Goal: Task Accomplishment & Management: Complete application form

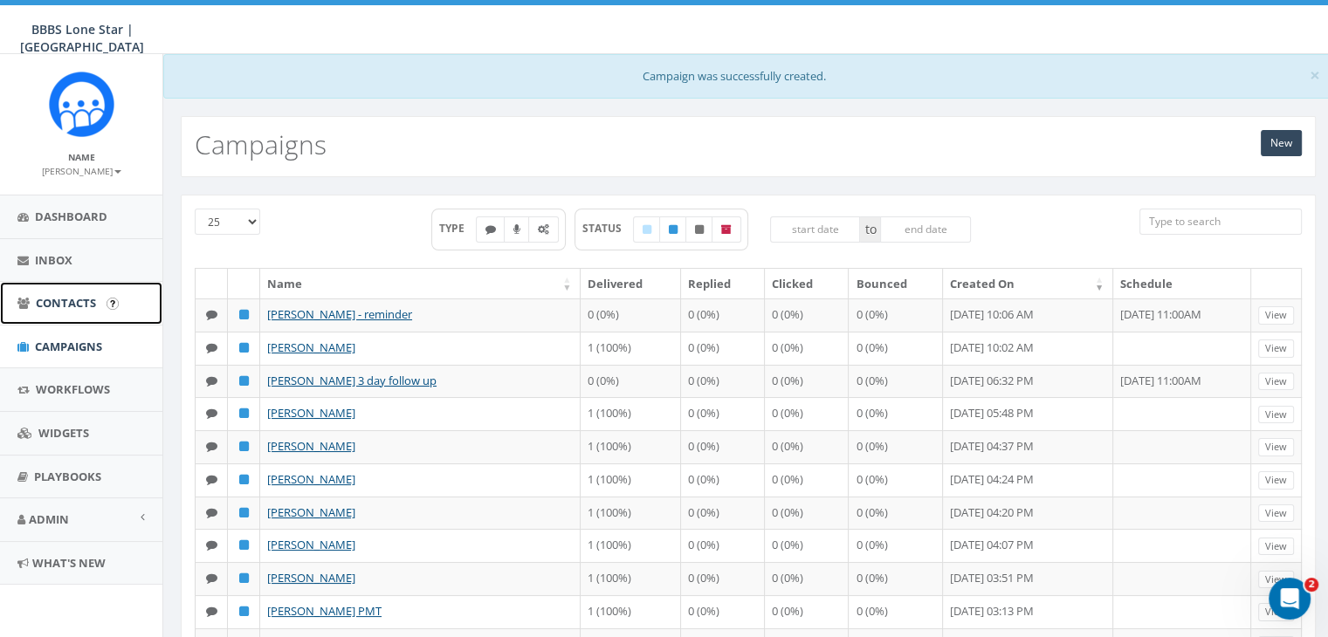
click at [63, 302] on span "Contacts" at bounding box center [66, 303] width 60 height 16
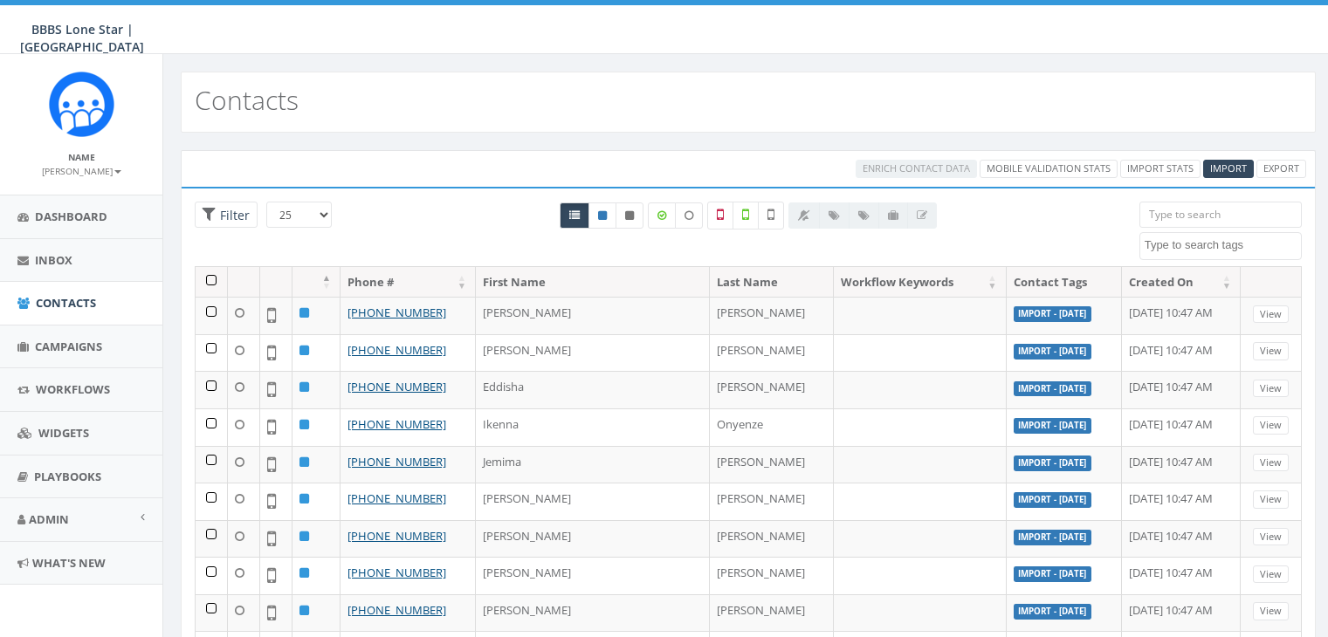
select select
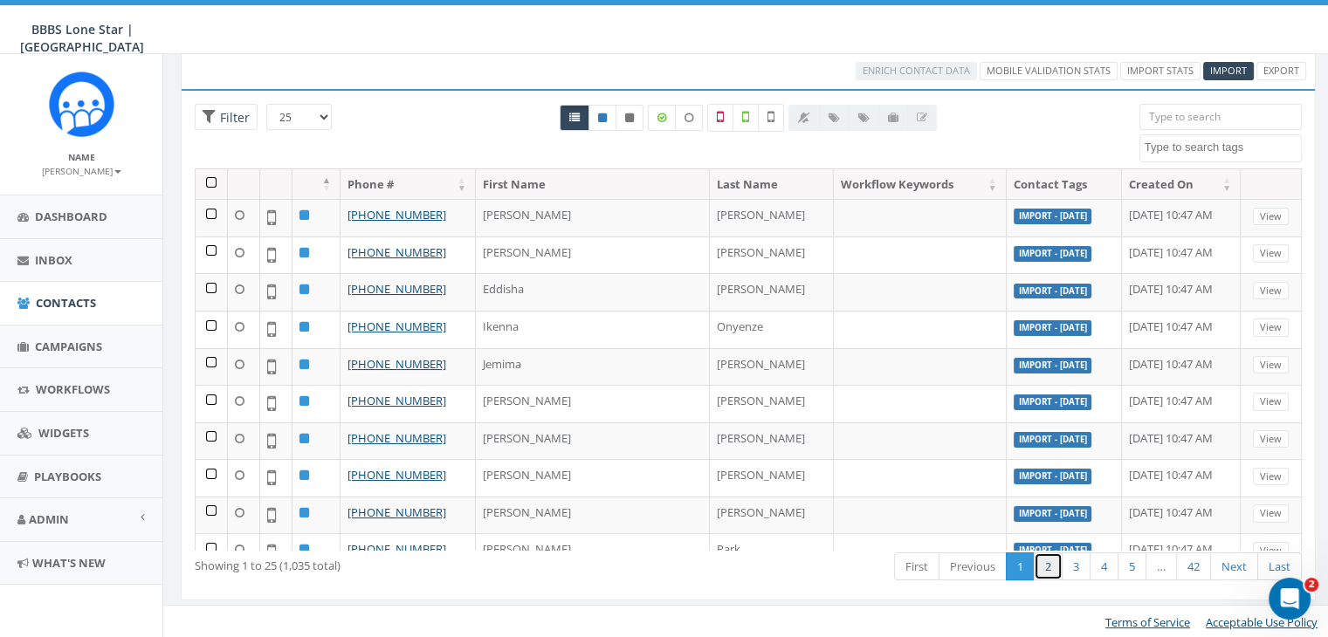
click at [1047, 565] on link "2" at bounding box center [1047, 567] width 29 height 29
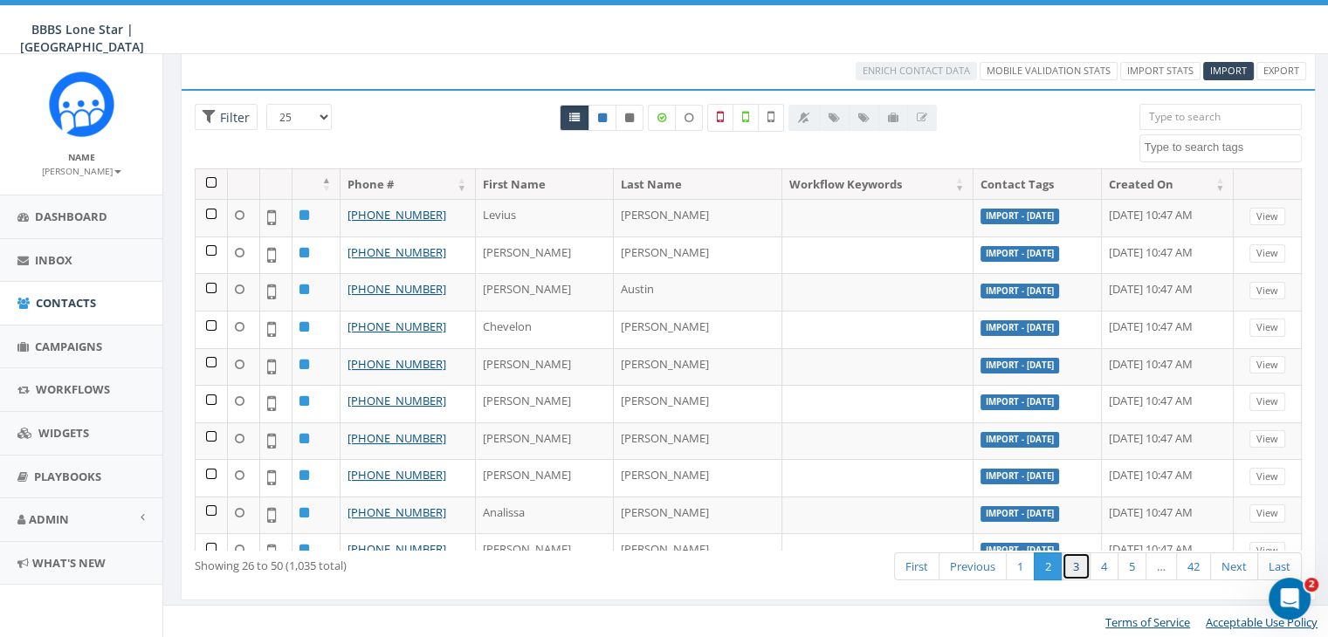
click at [1072, 565] on link "3" at bounding box center [1075, 567] width 29 height 29
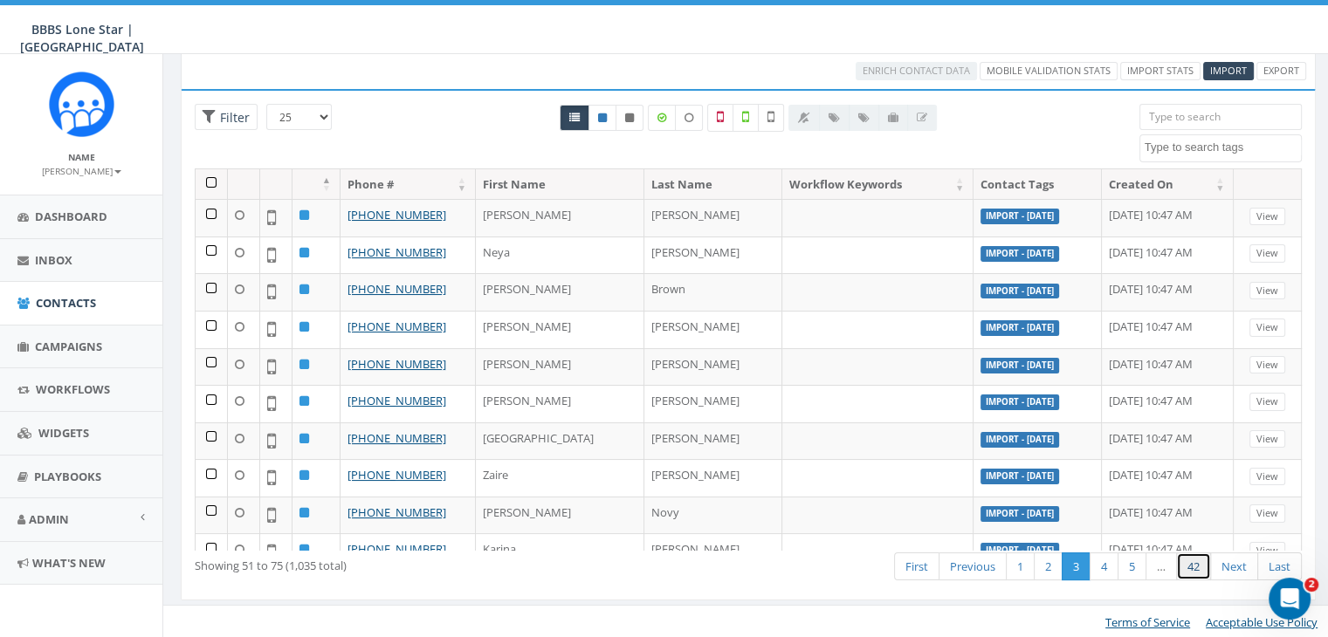
click at [1200, 556] on link "42" at bounding box center [1193, 567] width 35 height 29
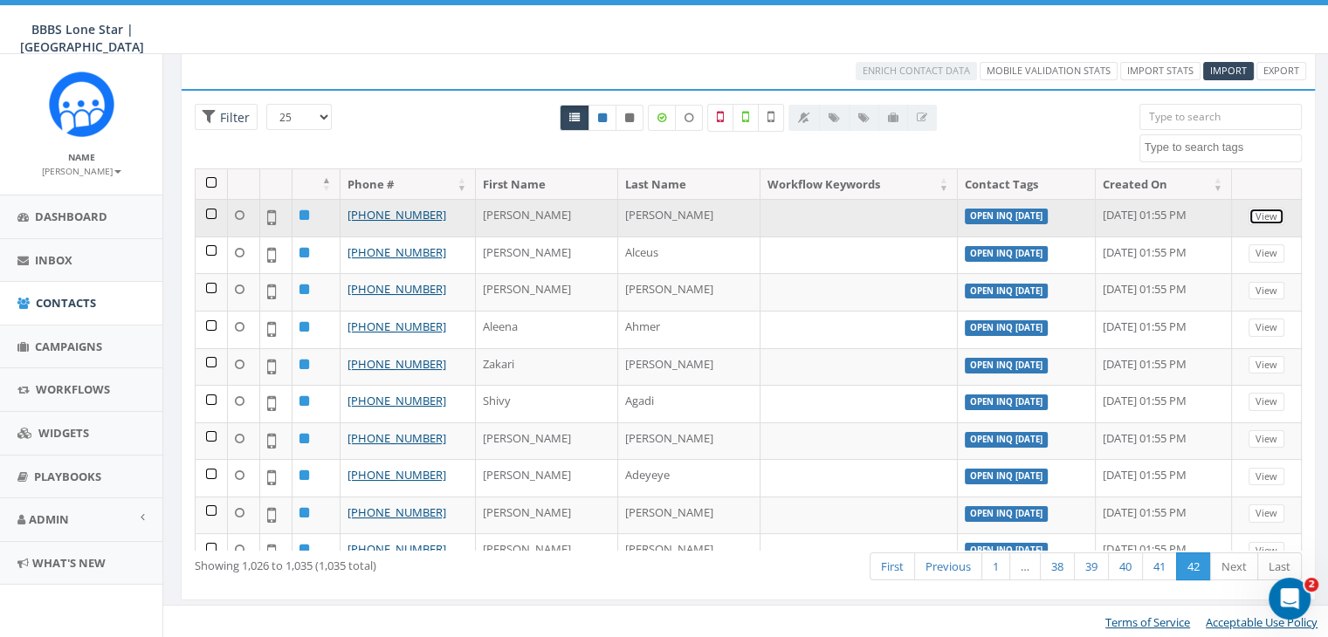
click at [1258, 211] on link "View" at bounding box center [1266, 217] width 36 height 18
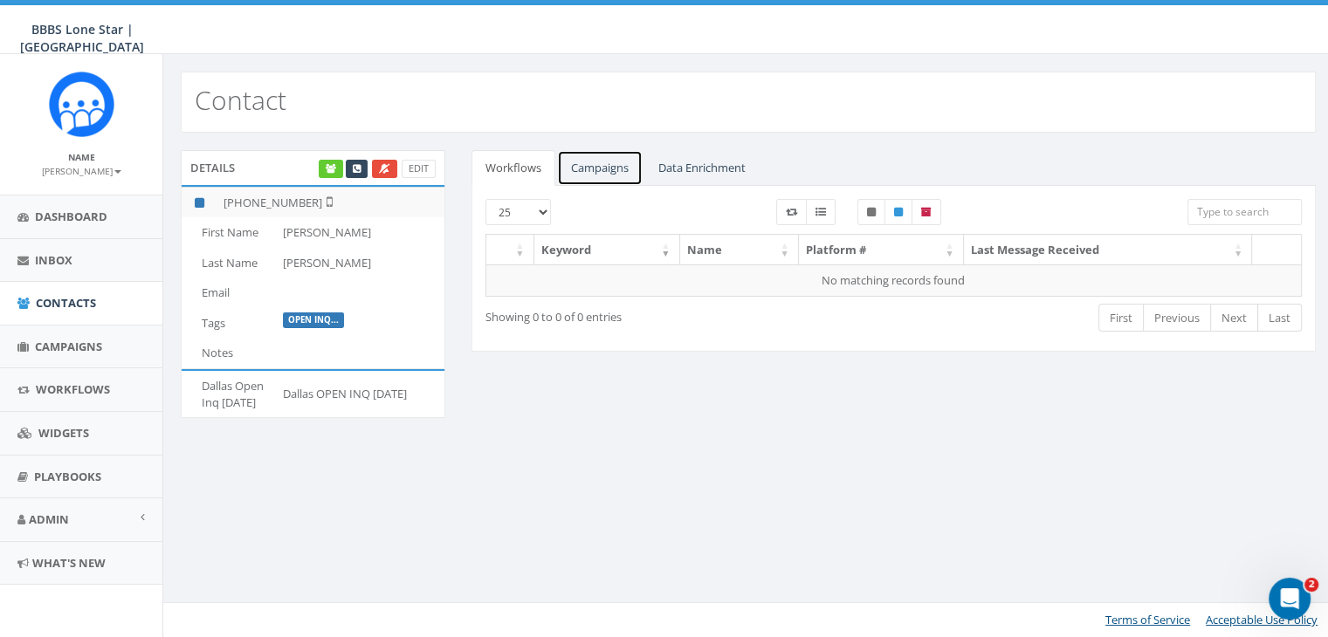
click at [583, 167] on link "Campaigns" at bounding box center [600, 168] width 86 height 36
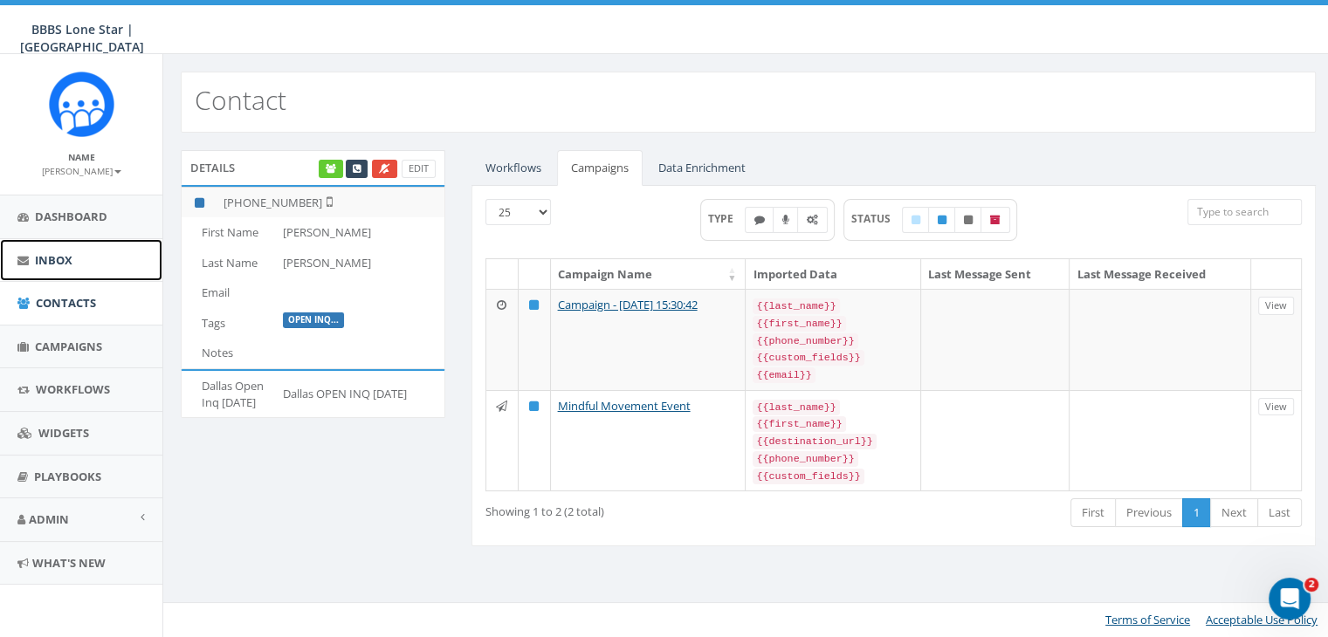
click at [59, 252] on span "Inbox" at bounding box center [54, 260] width 38 height 16
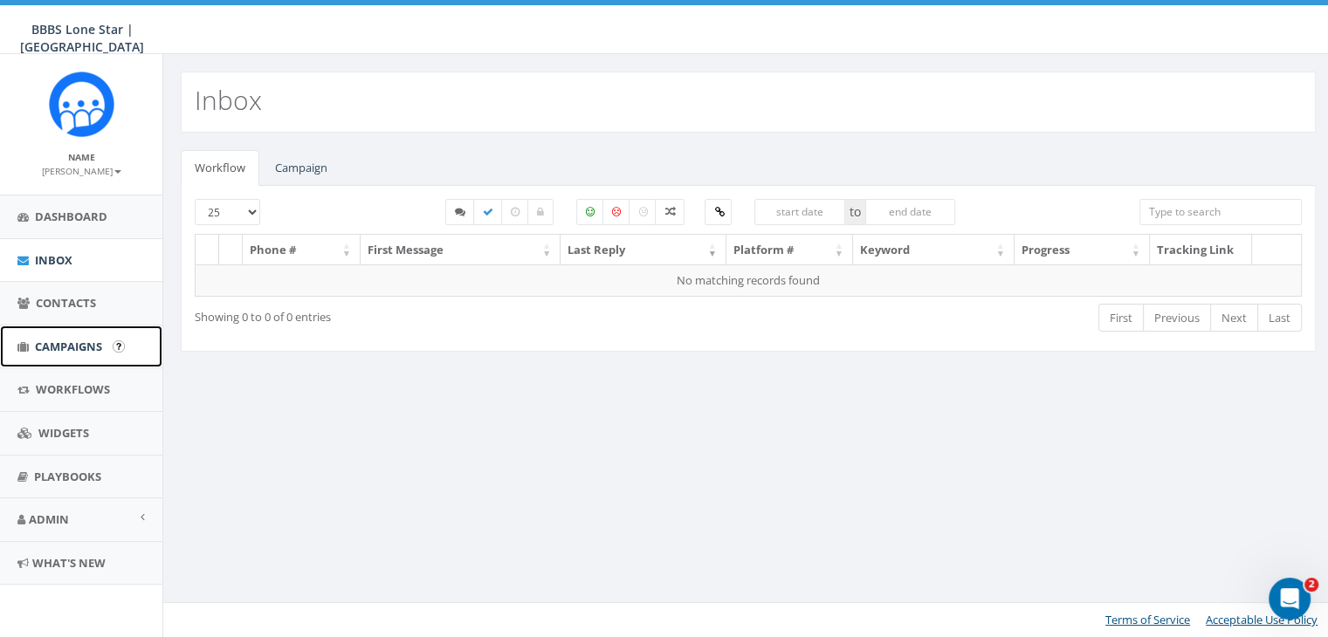
click at [63, 347] on span "Campaigns" at bounding box center [68, 347] width 67 height 16
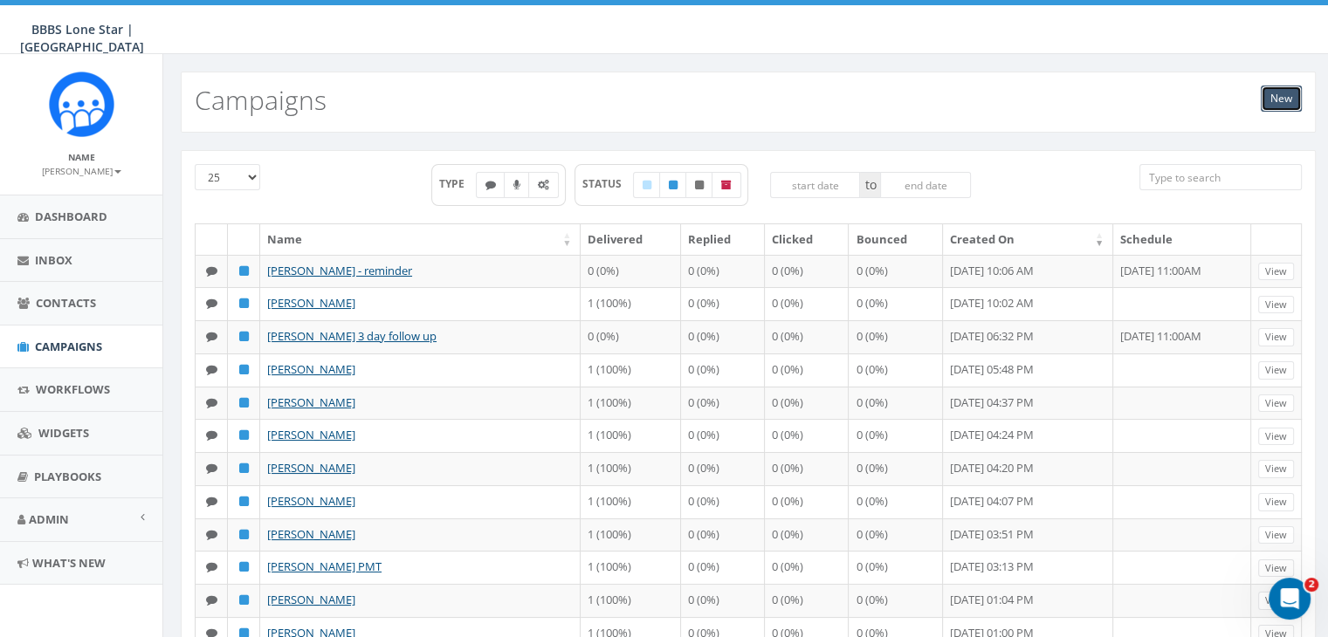
click at [1288, 101] on link "New" at bounding box center [1280, 99] width 41 height 26
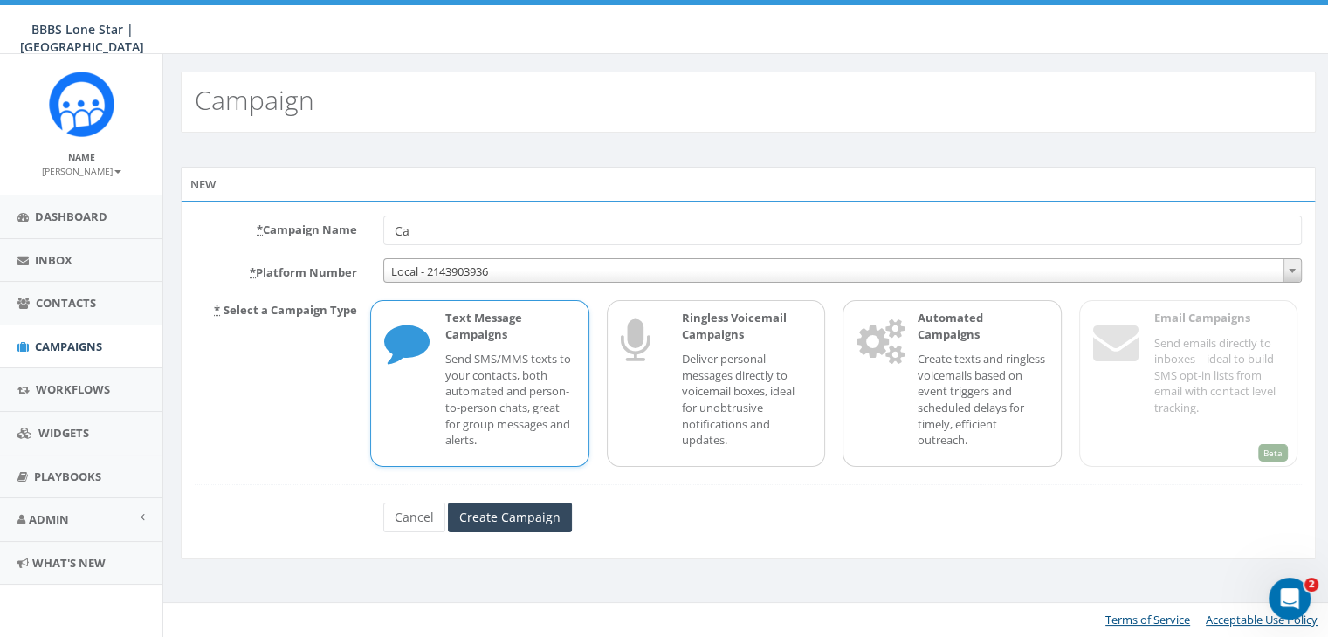
type input "C"
type input "info session reminder - [PERSON_NAME]"
click at [480, 364] on p "Send SMS/MMS texts to your contacts, both automated and person-to-person chats,…" at bounding box center [509, 399] width 129 height 97
click at [512, 518] on input "Create Campaign" at bounding box center [510, 518] width 124 height 30
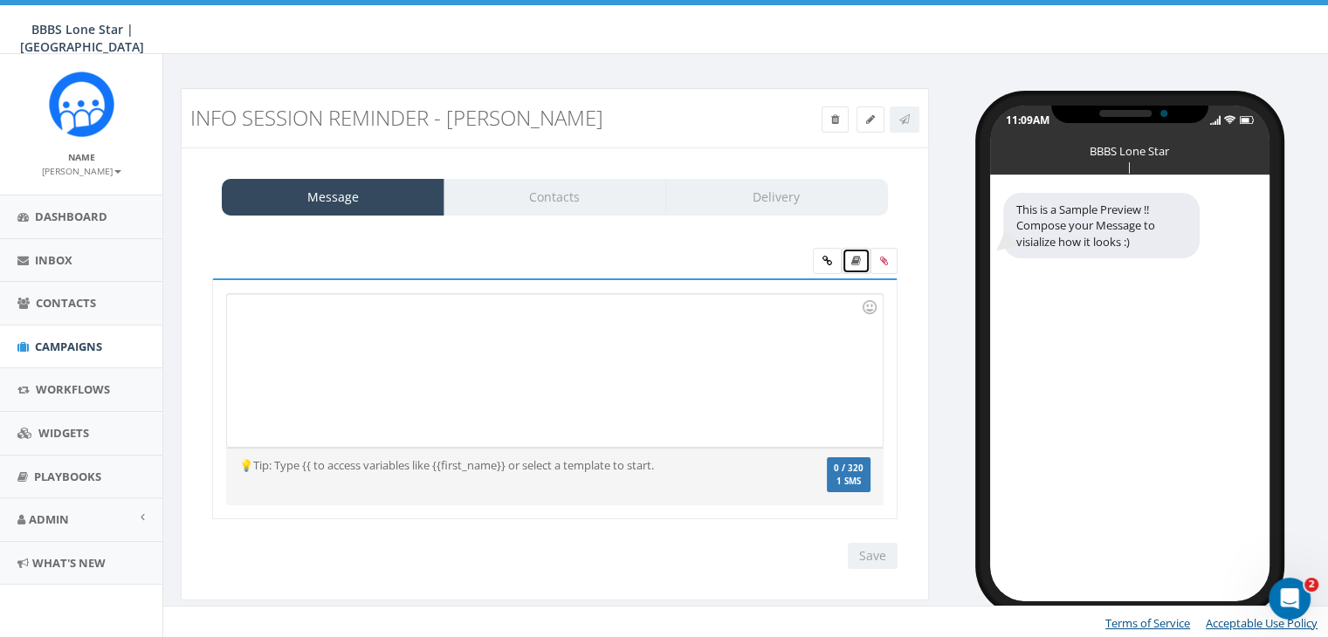
click at [855, 257] on icon at bounding box center [856, 261] width 10 height 10
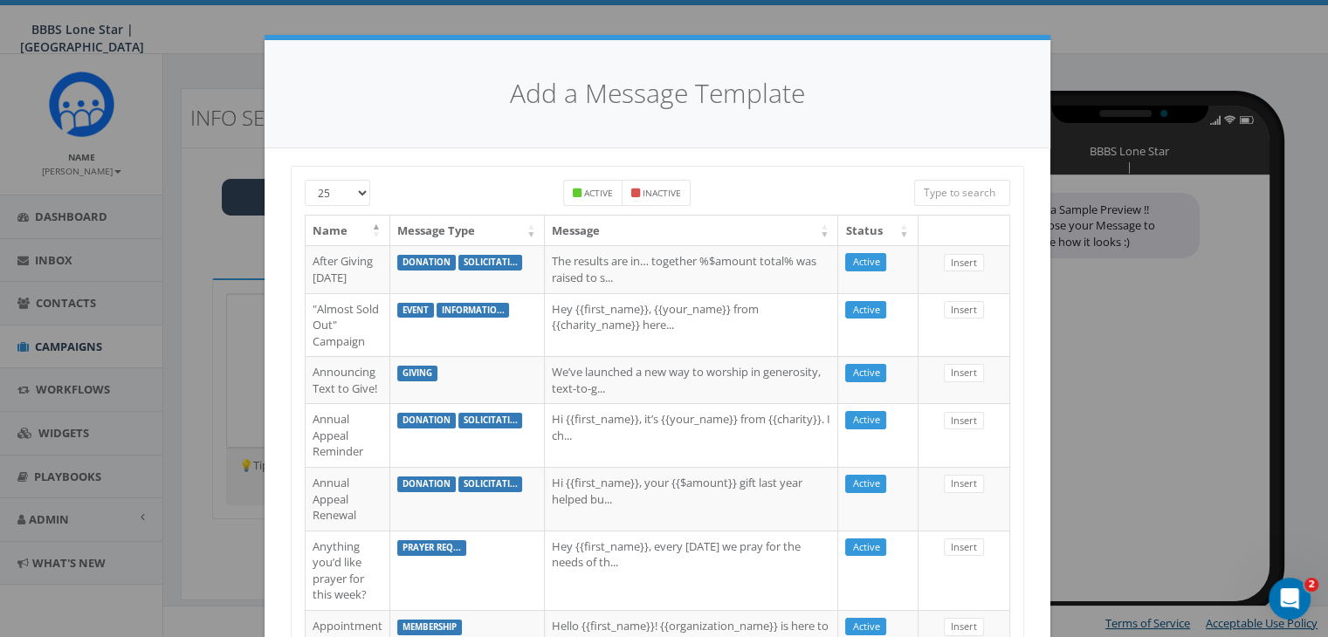
click at [929, 188] on input "search" at bounding box center [962, 193] width 96 height 26
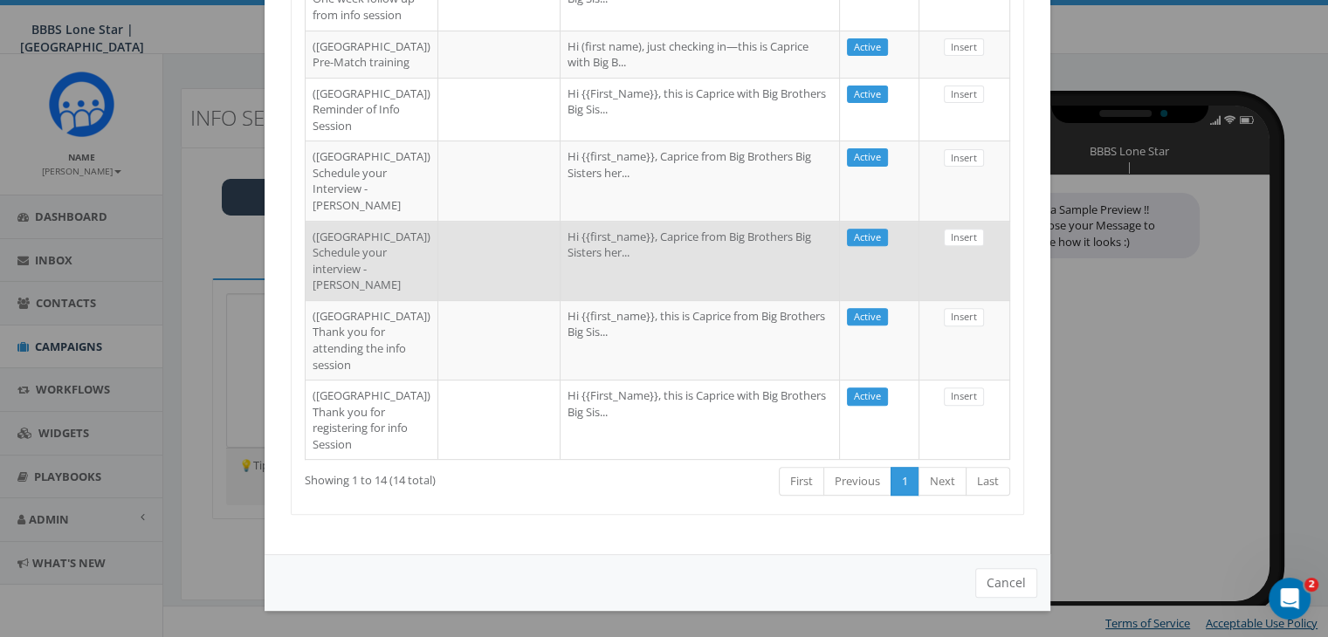
scroll to position [788, 0]
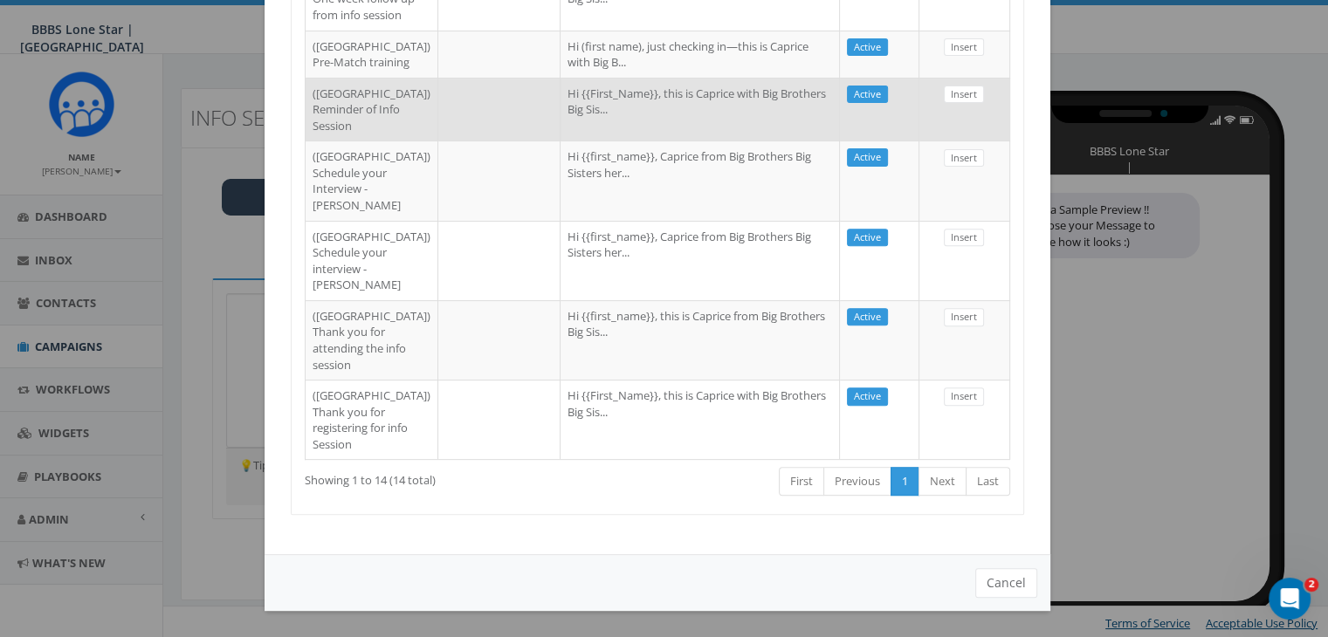
type input "Dallas"
click at [438, 141] on td at bounding box center [499, 110] width 122 height 64
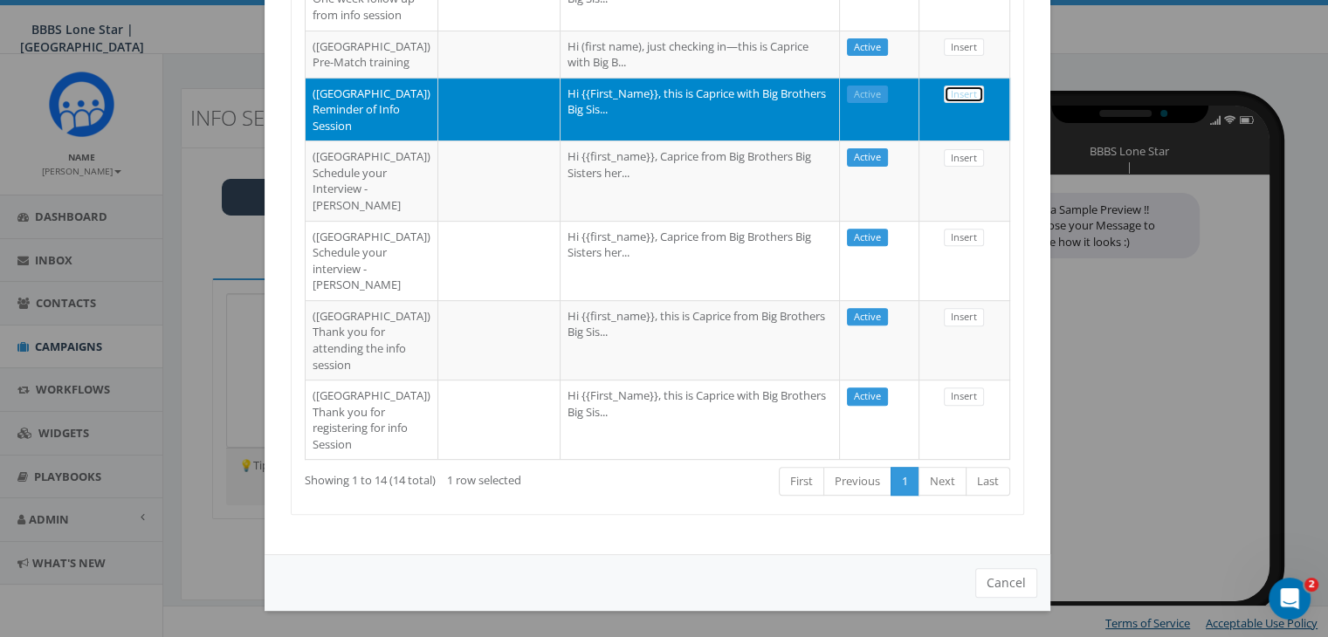
click at [958, 104] on link "Insert" at bounding box center [964, 95] width 40 height 18
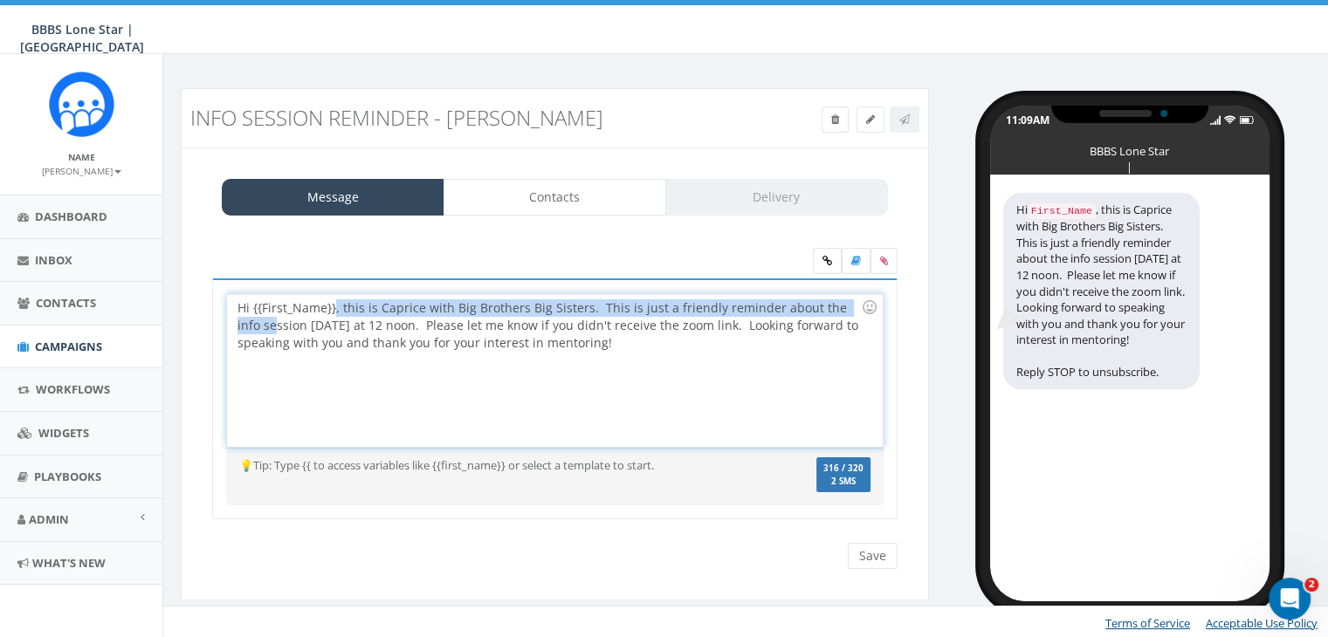
drag, startPoint x: 335, startPoint y: 301, endPoint x: 251, endPoint y: 316, distance: 85.1
click at [251, 316] on div "Hi {{First_Name}}, this is Caprice with Big Brothers Big Sisters. This is just …" at bounding box center [554, 370] width 655 height 153
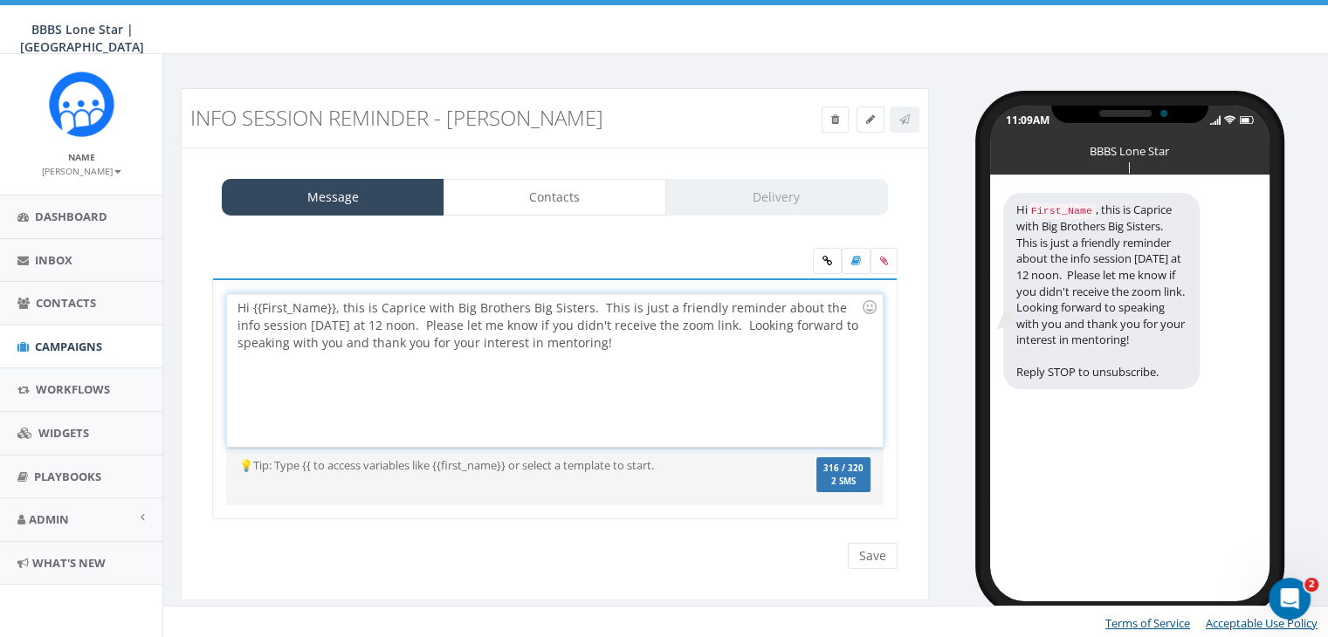
click at [324, 303] on div "Hi {{First_Name}}, this is Caprice with Big Brothers Big Sisters. This is just …" at bounding box center [554, 370] width 655 height 153
click at [334, 304] on div "Hi {{First_Name}}, this is Caprice with Big Brothers Big Sisters. This is just …" at bounding box center [554, 370] width 655 height 153
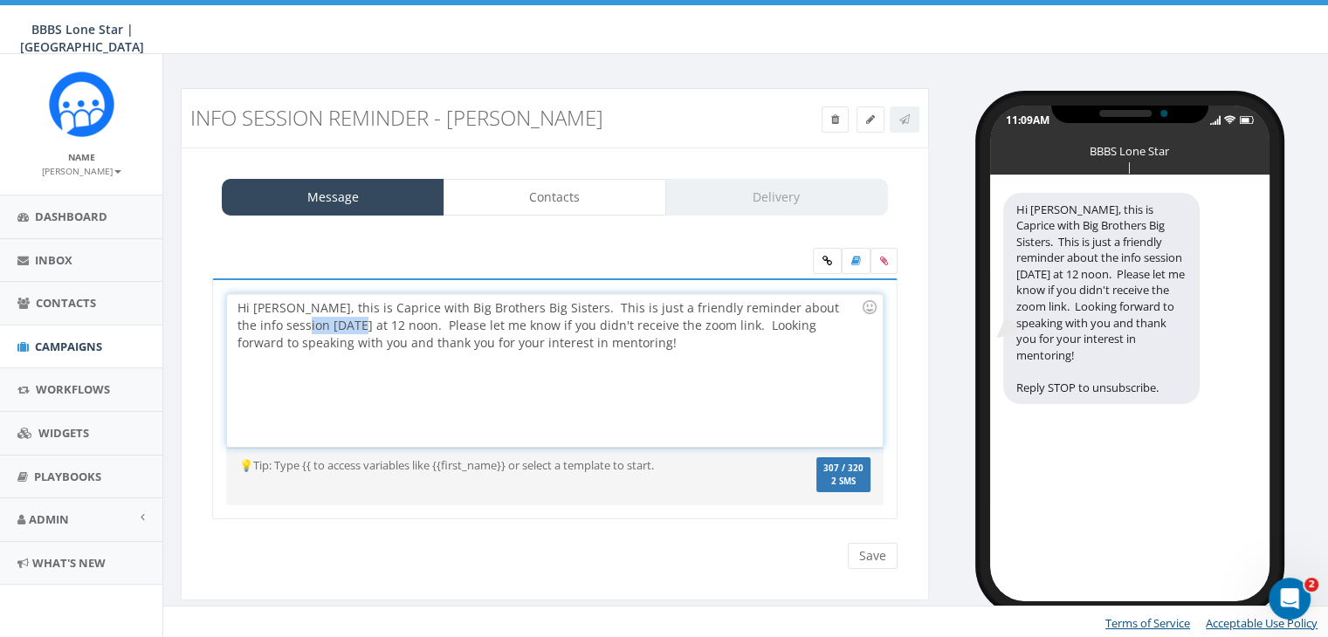
drag, startPoint x: 283, startPoint y: 323, endPoint x: 341, endPoint y: 325, distance: 58.5
click at [341, 325] on div "Hi Kennishia, this is Caprice with Big Brothers Big Sisters. This is just a fri…" at bounding box center [554, 370] width 655 height 153
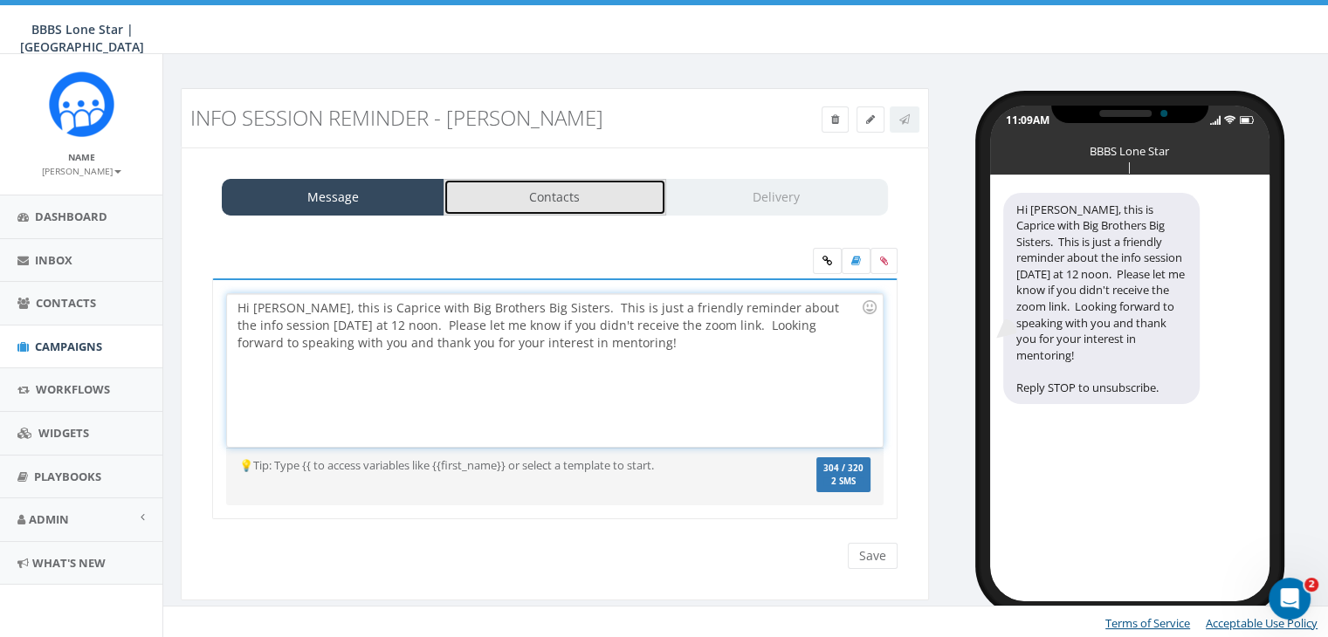
click at [623, 196] on link "Contacts" at bounding box center [554, 197] width 223 height 37
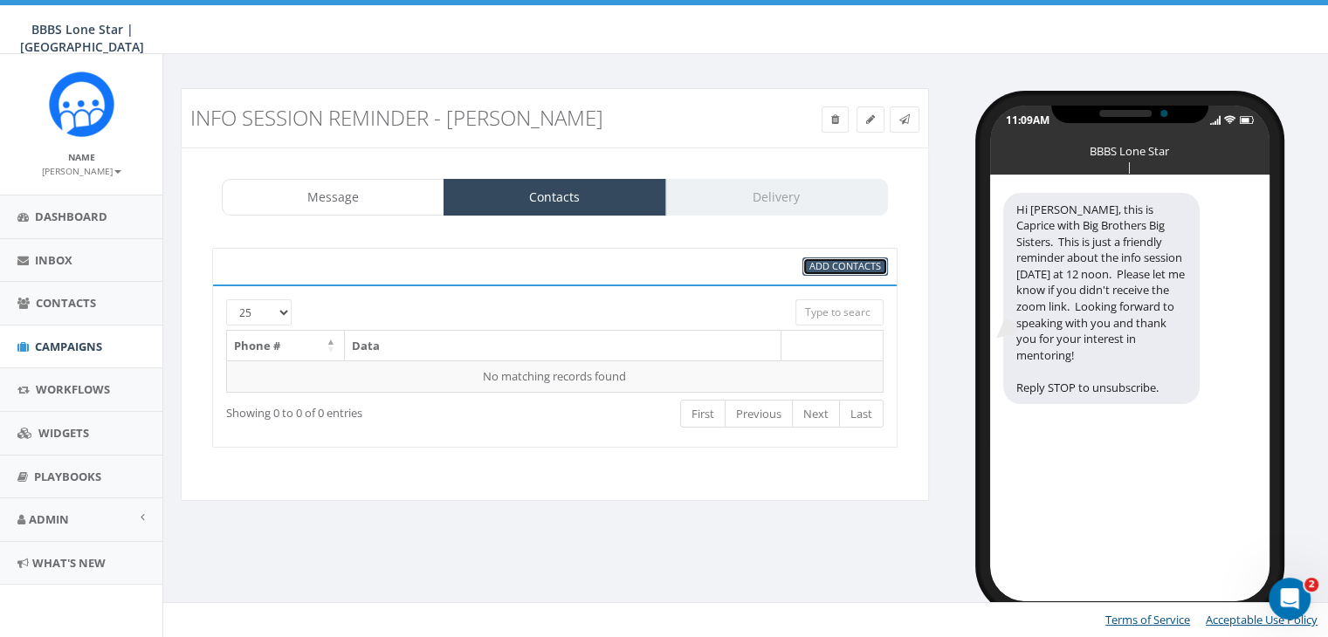
click at [846, 264] on span "Add Contacts" at bounding box center [845, 265] width 72 height 13
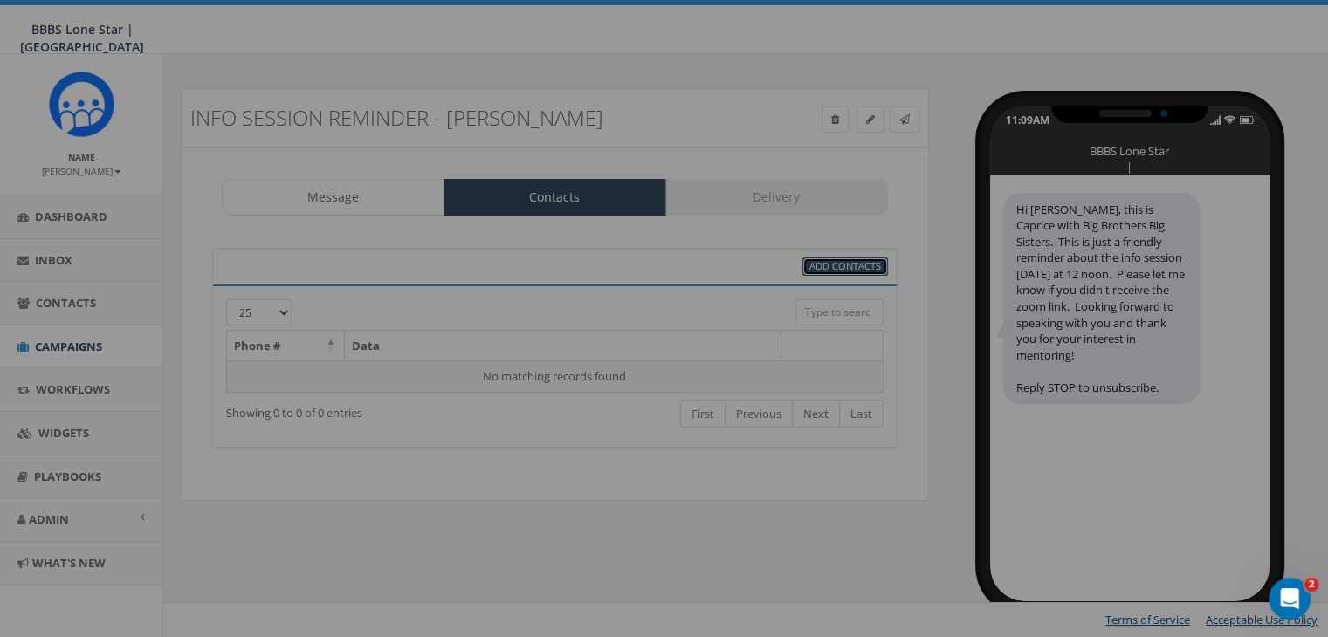
select select
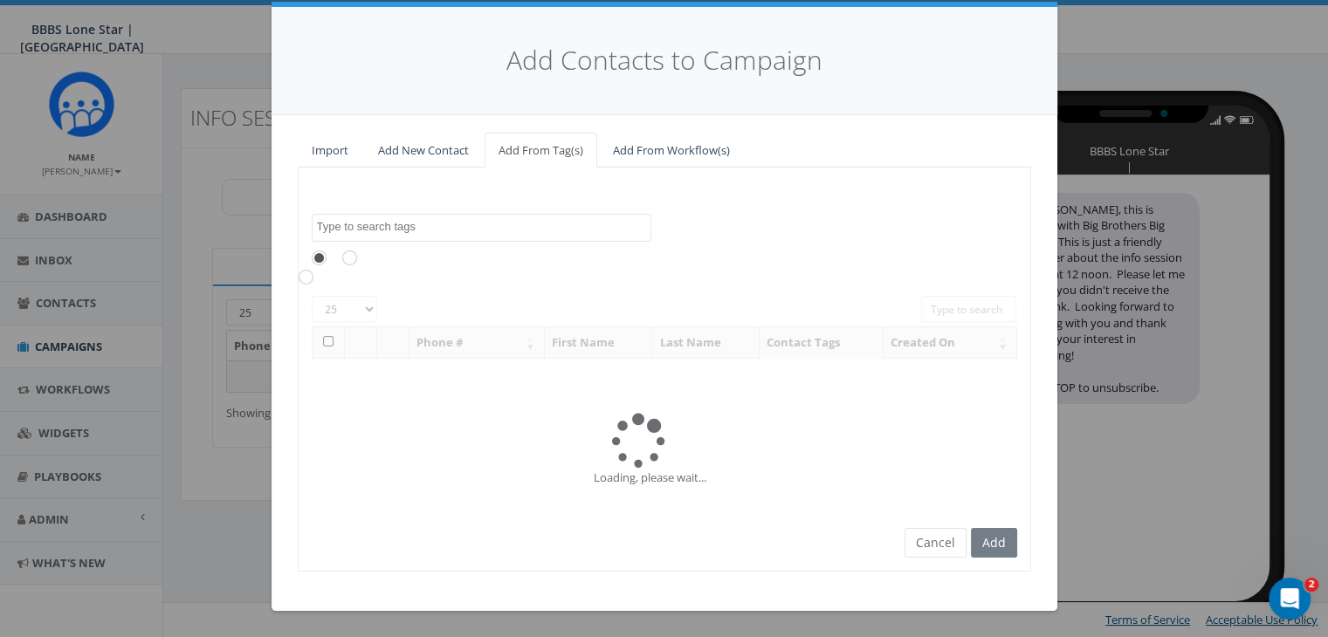
scroll to position [0, 0]
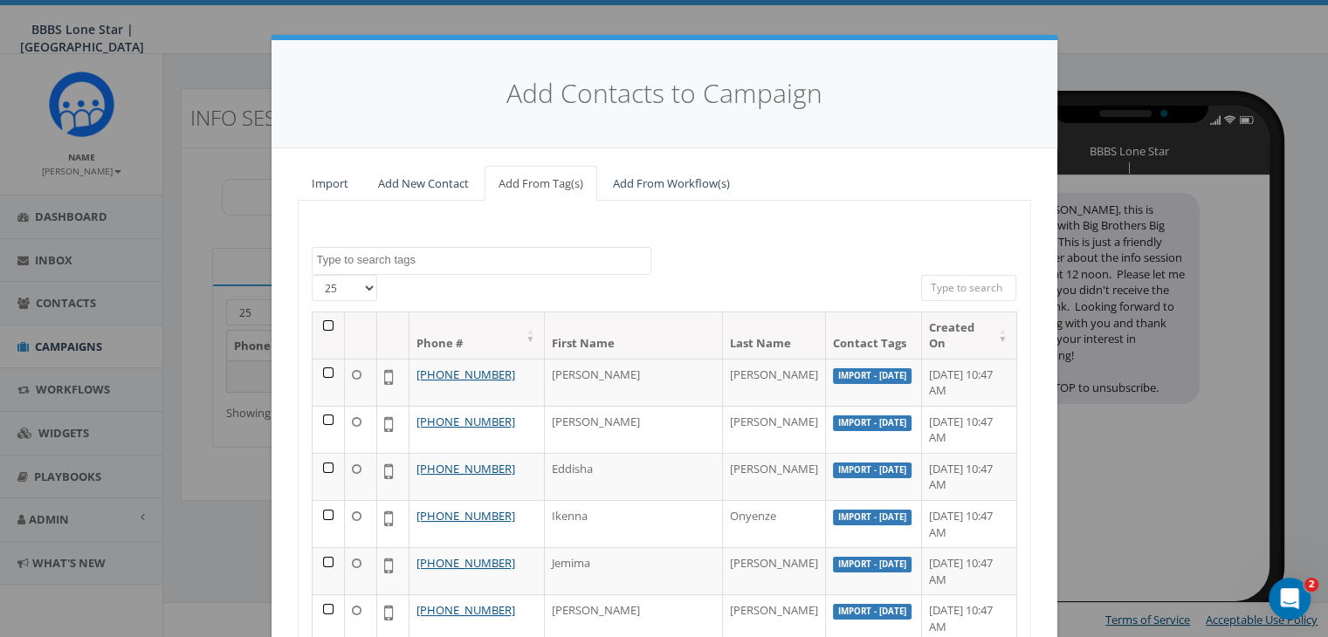
click at [988, 291] on input "search" at bounding box center [969, 288] width 96 height 26
click at [936, 285] on input "search" at bounding box center [969, 288] width 96 height 26
paste input "903-733-0852"
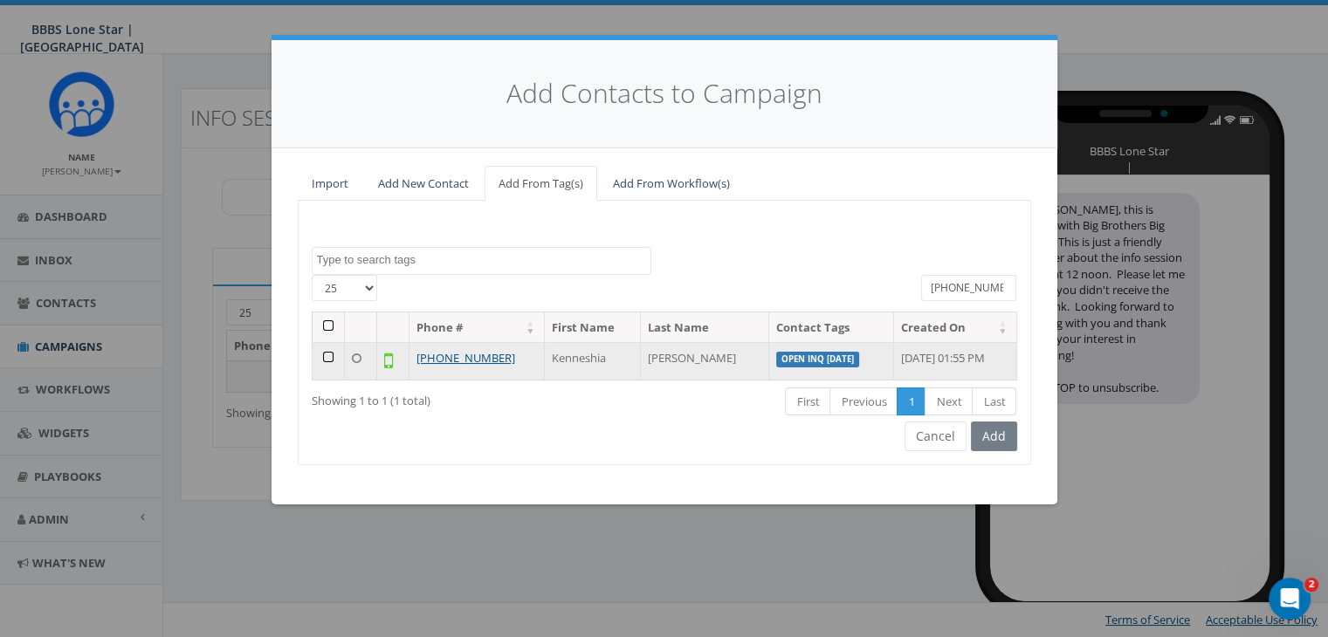
type input "903-733-0852"
click at [325, 357] on td at bounding box center [328, 361] width 32 height 38
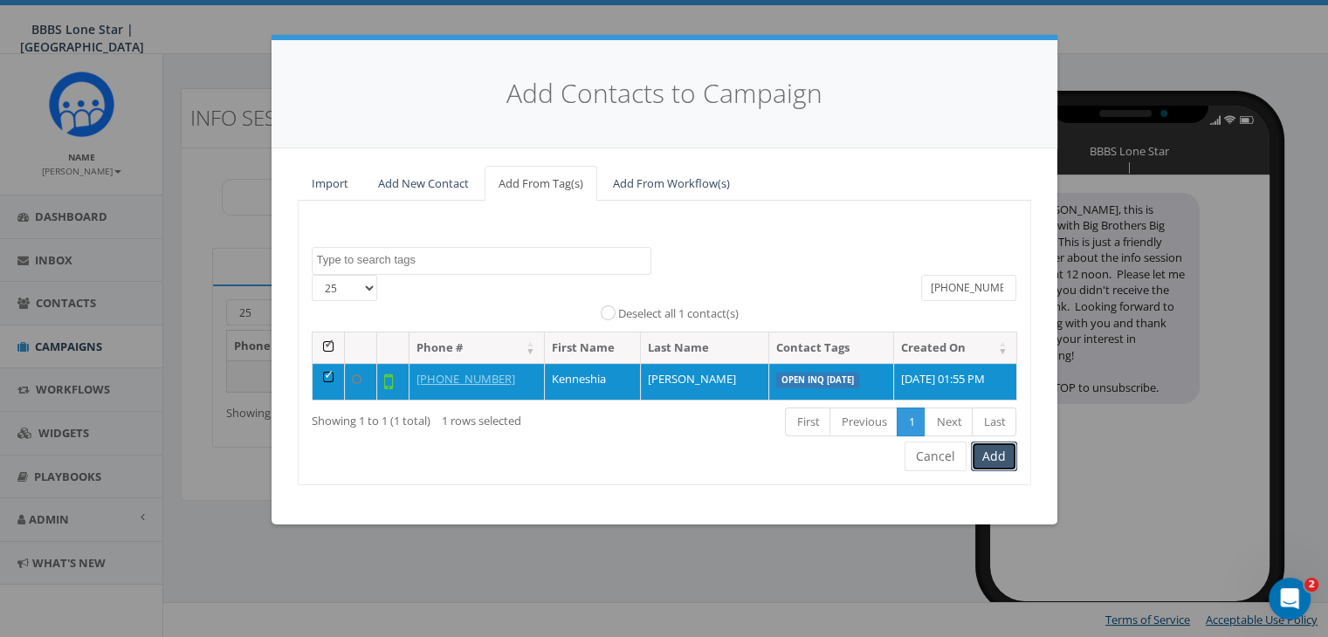
click at [1006, 455] on button "Add" at bounding box center [994, 457] width 46 height 30
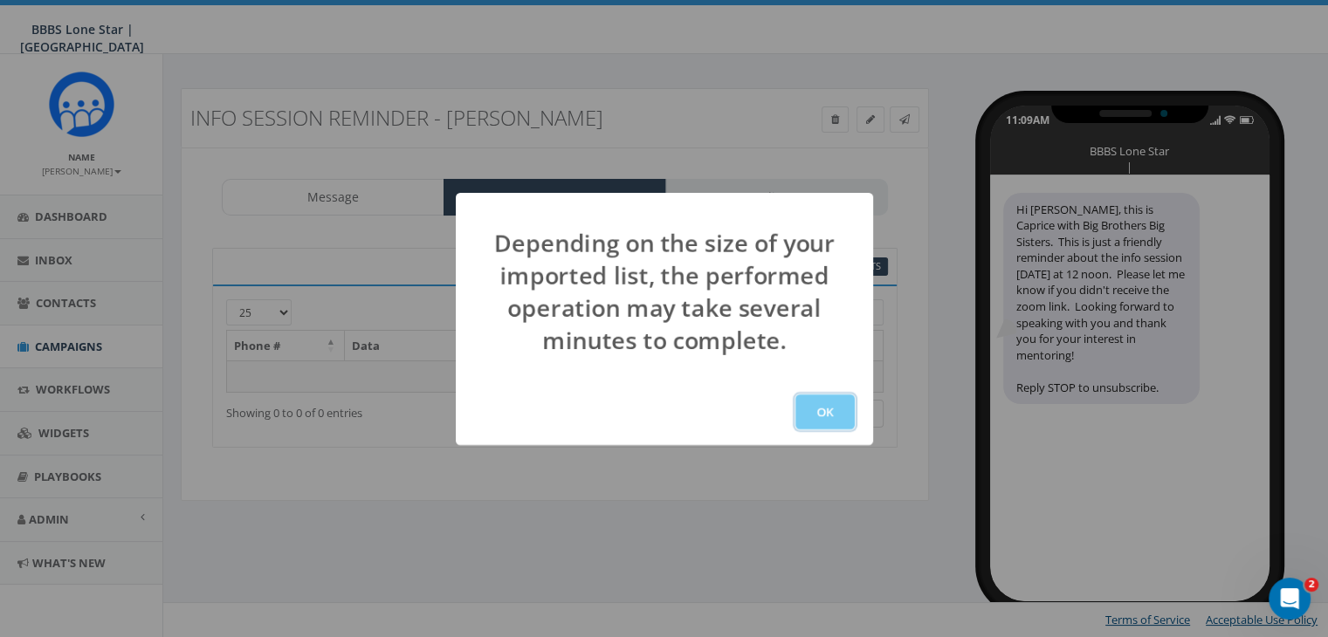
click at [826, 406] on button "OK" at bounding box center [824, 412] width 59 height 35
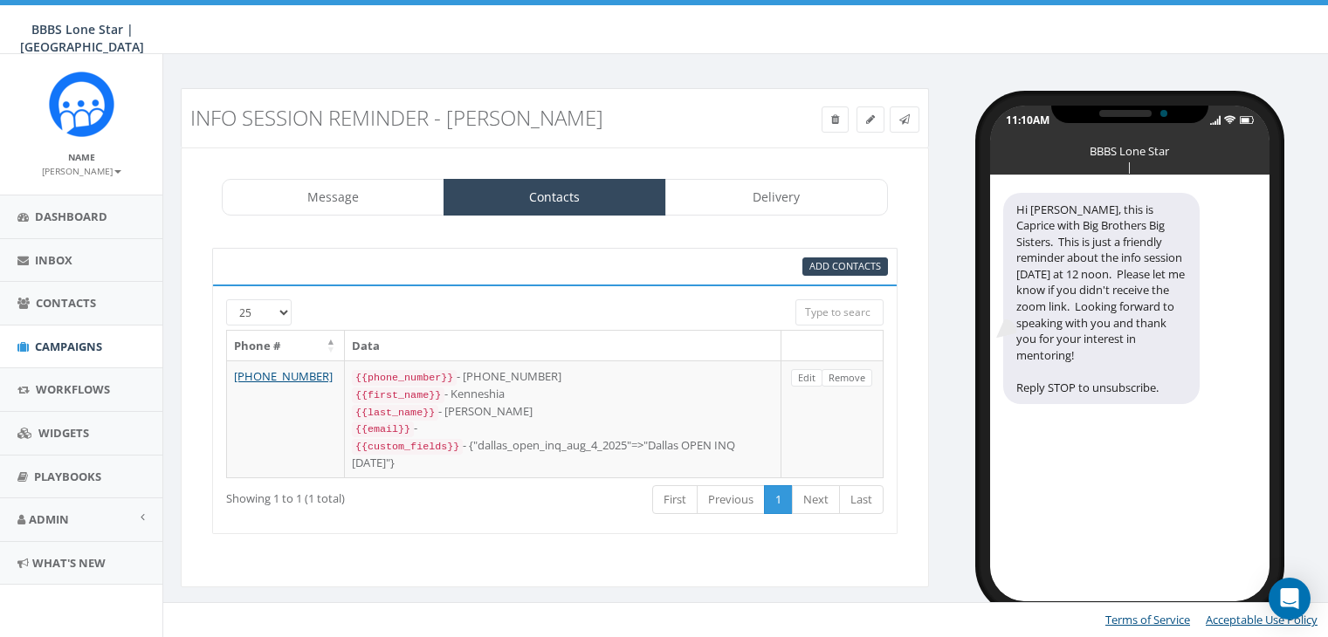
select select
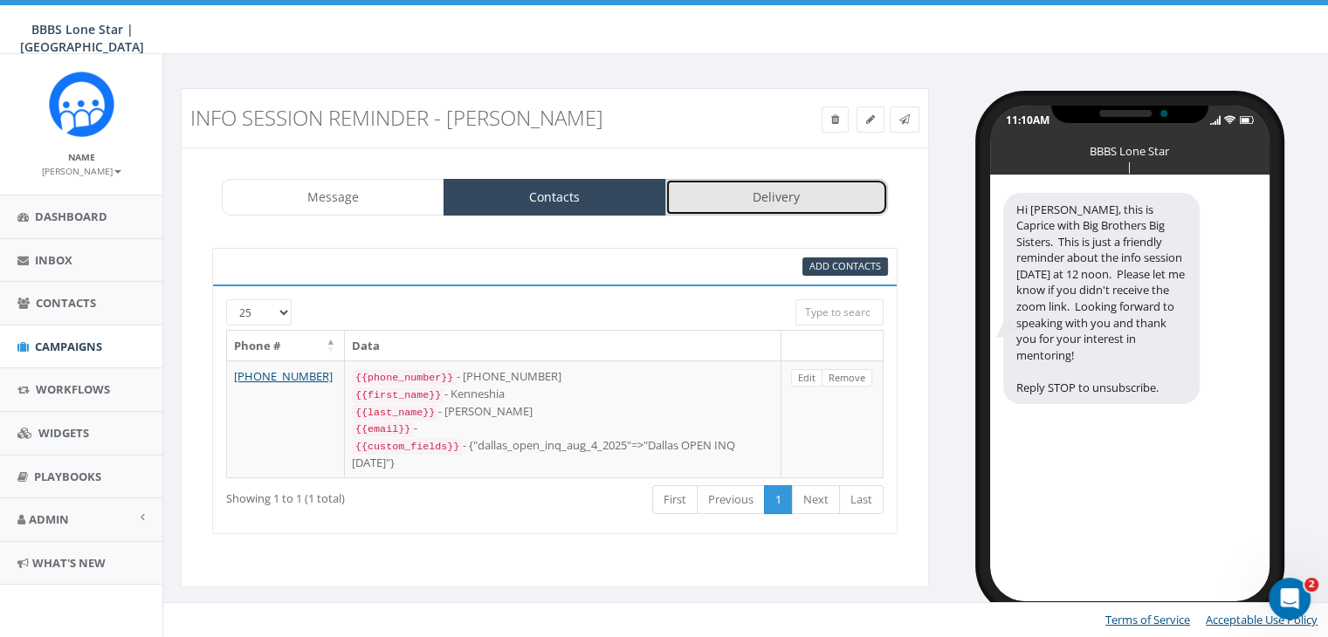
click at [764, 199] on link "Delivery" at bounding box center [776, 197] width 223 height 37
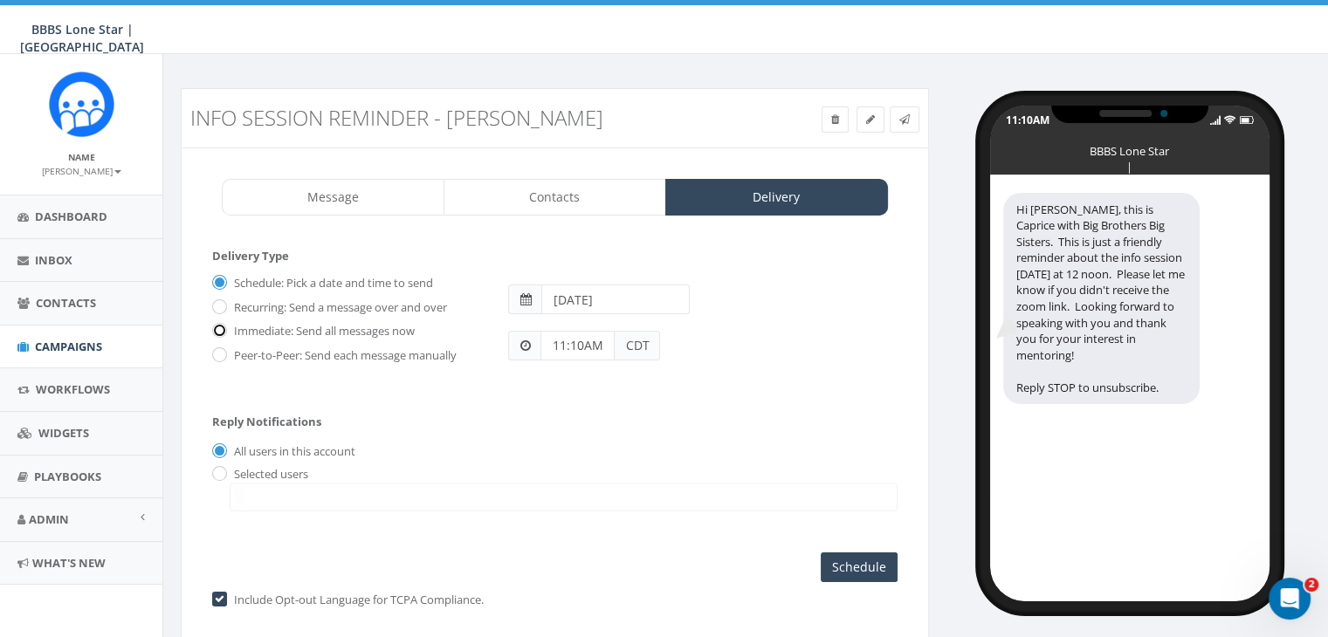
click at [219, 326] on input "Immediate: Send all messages now" at bounding box center [217, 331] width 11 height 11
radio input "true"
click at [220, 469] on input "radio" at bounding box center [217, 474] width 11 height 11
radio input "true"
click at [269, 493] on span at bounding box center [564, 498] width 668 height 28
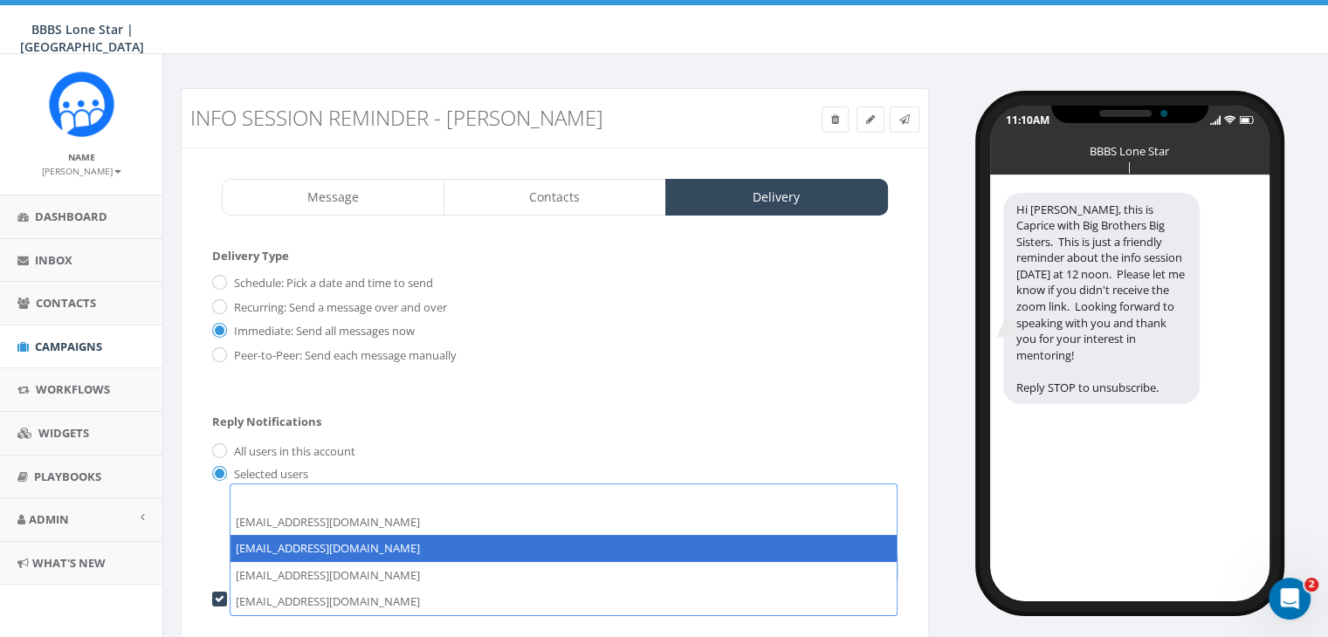
select select "1730"
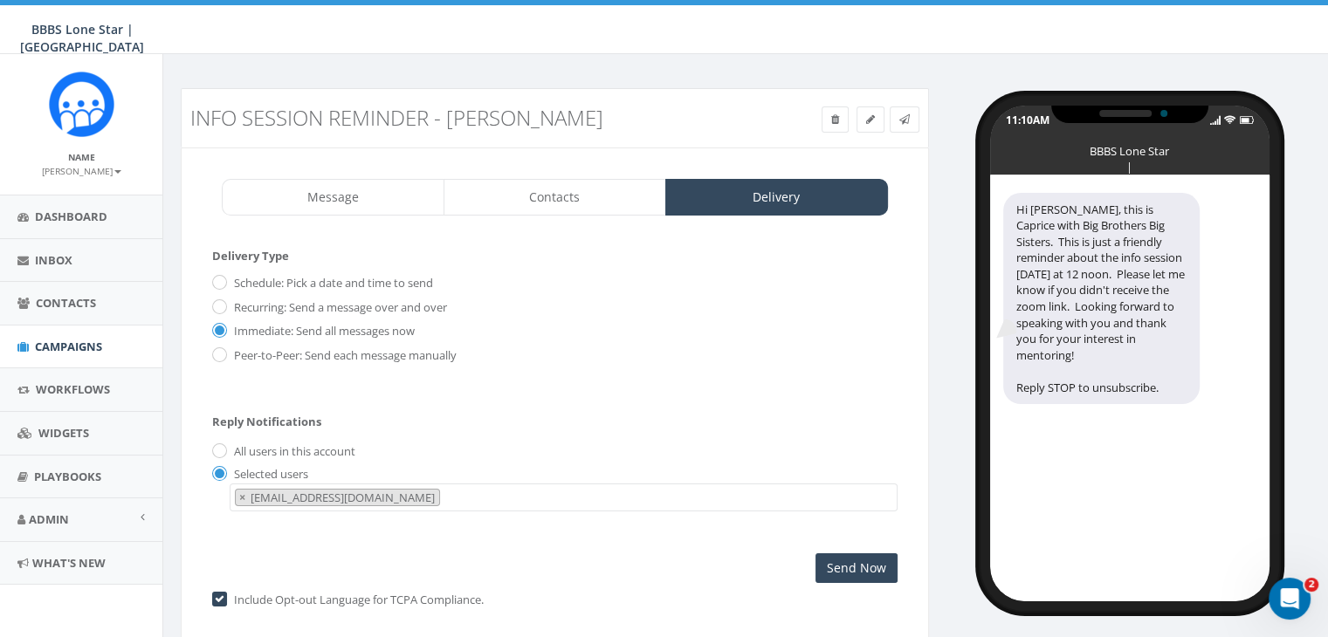
scroll to position [17, 0]
click at [863, 567] on input "Send Now" at bounding box center [856, 568] width 82 height 30
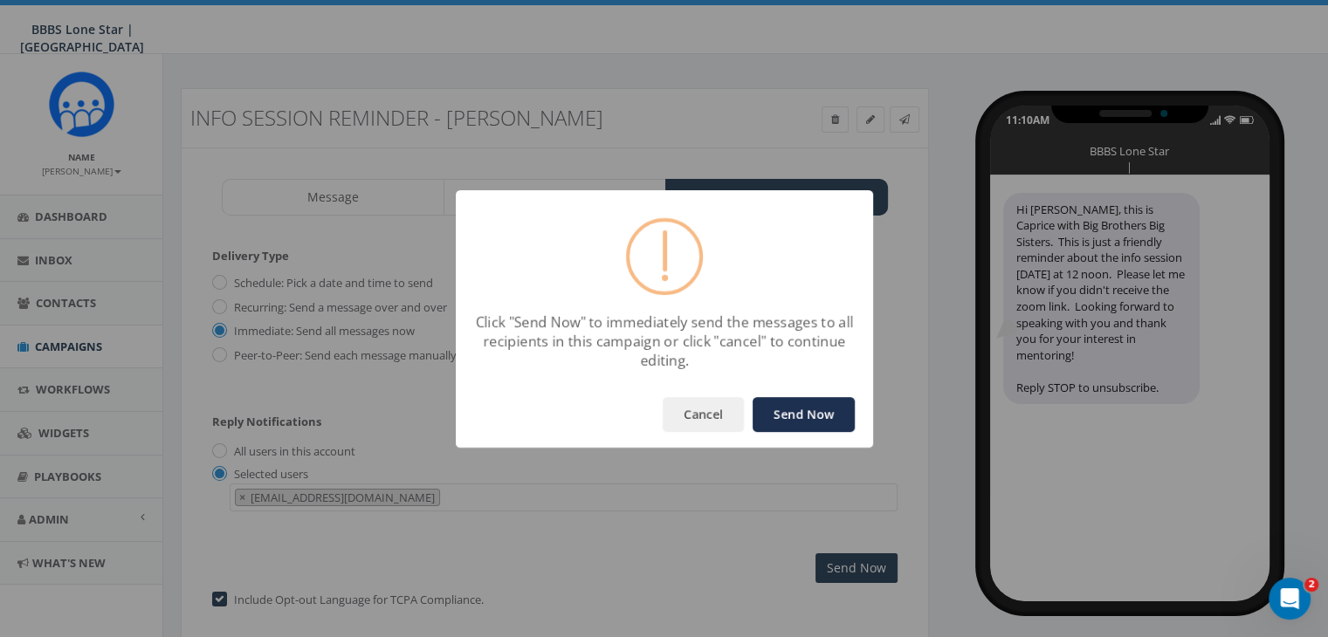
click at [802, 400] on button "Send Now" at bounding box center [803, 414] width 102 height 35
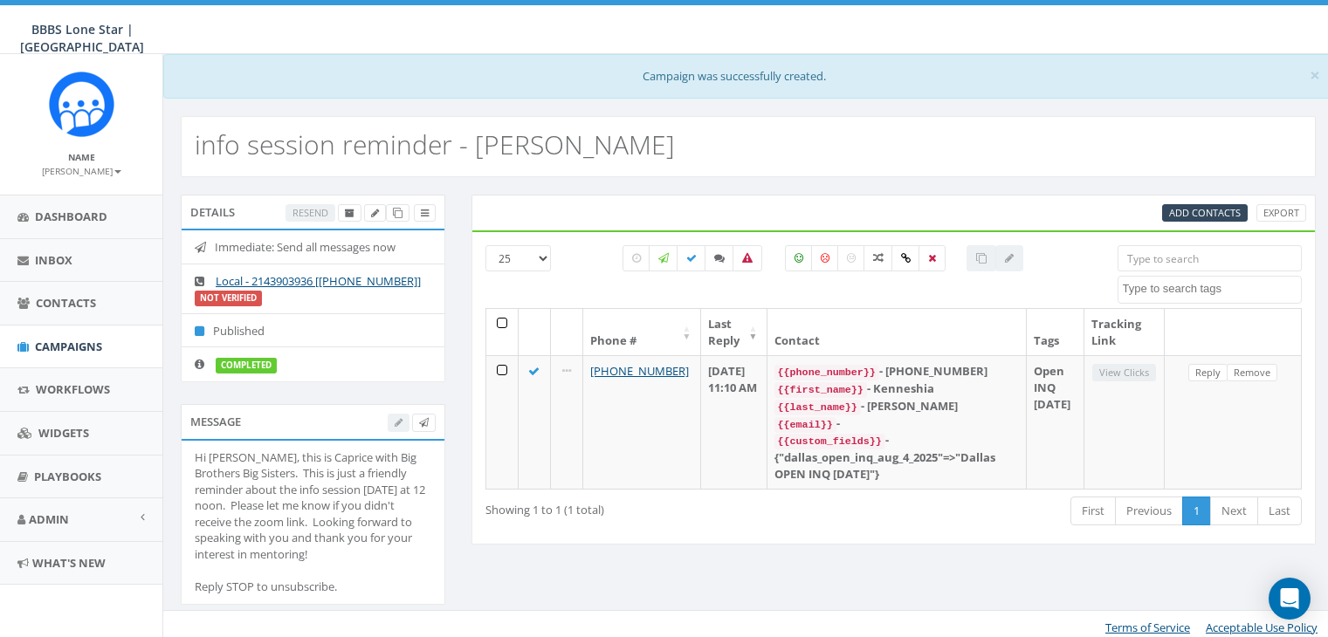
select select
click at [61, 340] on span "Campaigns" at bounding box center [68, 347] width 67 height 16
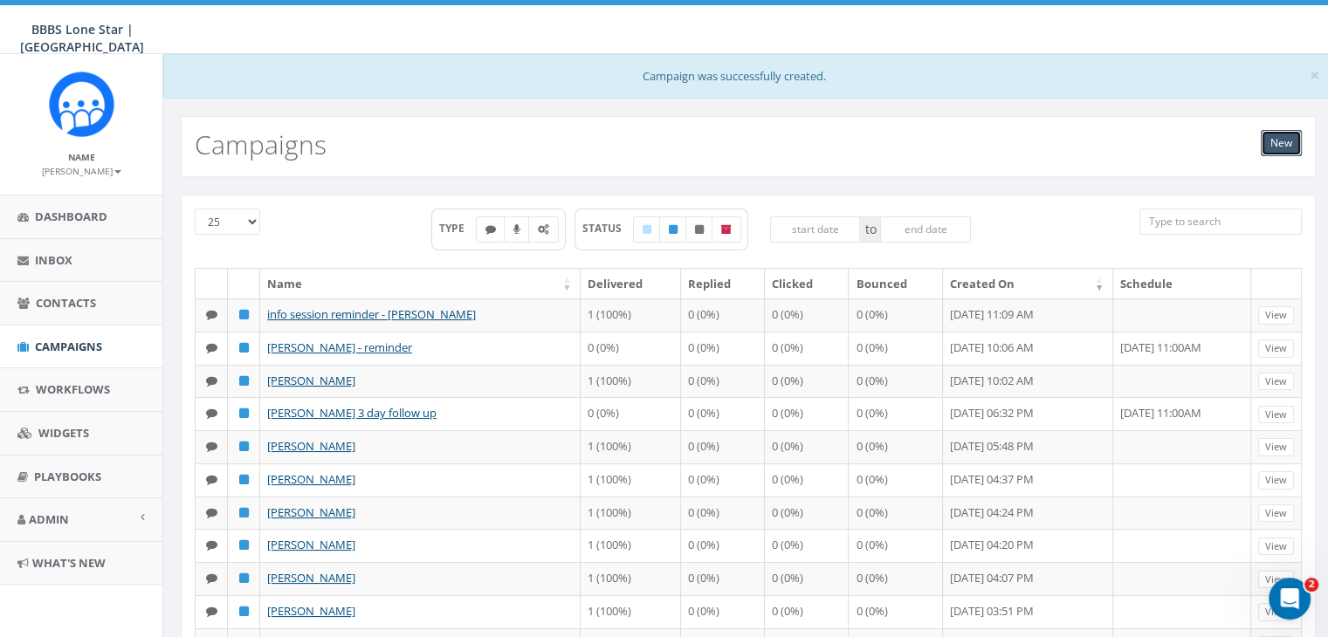
click at [1282, 144] on link "New" at bounding box center [1280, 143] width 41 height 26
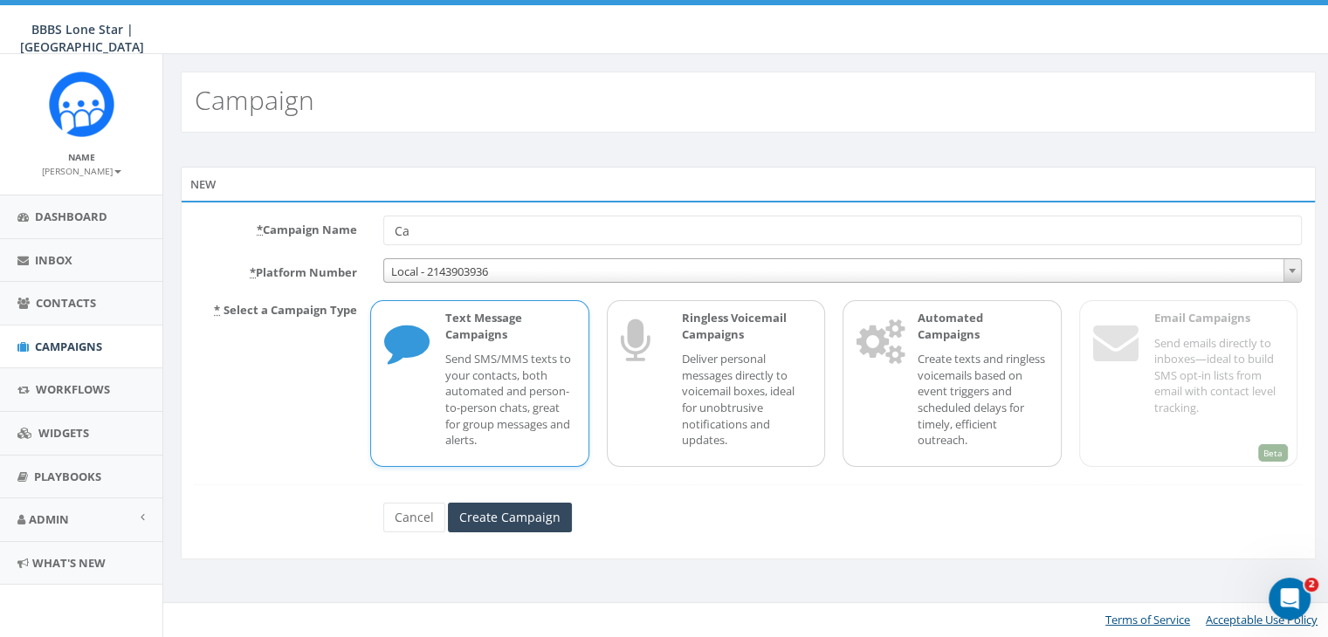
type input "C"
click at [646, 135] on div "New * Campaign Name * Platform Number Local - 2143903936 Local - 2145717164 Loc…" at bounding box center [748, 366] width 1170 height 466
click at [636, 223] on input "* Campaign Name" at bounding box center [842, 231] width 918 height 30
type input "[PERSON_NAME]"
click at [491, 396] on p "Send SMS/MMS texts to your contacts, both automated and person-to-person chats,…" at bounding box center [509, 399] width 129 height 97
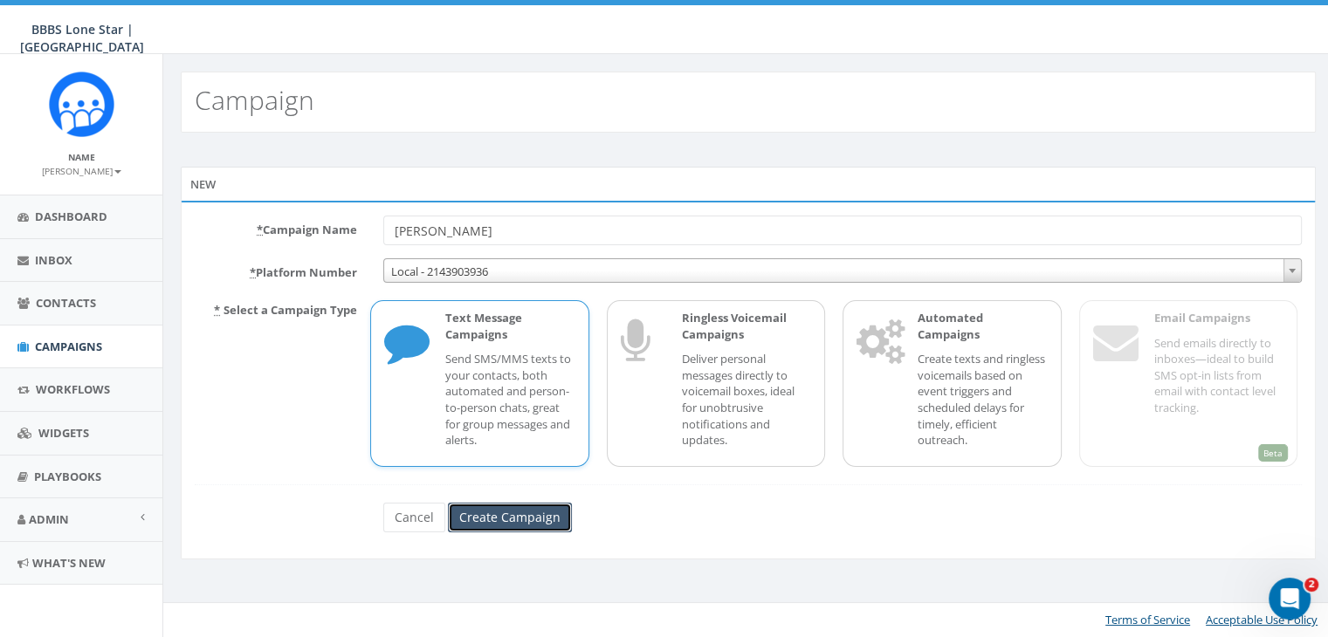
click at [516, 517] on input "Create Campaign" at bounding box center [510, 518] width 124 height 30
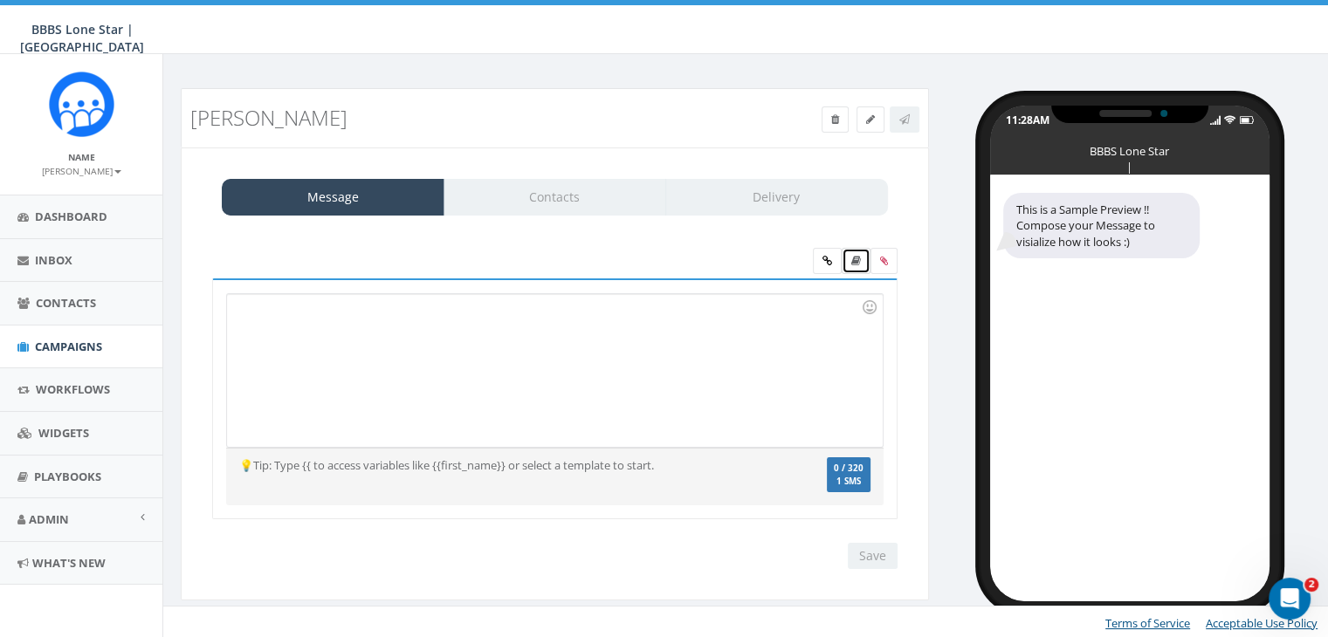
click at [853, 260] on icon at bounding box center [856, 261] width 10 height 10
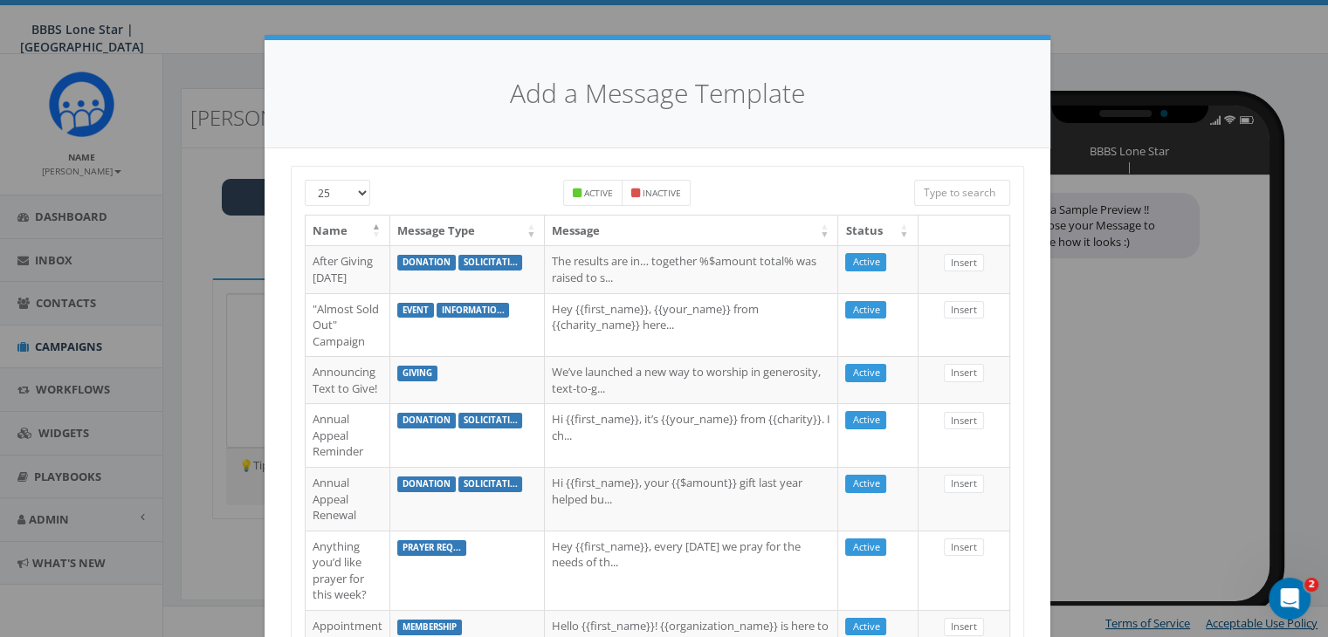
click at [945, 193] on input "search" at bounding box center [962, 193] width 96 height 26
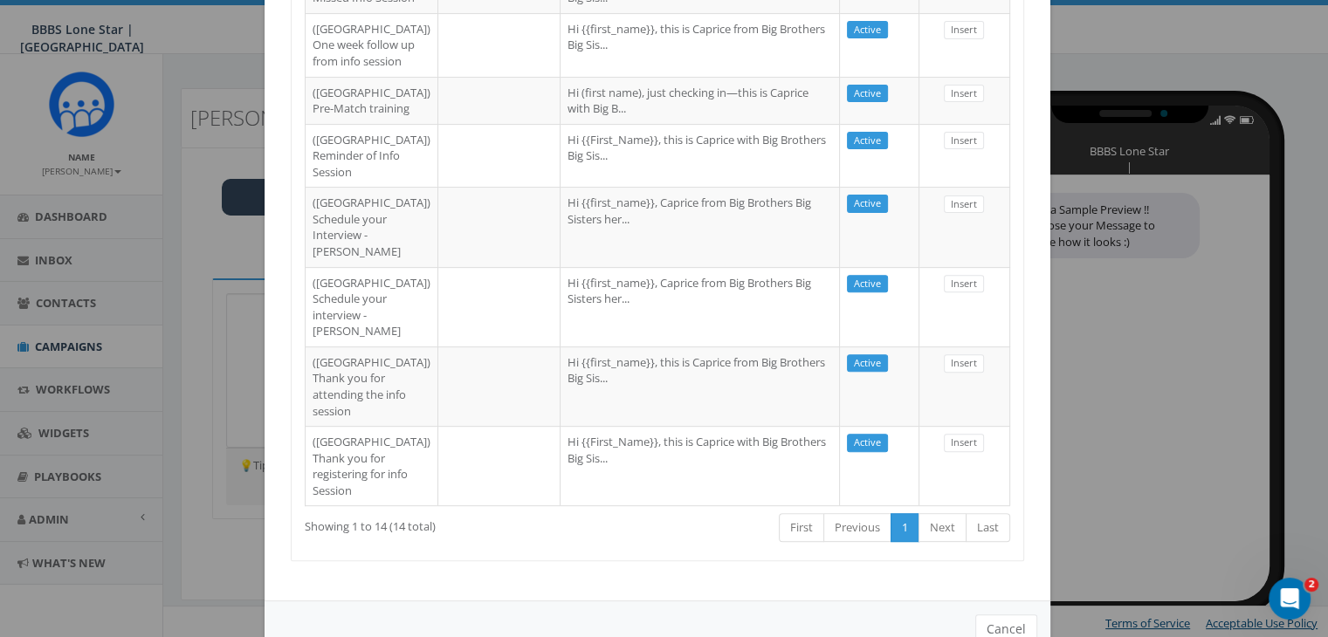
scroll to position [611, 0]
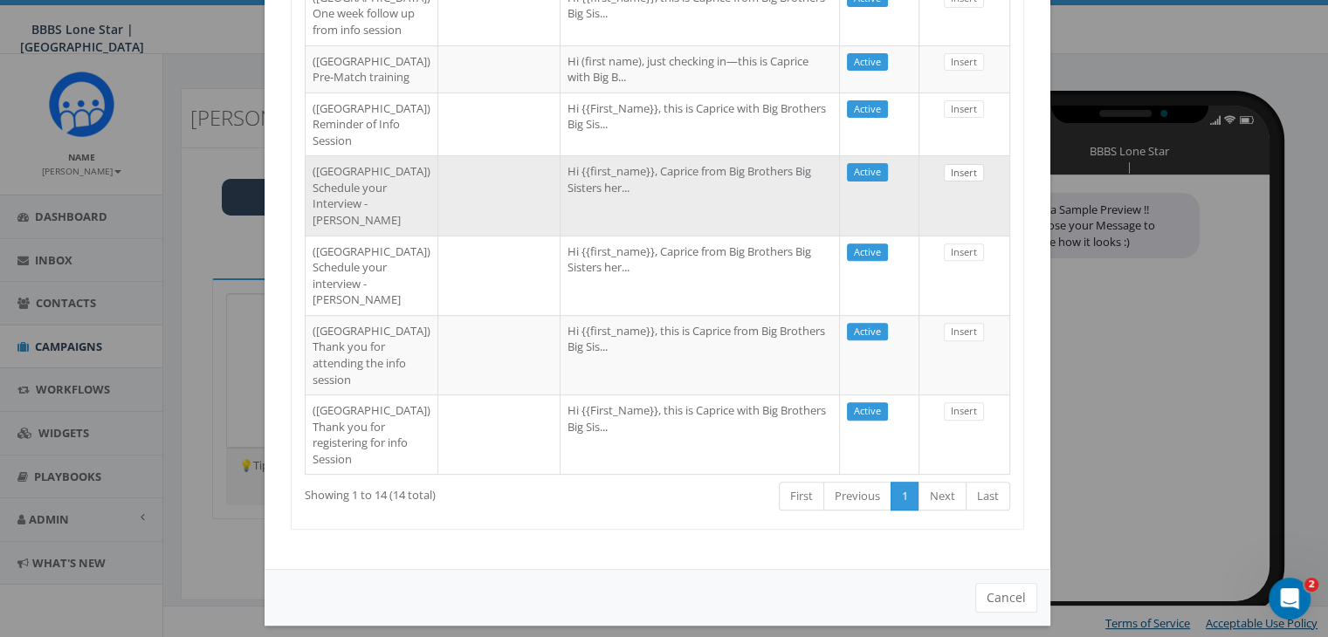
type input "Dallas"
click at [962, 182] on link "Insert" at bounding box center [964, 173] width 40 height 18
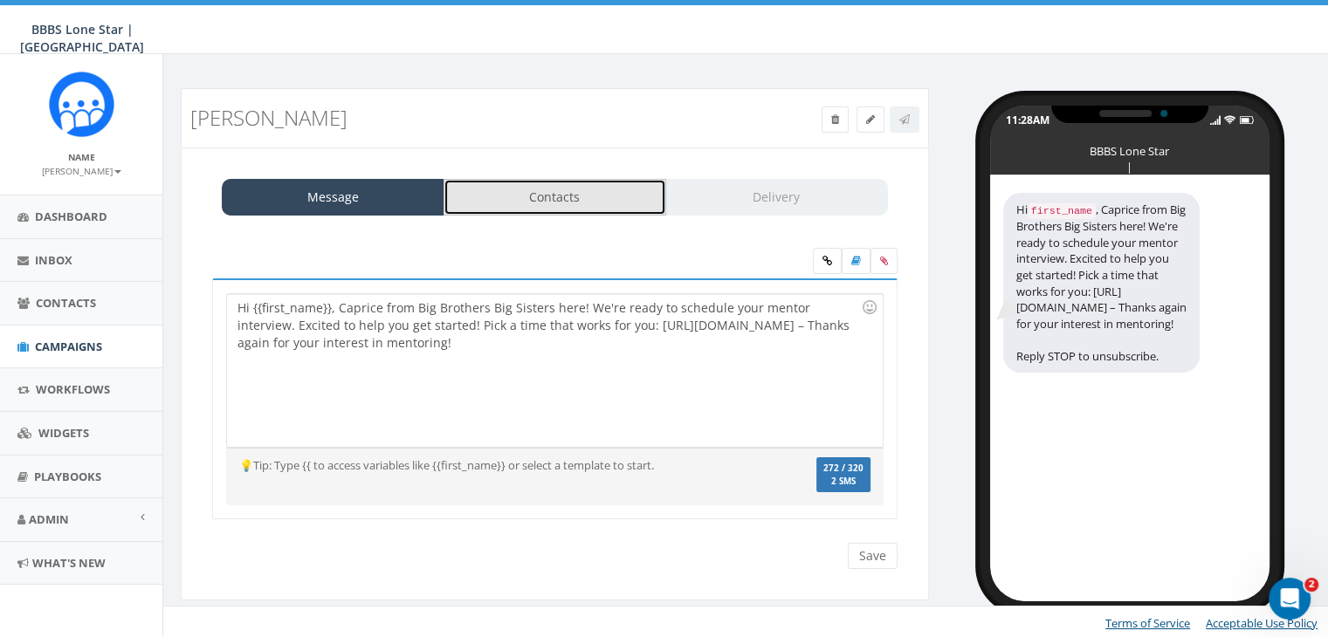
click at [561, 192] on link "Contacts" at bounding box center [554, 197] width 223 height 37
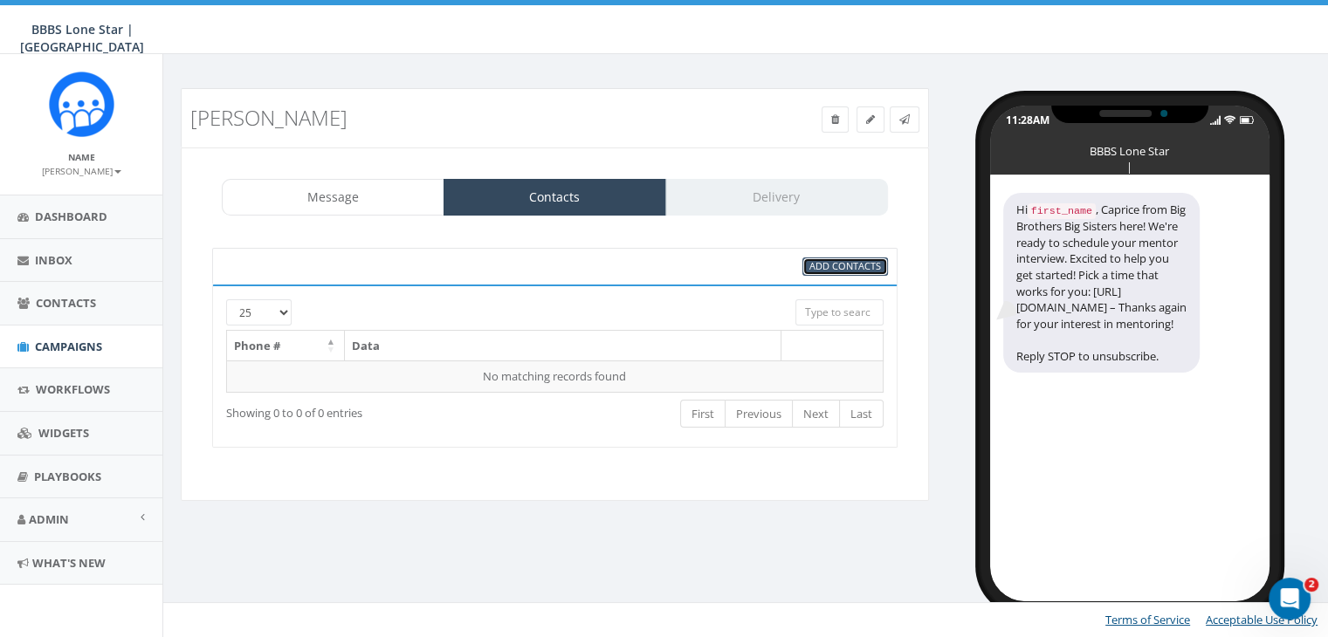
click at [856, 263] on span "Add Contacts" at bounding box center [845, 265] width 72 height 13
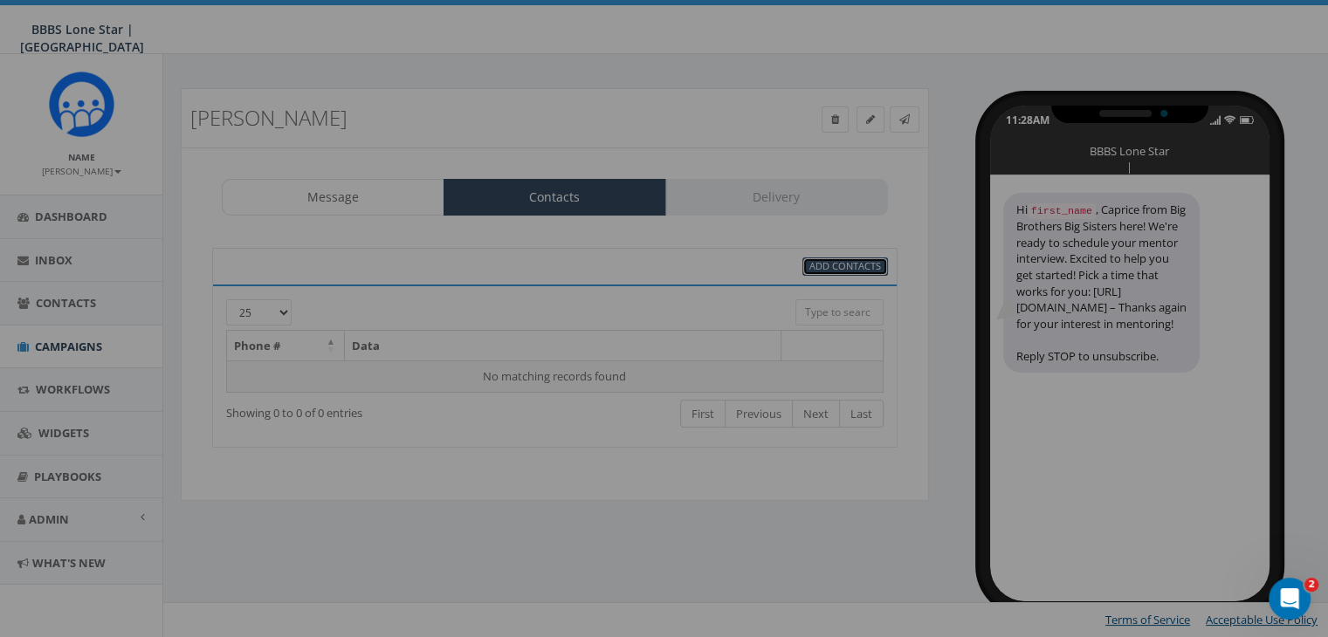
select select
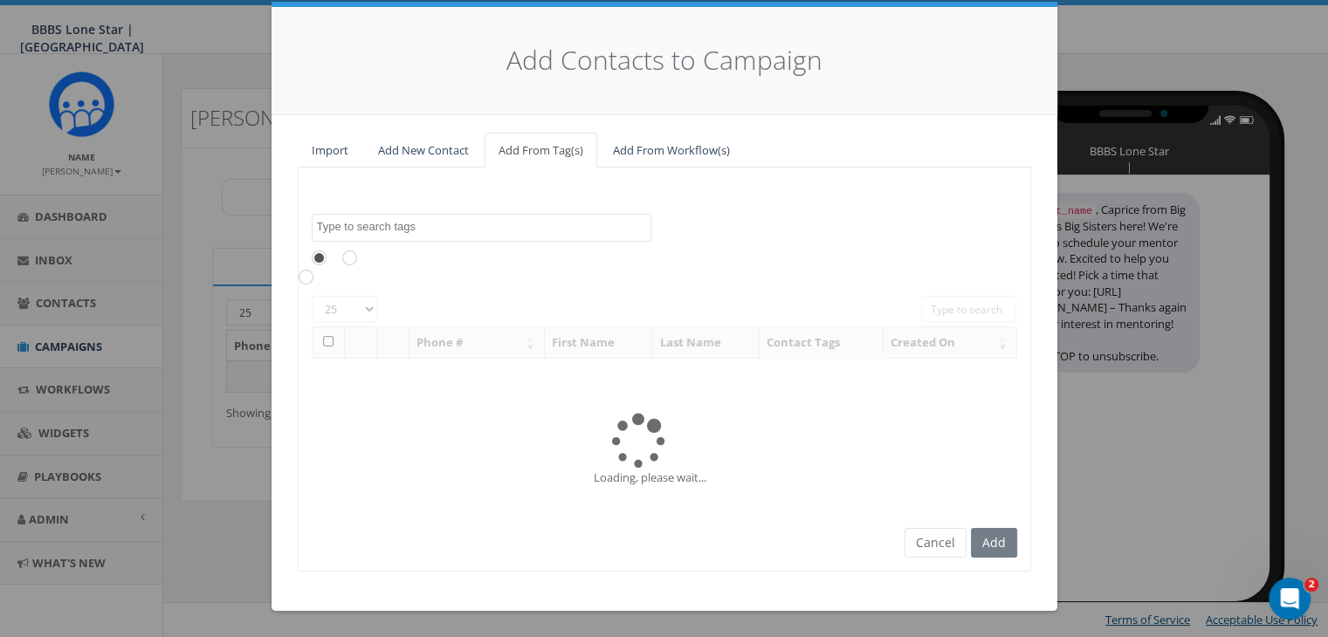
scroll to position [0, 0]
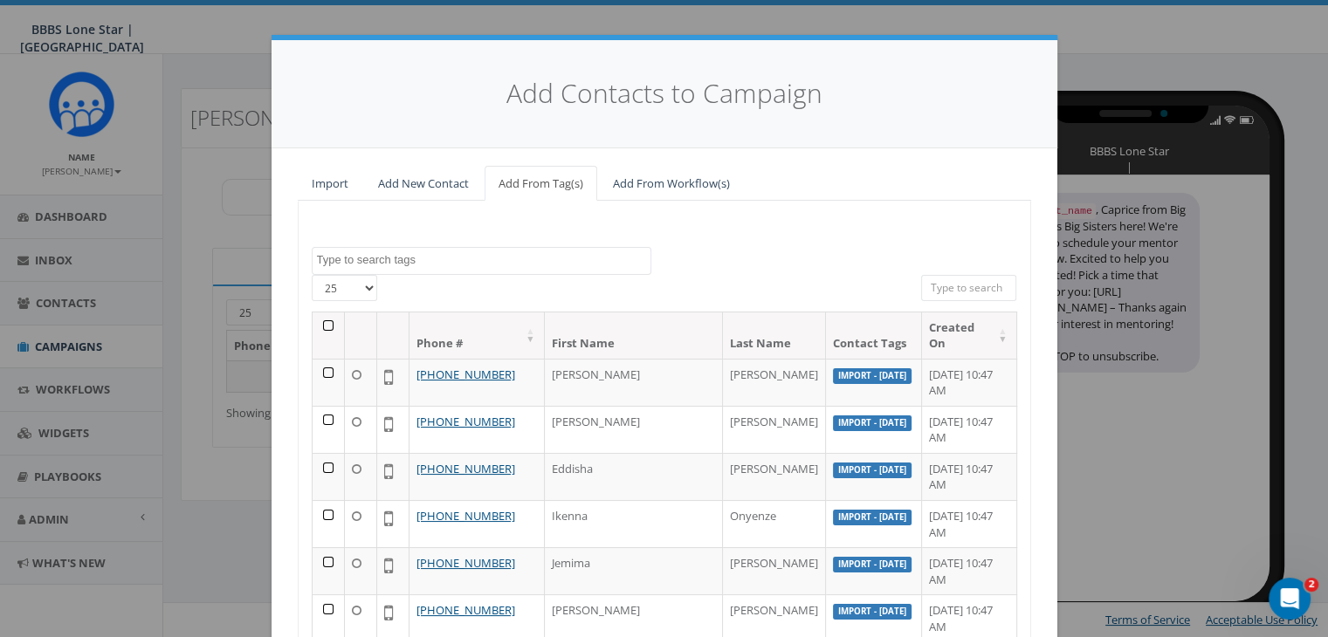
click at [934, 279] on input "search" at bounding box center [969, 288] width 96 height 26
paste input "(415) 632-7509"
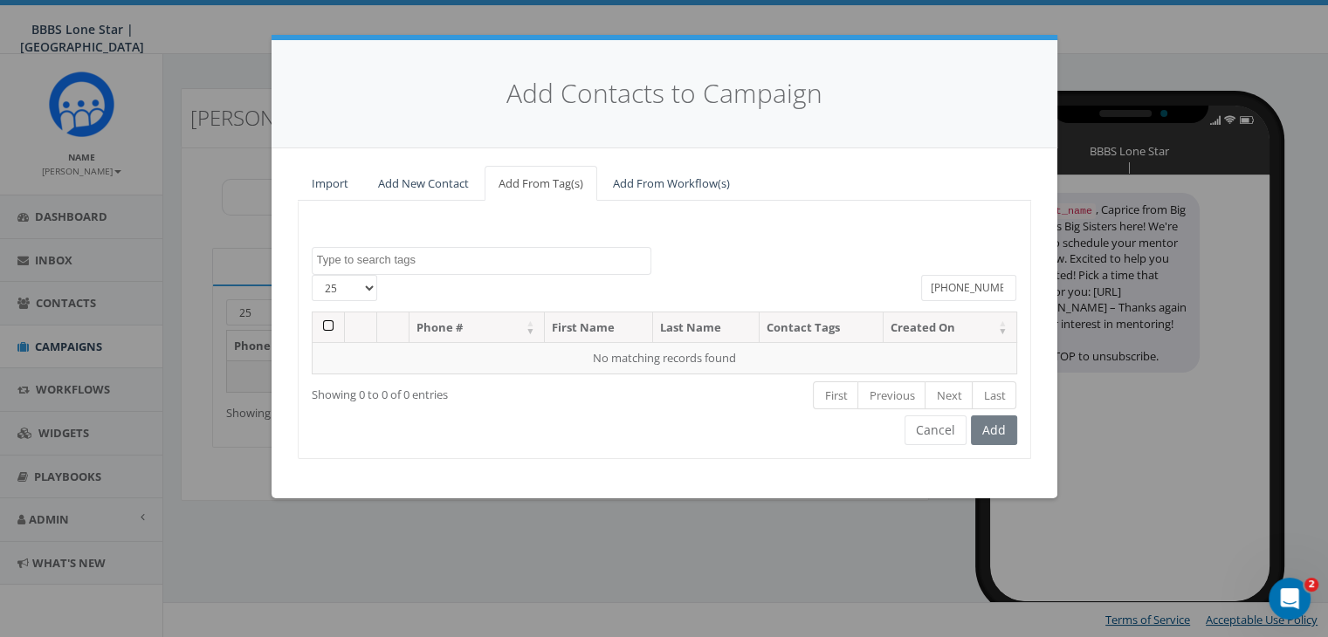
type input "(415) 632-7509"
click at [436, 180] on link "Add New Contact" at bounding box center [423, 184] width 119 height 36
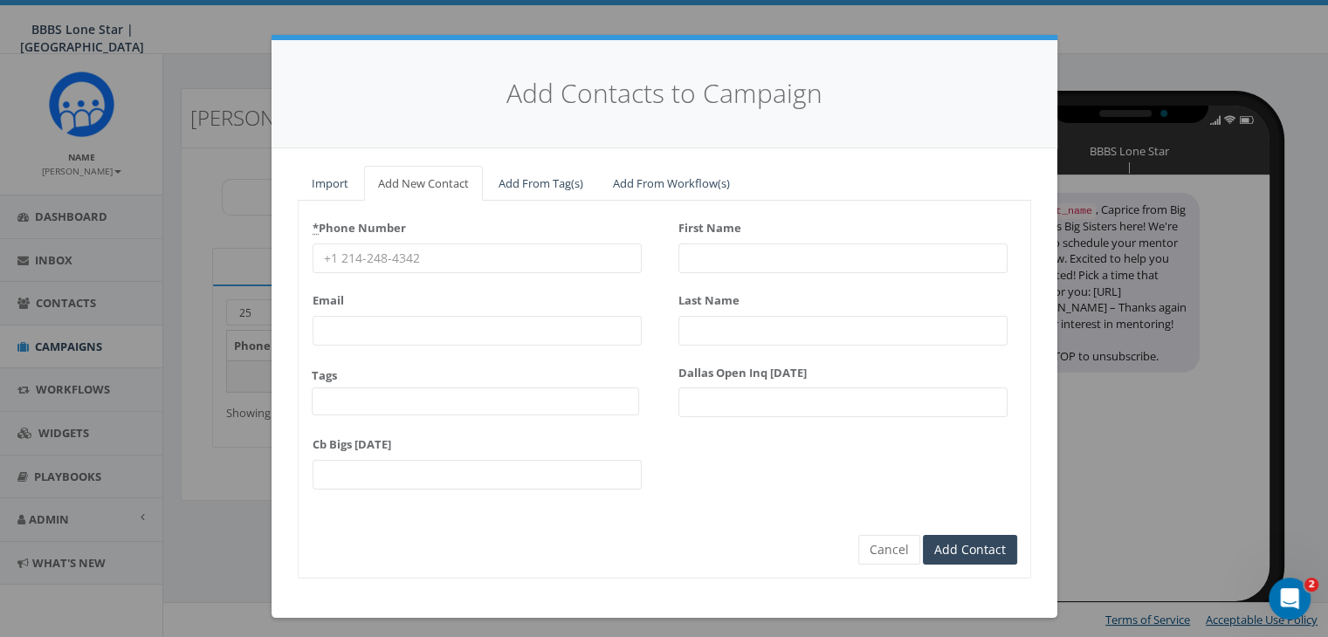
click at [688, 257] on input "First Name" at bounding box center [842, 259] width 329 height 30
click at [406, 259] on input "* Phone Number" at bounding box center [476, 259] width 329 height 30
paste input "(415) 632-7509"
type input "(415) 632-7509"
click at [775, 253] on input "First Name" at bounding box center [842, 259] width 329 height 30
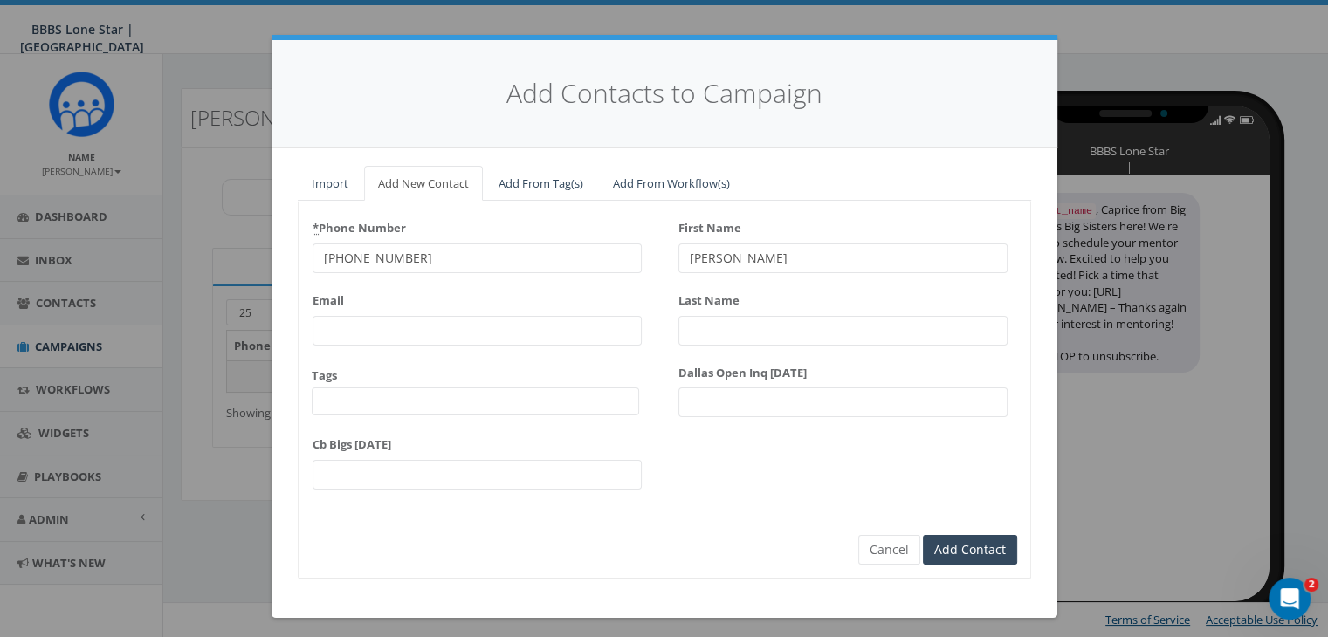
type input "Jared"
type input "Robinette"
click at [958, 542] on input "Add Contact" at bounding box center [970, 550] width 94 height 30
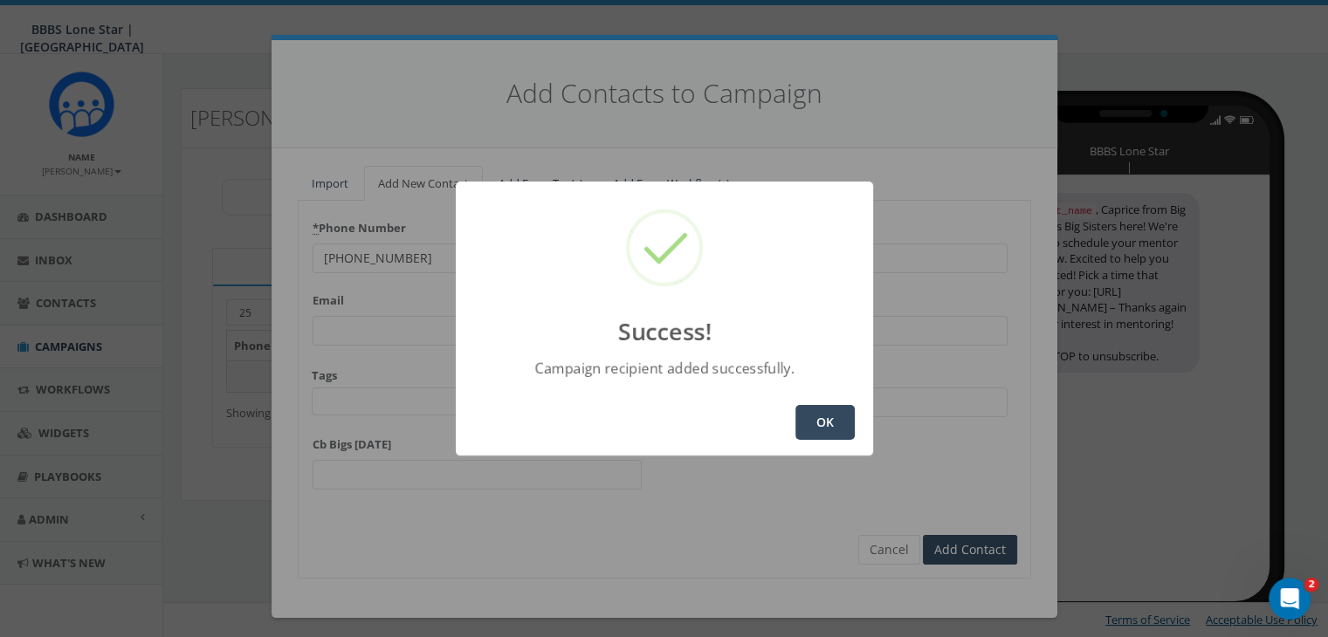
click at [827, 425] on button "OK" at bounding box center [824, 422] width 59 height 35
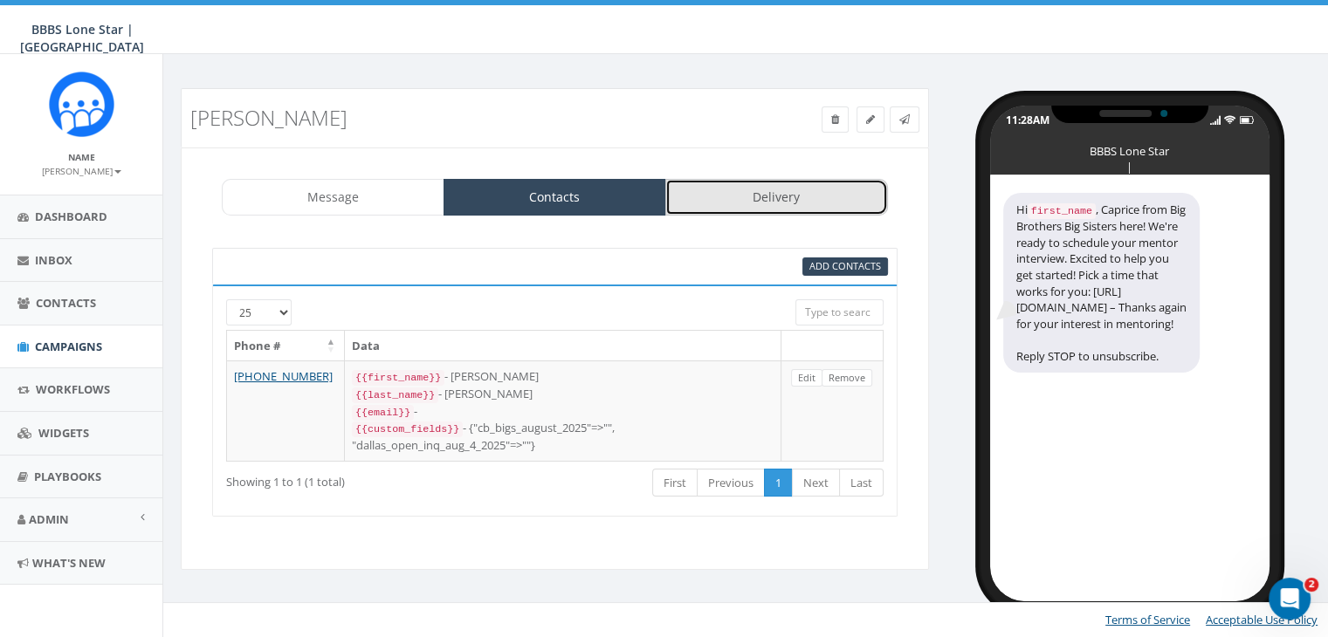
click at [744, 193] on link "Delivery" at bounding box center [776, 197] width 223 height 37
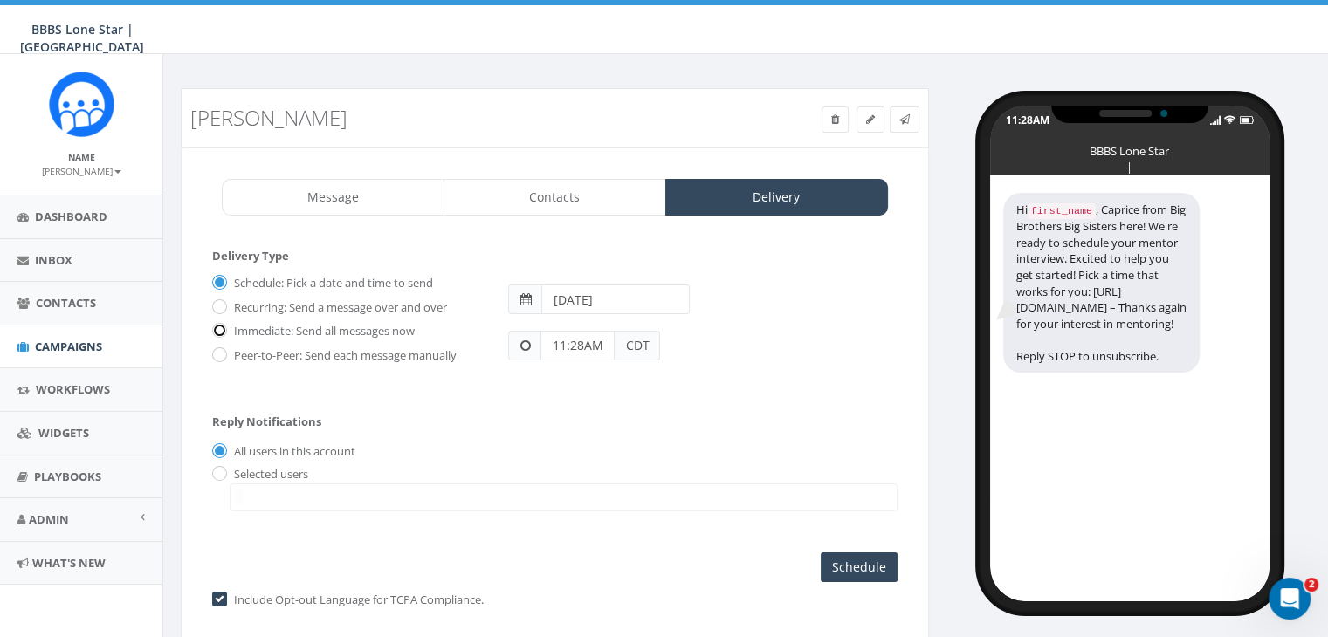
click at [217, 328] on input "Immediate: Send all messages now" at bounding box center [217, 331] width 11 height 11
radio input "true"
click at [216, 469] on input "radio" at bounding box center [217, 474] width 11 height 11
radio input "true"
click at [261, 498] on span at bounding box center [564, 498] width 668 height 28
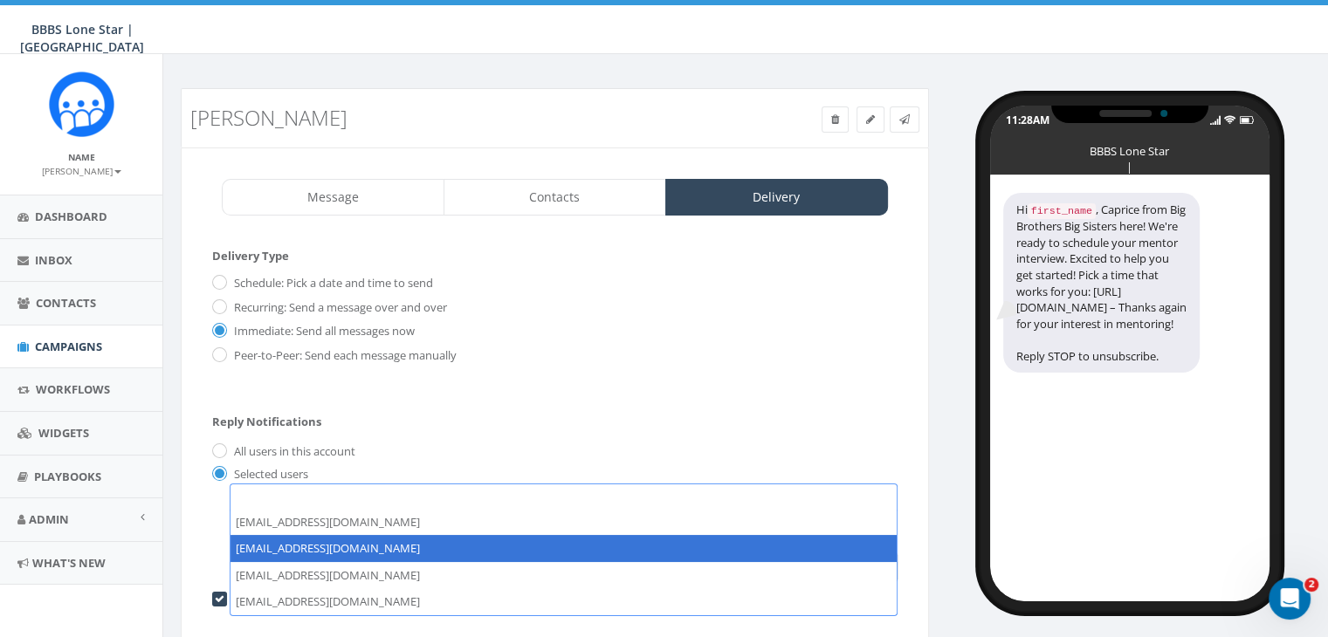
select select "1730"
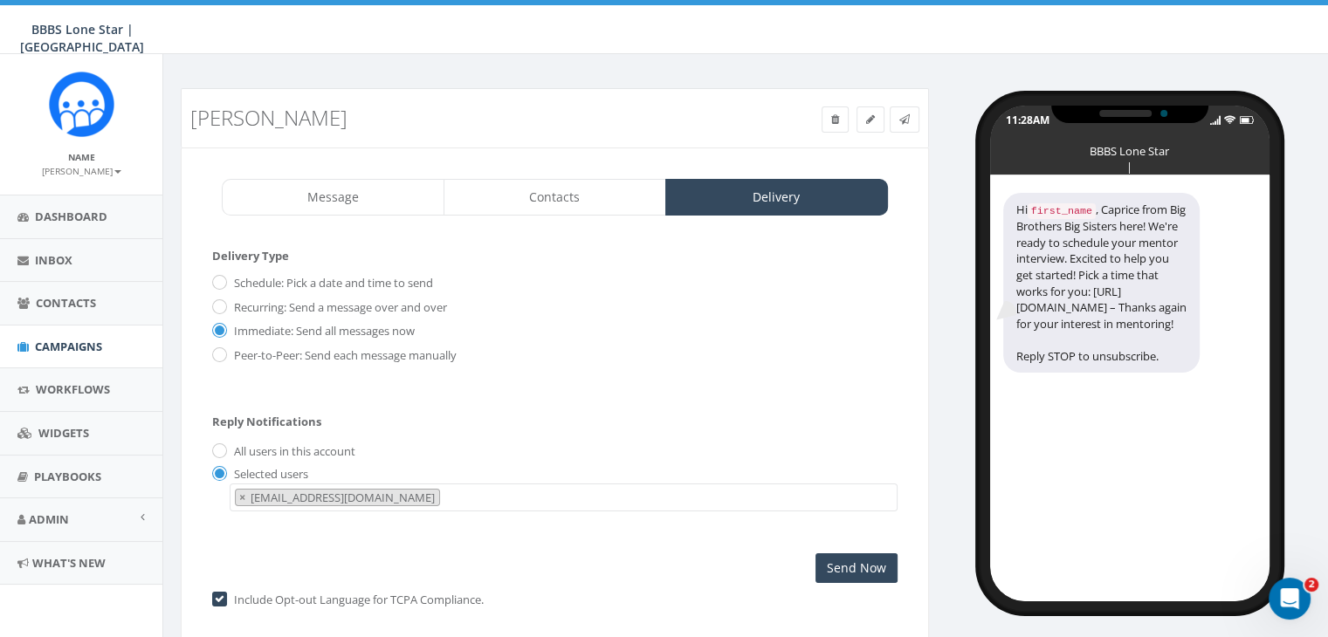
scroll to position [17, 0]
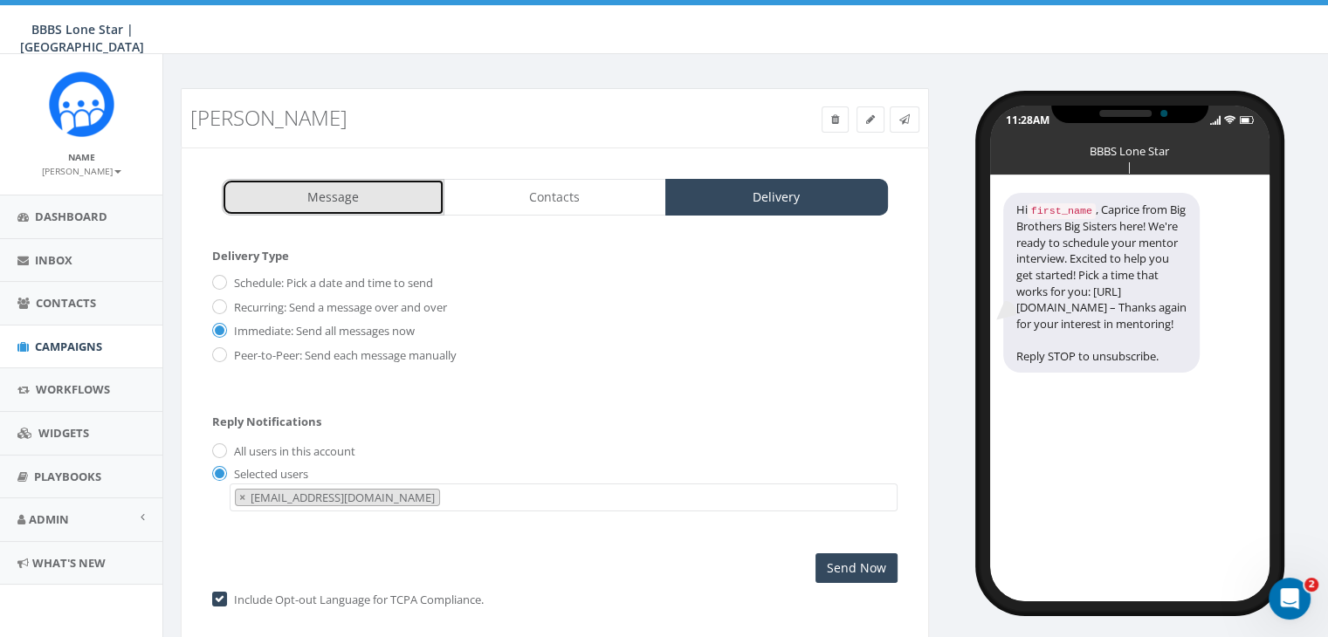
click at [381, 183] on link "Message" at bounding box center [333, 197] width 223 height 37
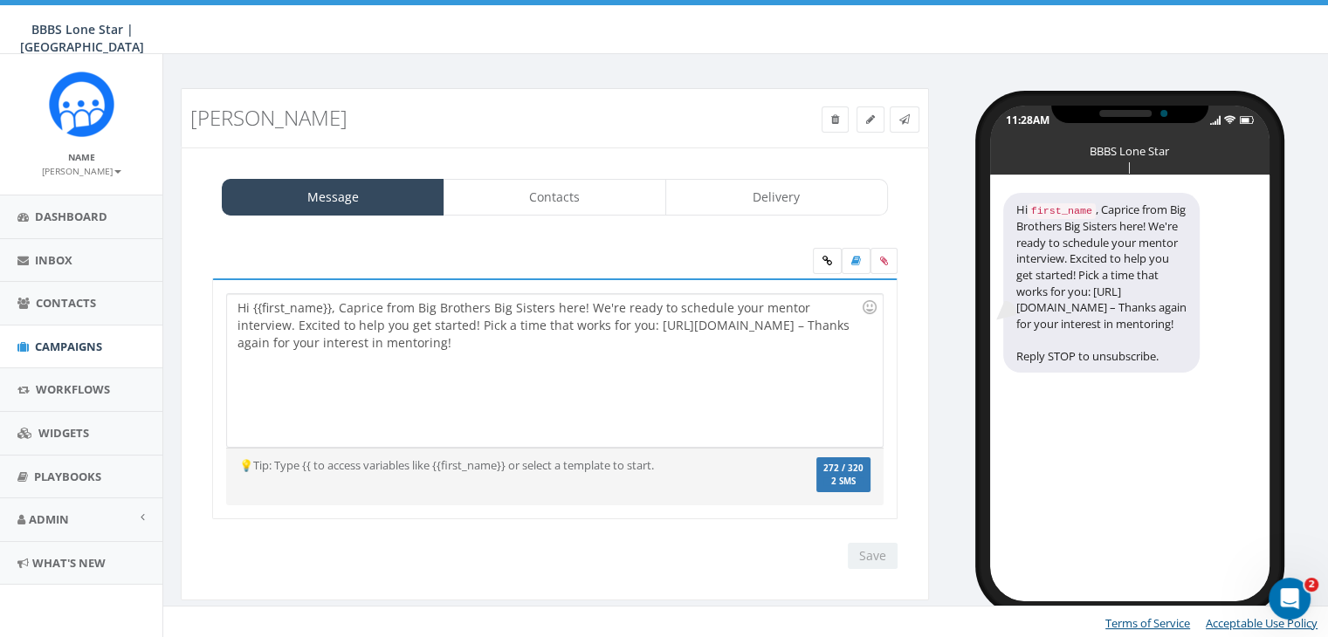
click at [328, 308] on div "Hi {{first_name}}, Caprice from Big Brothers Big Sisters here! We're ready to s…" at bounding box center [554, 370] width 655 height 153
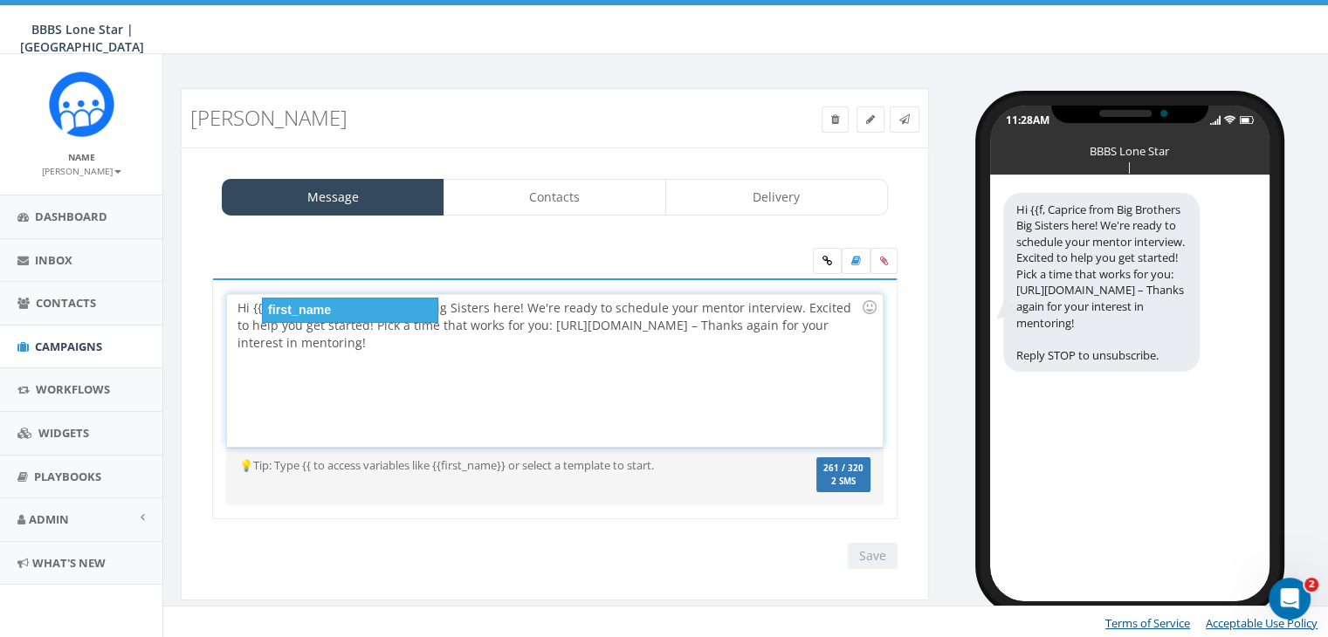
click at [332, 315] on div "first_name" at bounding box center [350, 310] width 176 height 24
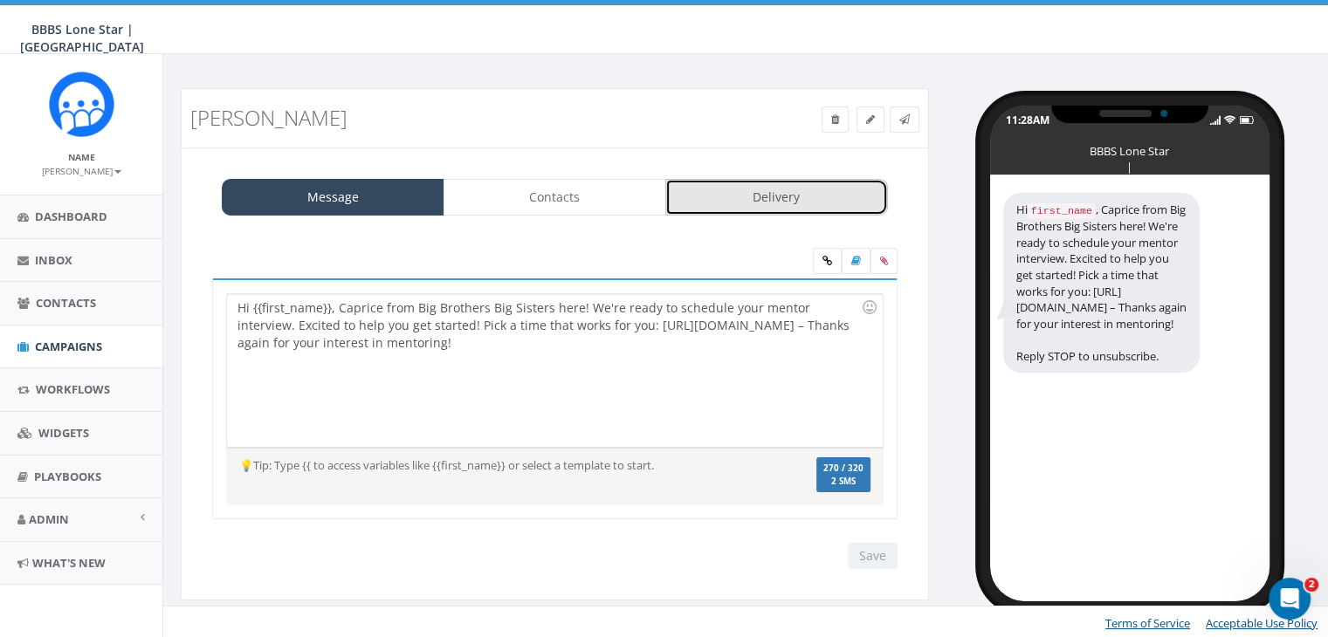
click at [752, 189] on link "Delivery" at bounding box center [776, 197] width 223 height 37
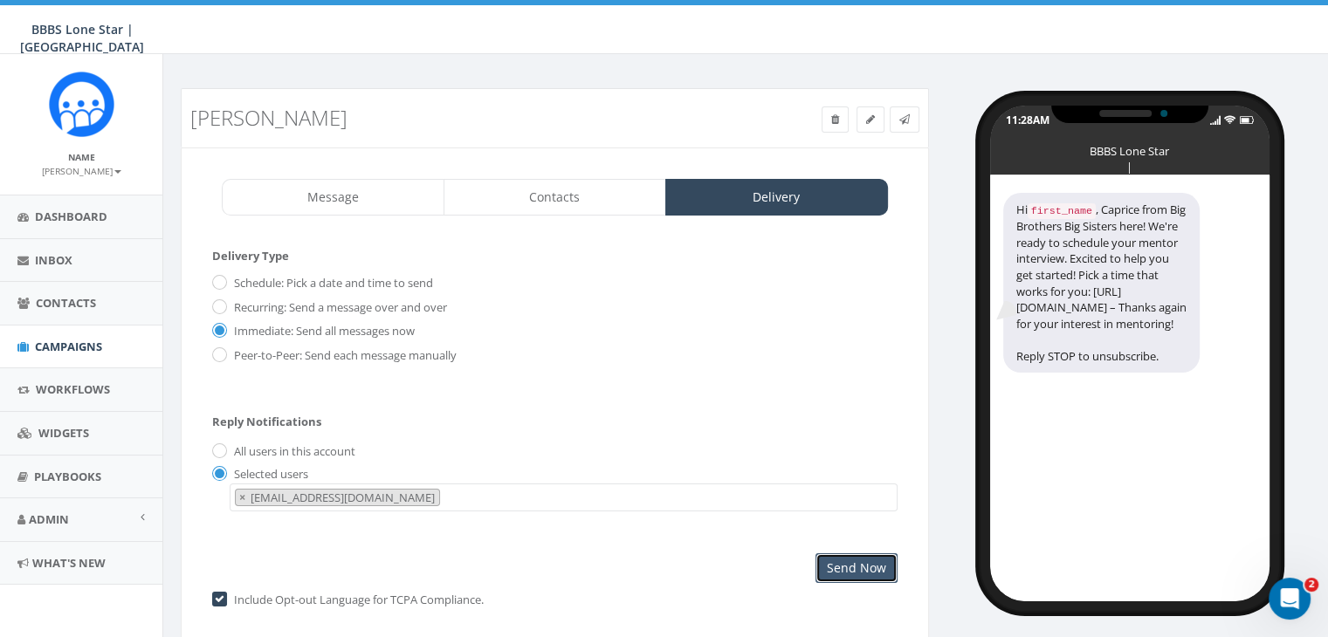
click at [855, 566] on input "Send Now" at bounding box center [856, 568] width 82 height 30
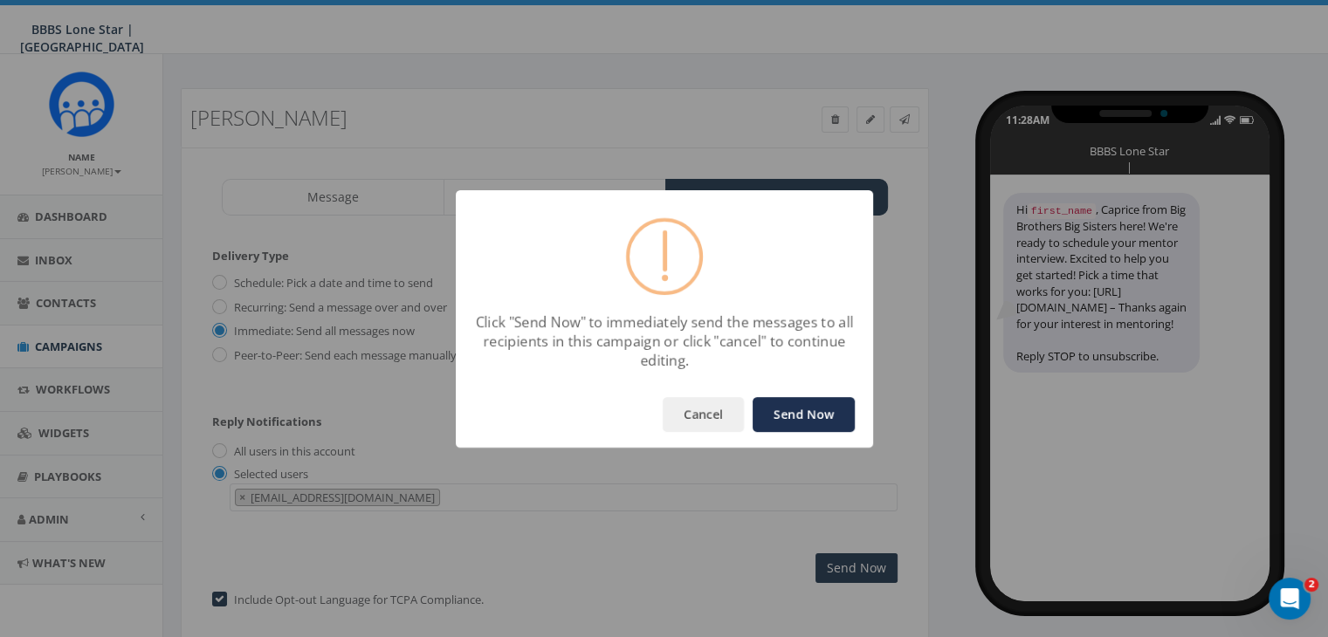
click at [826, 419] on button "Send Now" at bounding box center [803, 414] width 102 height 35
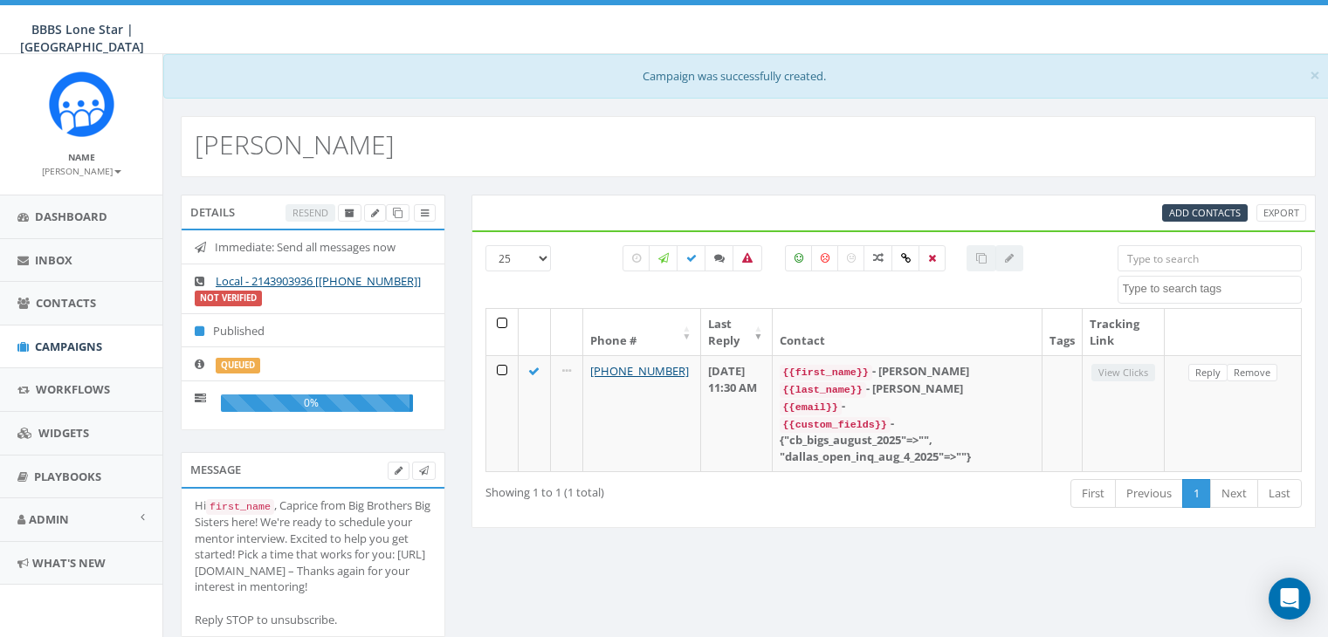
select select
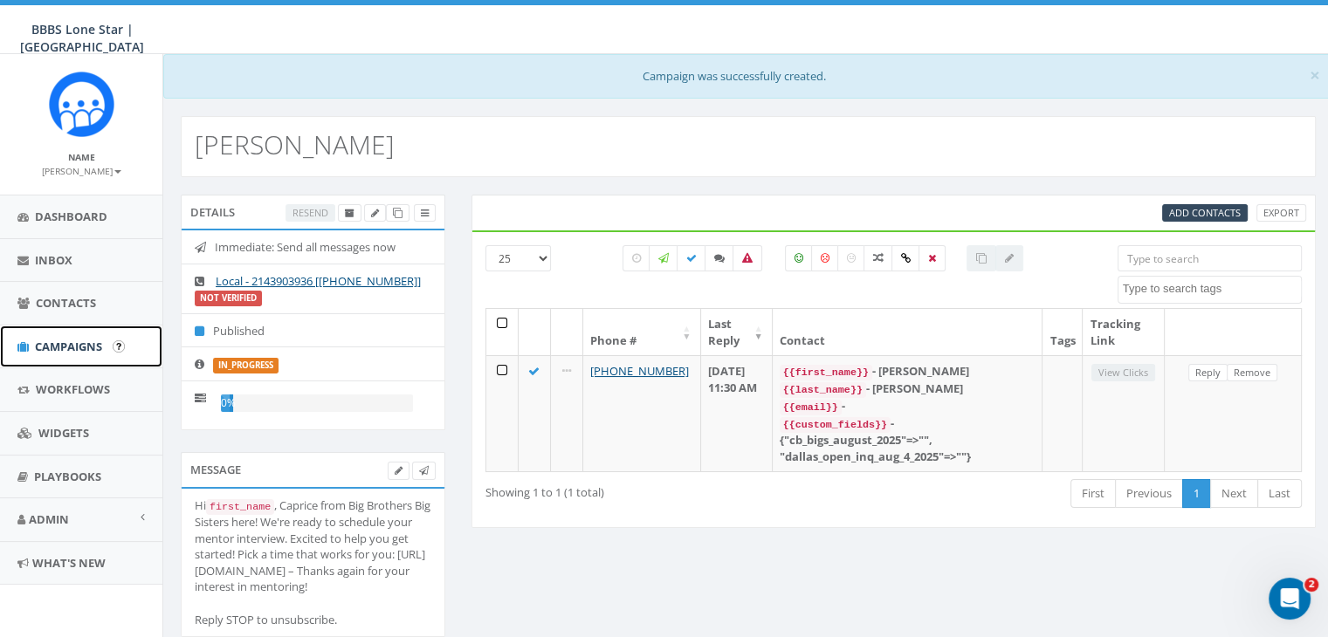
click at [56, 344] on span "Campaigns" at bounding box center [68, 347] width 67 height 16
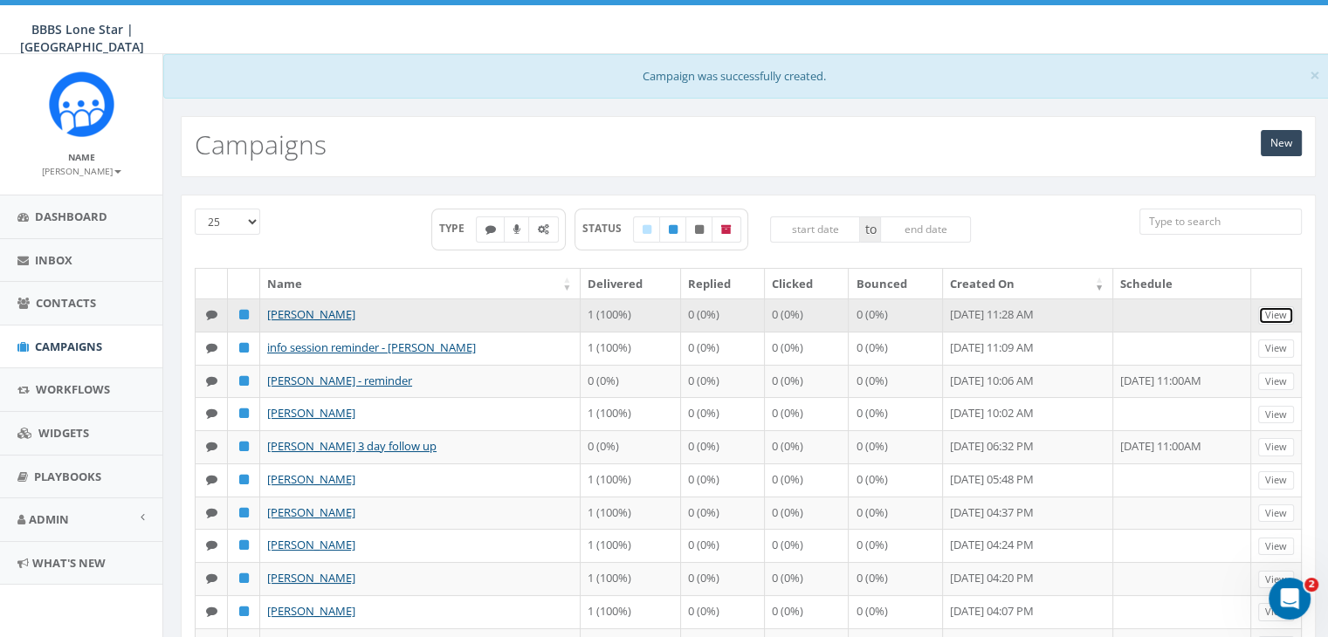
click at [1279, 306] on link "View" at bounding box center [1276, 315] width 36 height 18
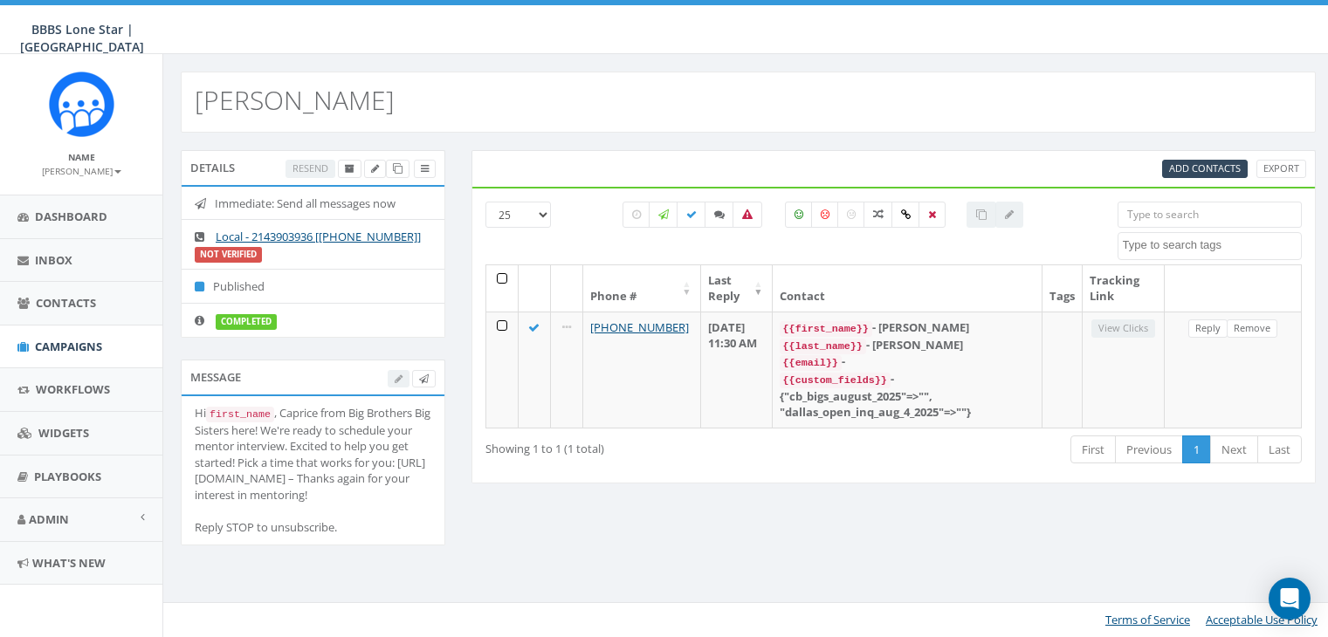
select select
click at [41, 343] on span "Campaigns" at bounding box center [68, 347] width 67 height 16
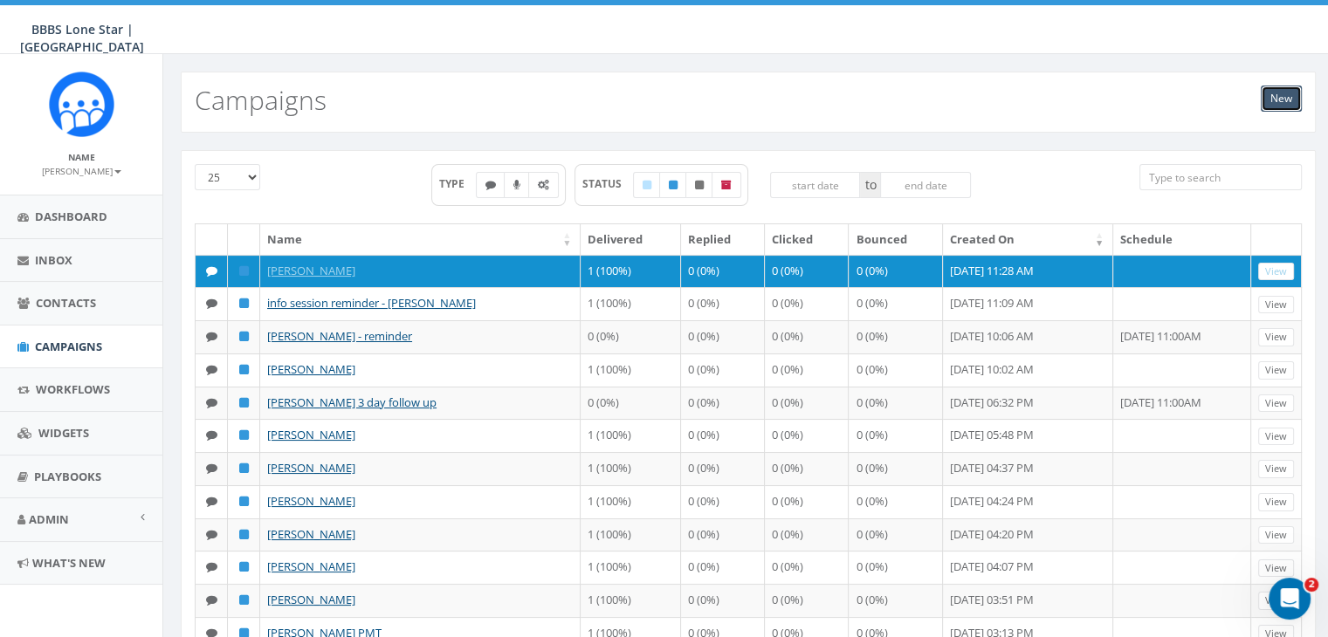
click at [1276, 99] on link "New" at bounding box center [1280, 99] width 41 height 26
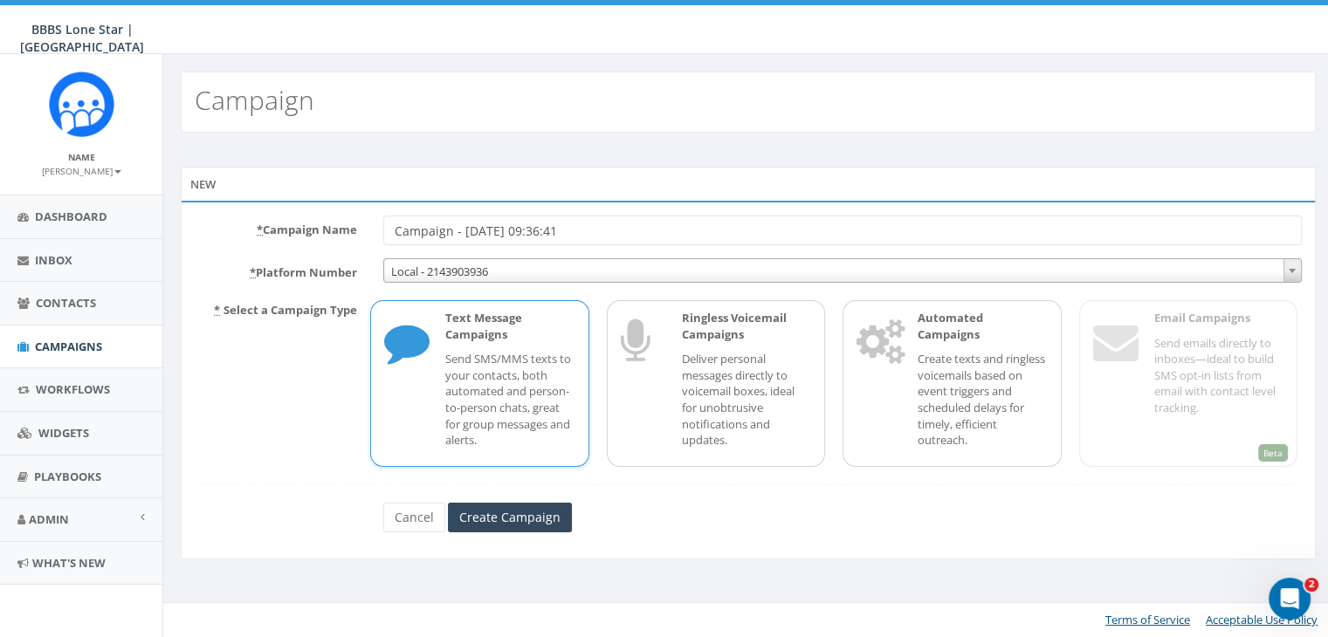
drag, startPoint x: 605, startPoint y: 230, endPoint x: 353, endPoint y: 211, distance: 253.0
click at [353, 210] on div "* Campaign Name Campaign - [DATE] 09:36:41 * Platform Number Local - 2143903936…" at bounding box center [748, 380] width 1135 height 359
type input "Schedule interview [PERSON_NAME]"
click at [536, 508] on input "Create Campaign" at bounding box center [510, 518] width 124 height 30
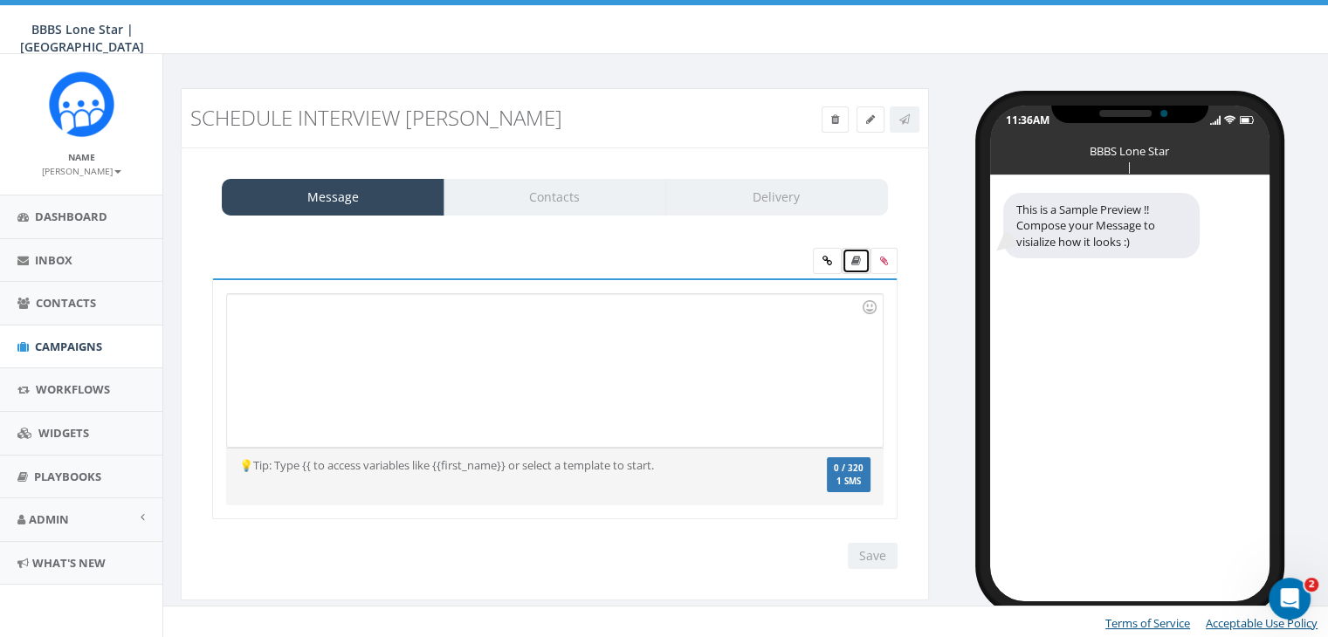
click at [856, 262] on icon at bounding box center [856, 261] width 10 height 10
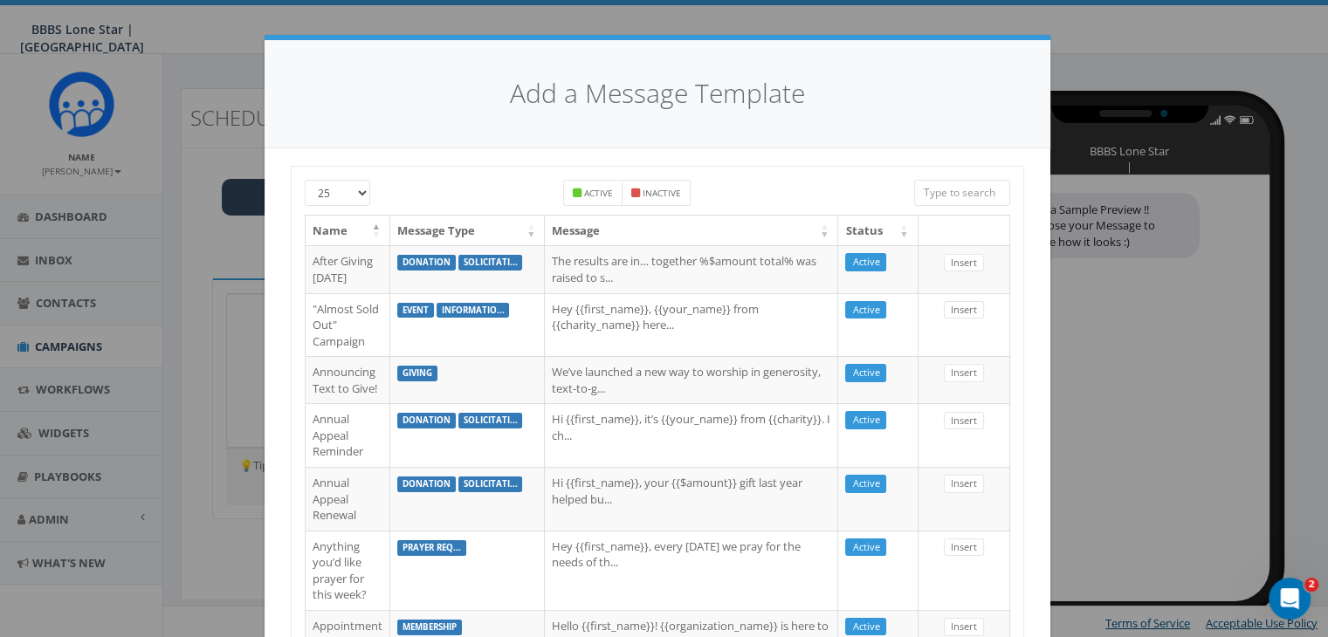
click at [963, 192] on input "search" at bounding box center [962, 193] width 96 height 26
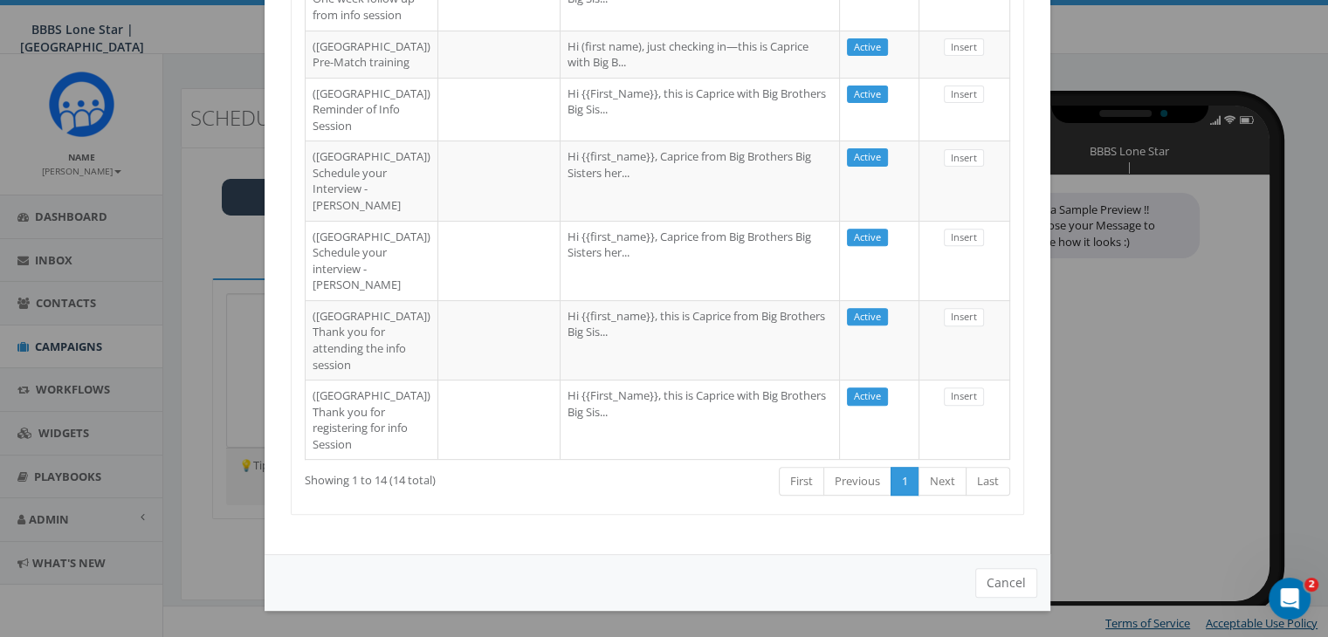
scroll to position [698, 0]
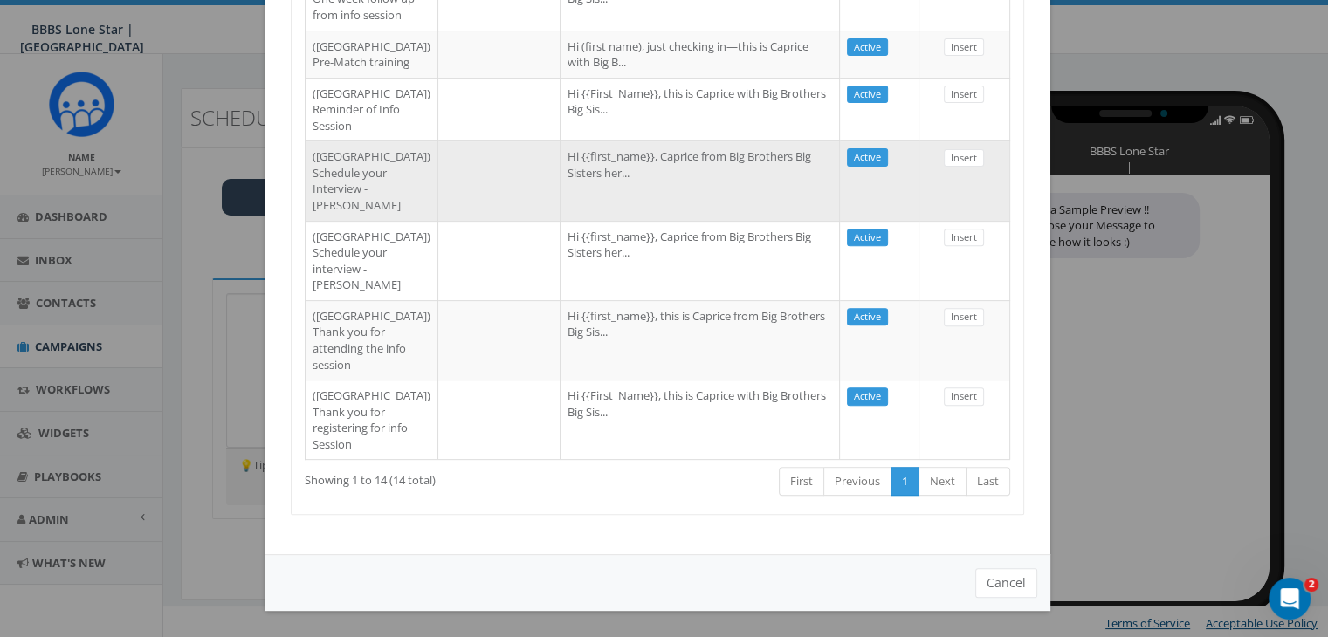
type input "dallas"
click at [458, 220] on td at bounding box center [499, 180] width 122 height 79
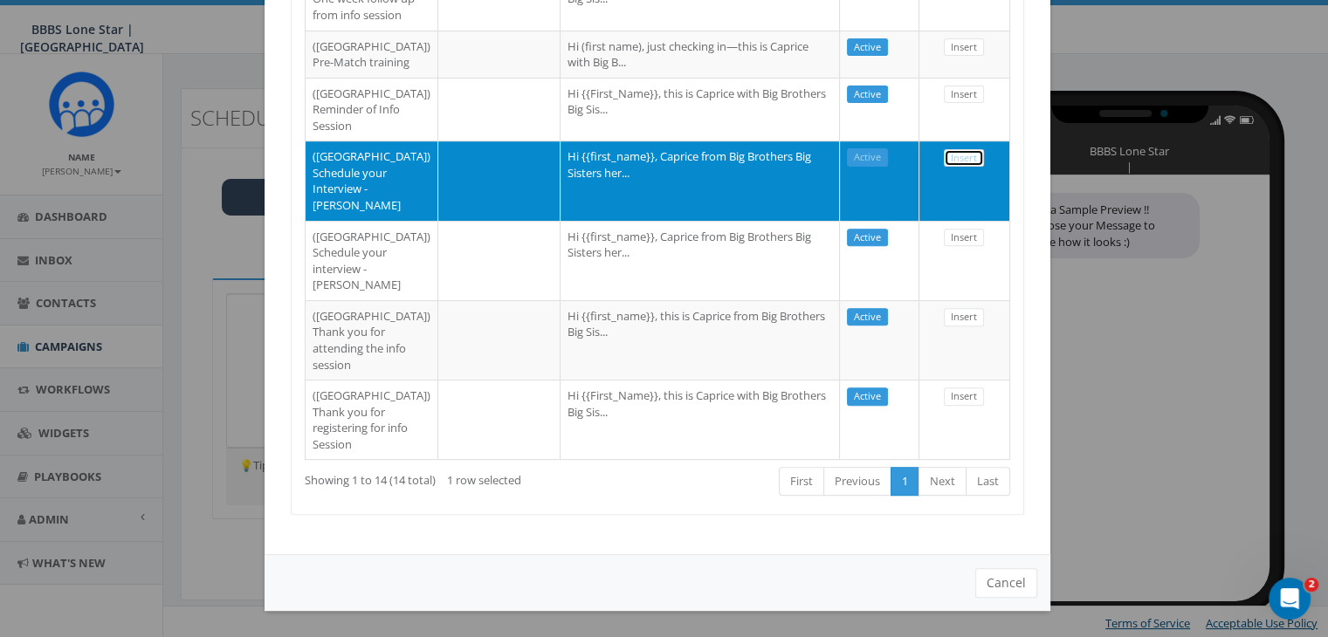
click at [953, 168] on link "Insert" at bounding box center [964, 158] width 40 height 18
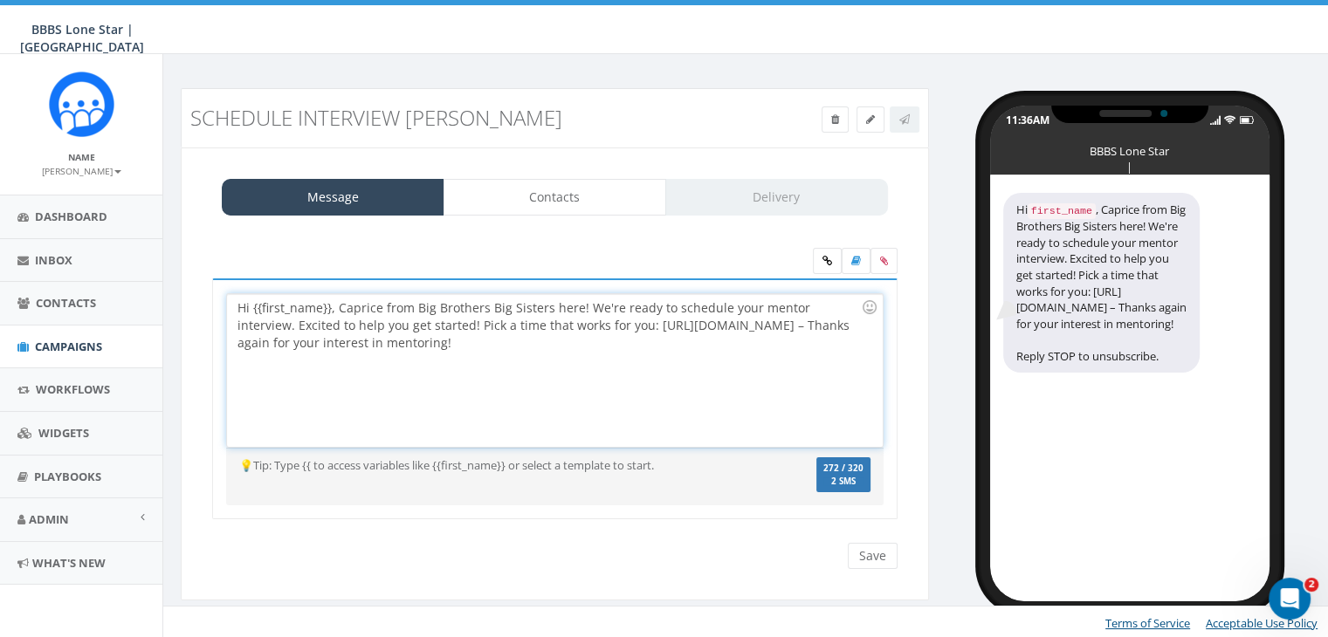
click at [328, 304] on div "Hi {{first_name}}, Caprice from Big Brothers Big Sisters here! We're ready to s…" at bounding box center [554, 370] width 655 height 153
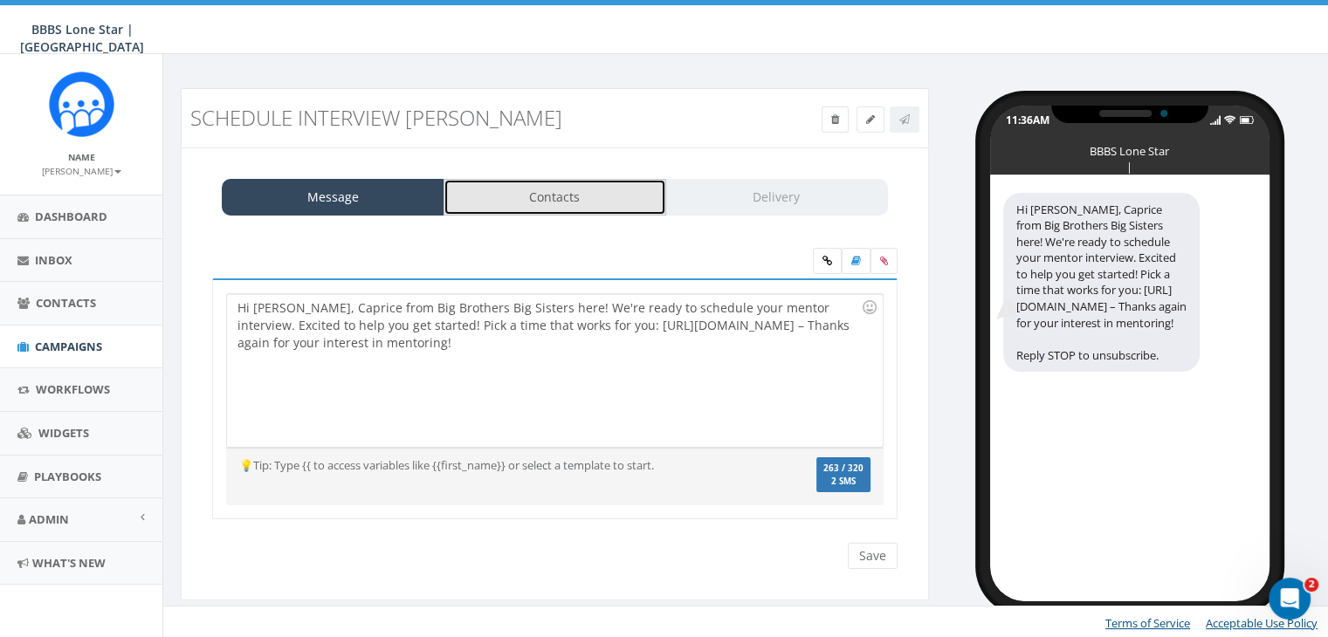
click at [587, 198] on link "Contacts" at bounding box center [554, 197] width 223 height 37
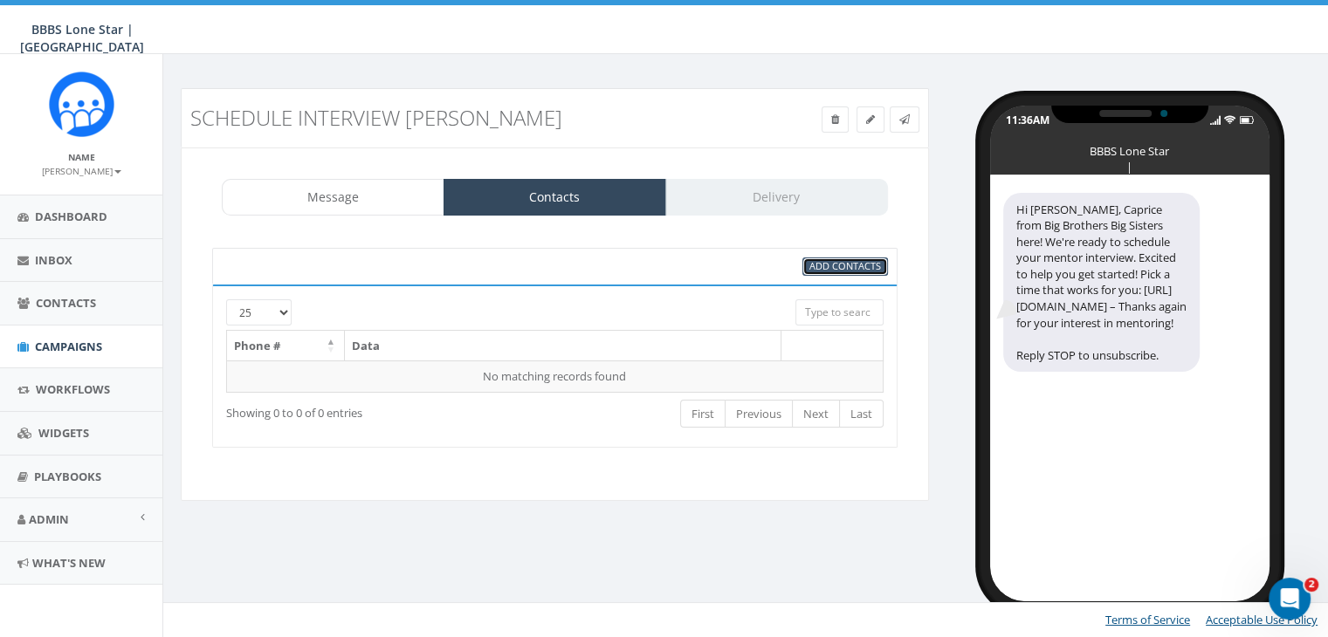
click at [827, 261] on span "Add Contacts" at bounding box center [845, 265] width 72 height 13
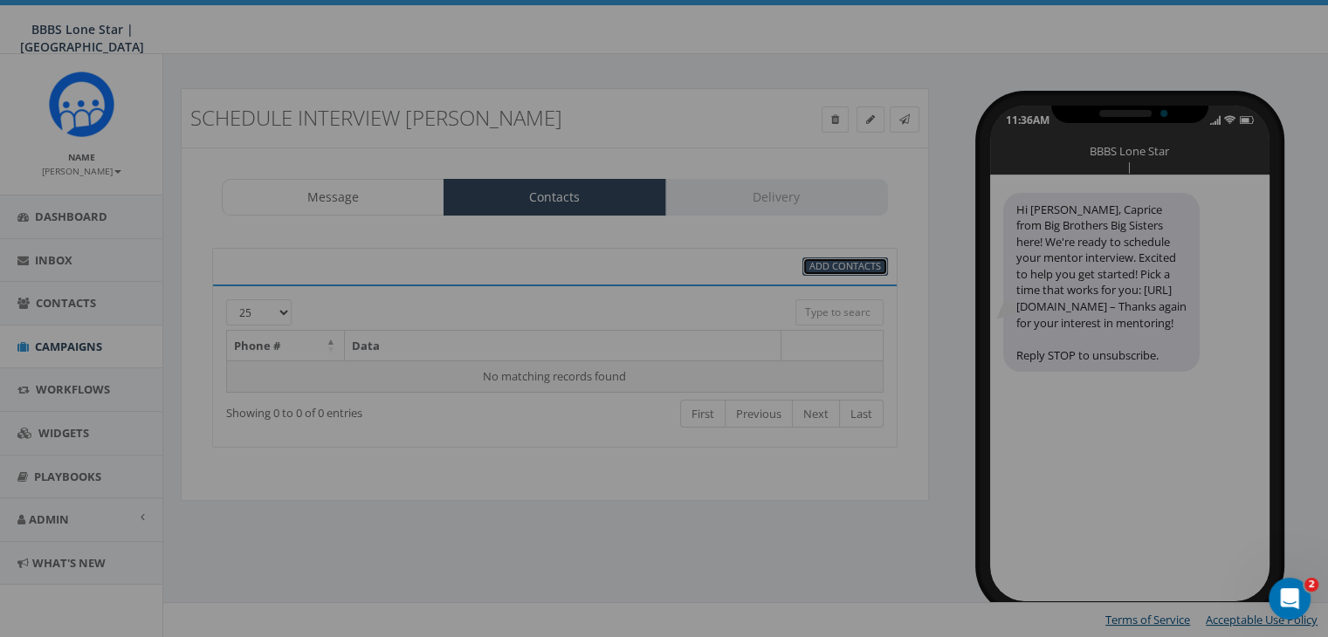
scroll to position [0, 0]
select select
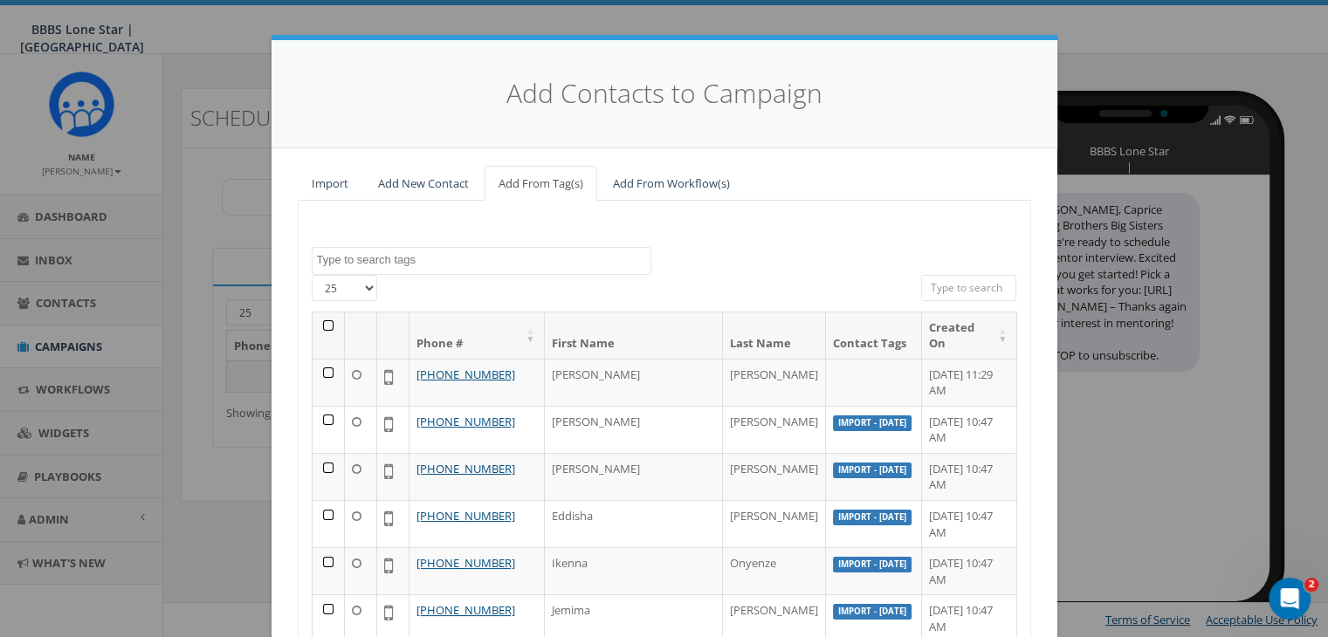
click at [935, 282] on input "search" at bounding box center [969, 288] width 96 height 26
paste input "(210) 557-3237"
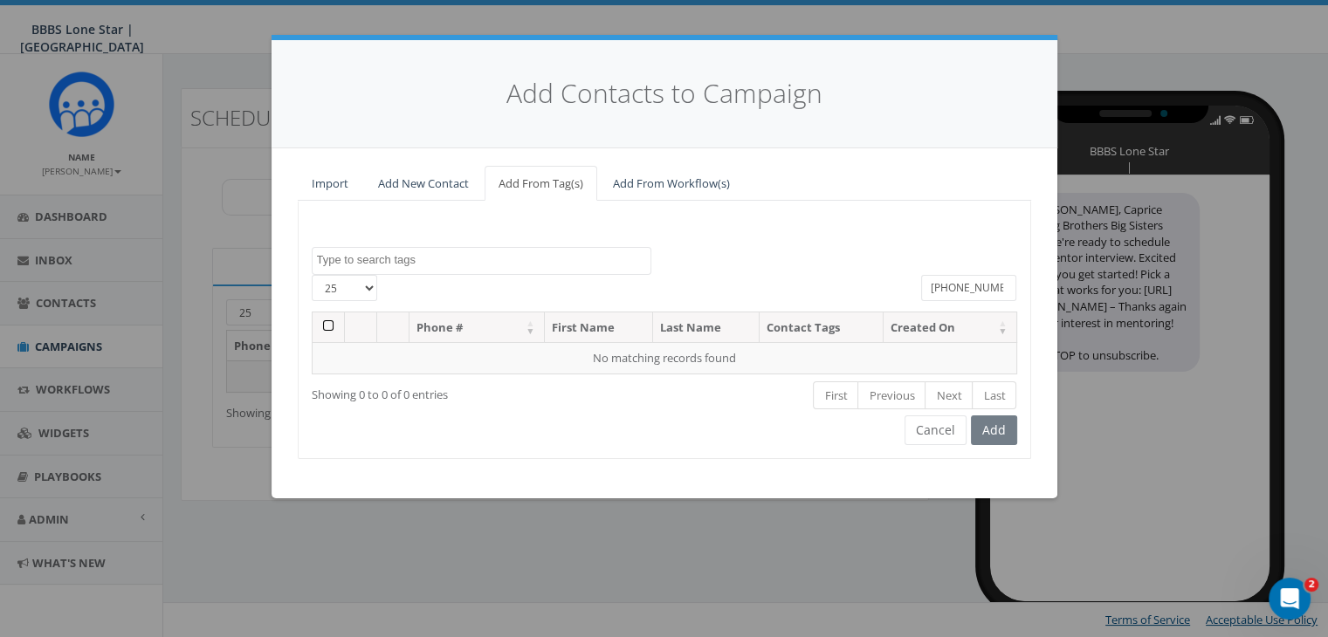
type input "(210) 557-3237"
click at [401, 176] on link "Add New Contact" at bounding box center [423, 184] width 119 height 36
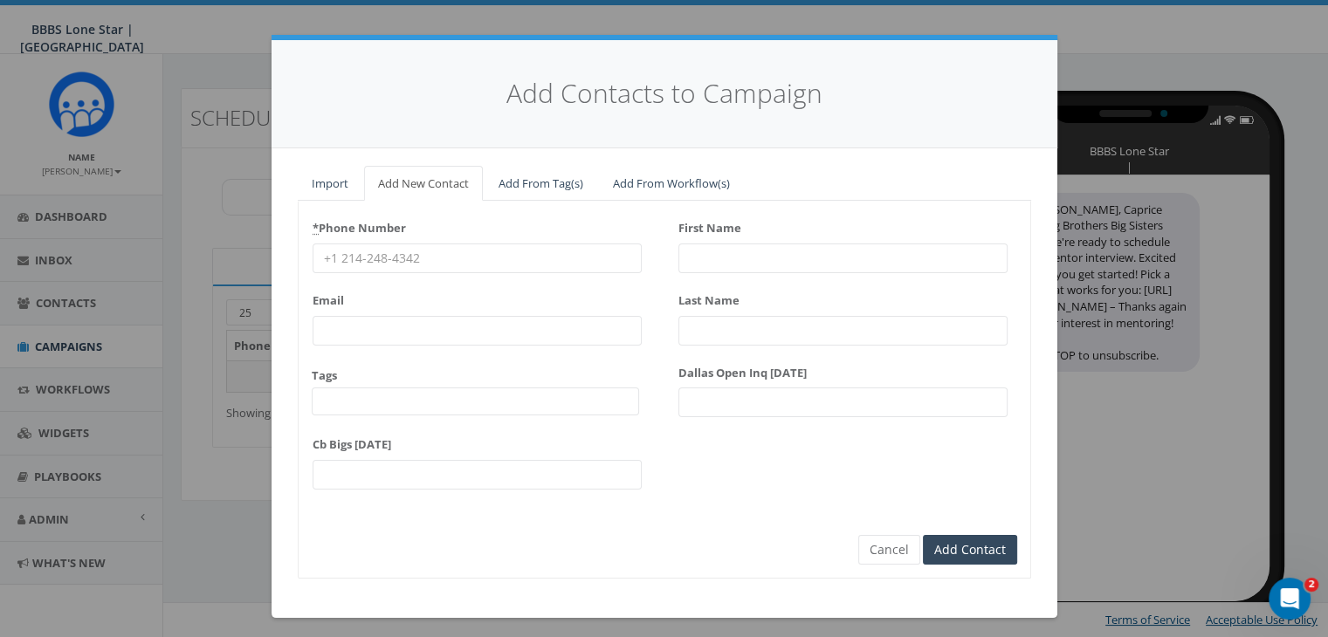
click at [450, 257] on input "* Phone Number" at bounding box center [476, 259] width 329 height 30
paste input "(210) 557-3237"
type input "(210) 557-3237"
click at [711, 252] on input "First Name" at bounding box center [842, 259] width 329 height 30
type input "James"
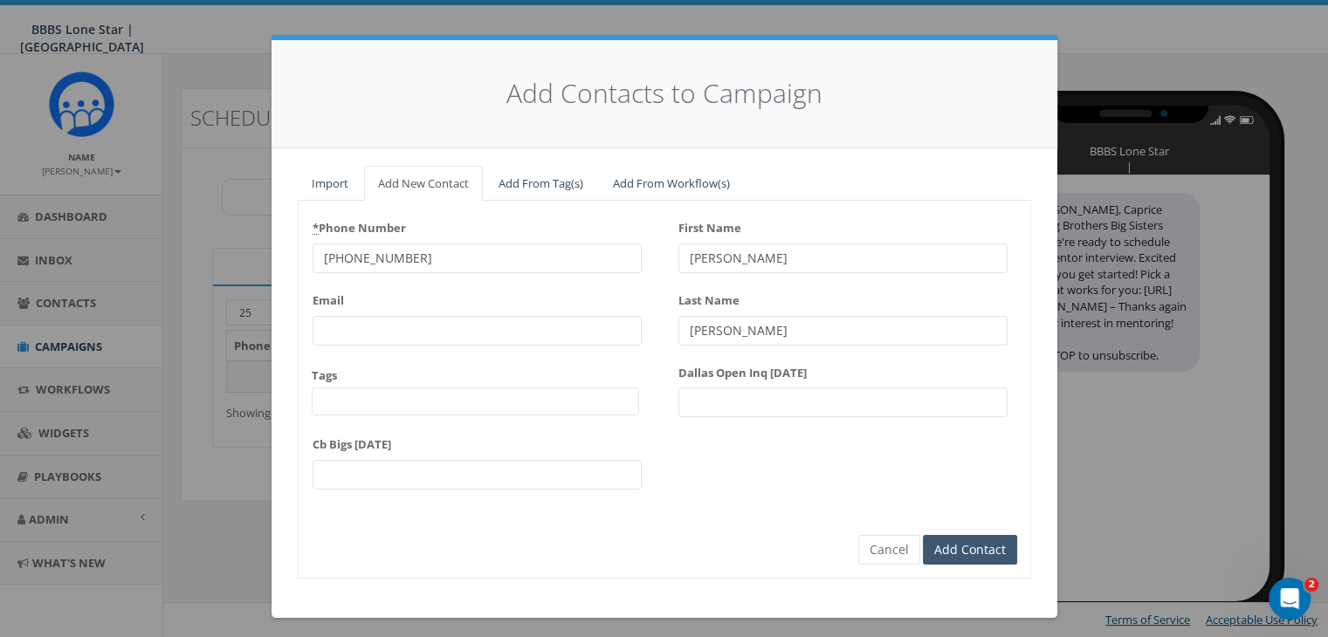
type input "Parker"
click at [943, 549] on input "Add Contact" at bounding box center [970, 550] width 94 height 30
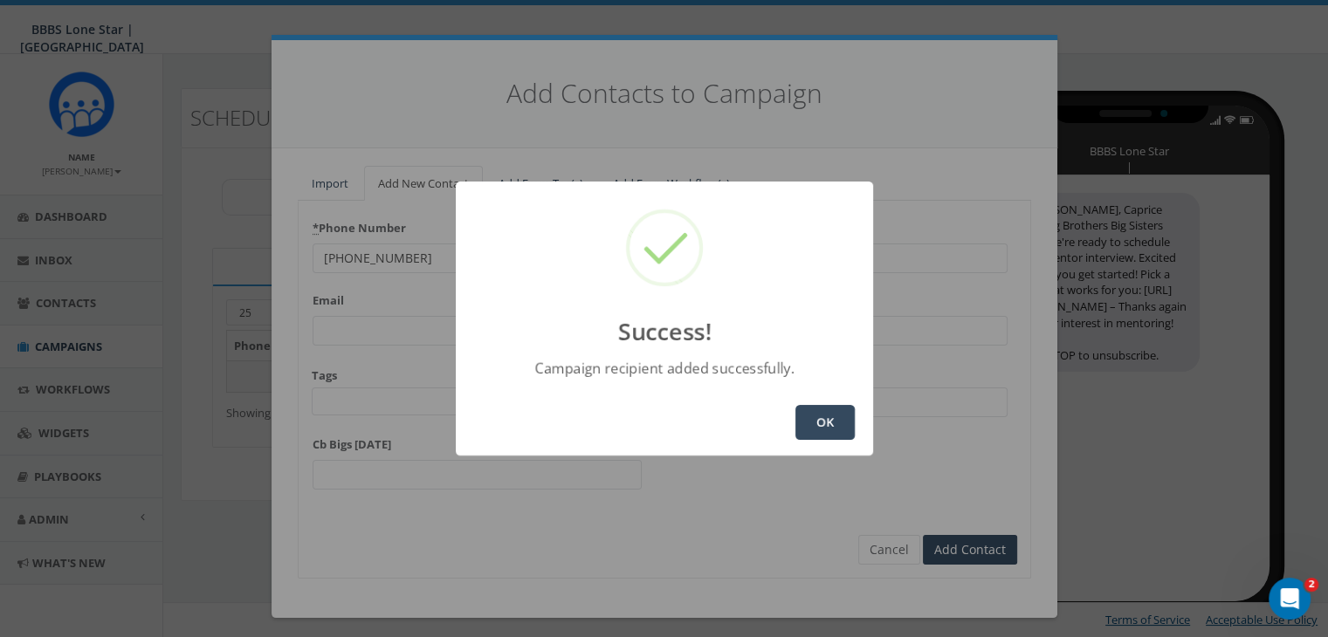
click at [833, 416] on button "OK" at bounding box center [824, 422] width 59 height 35
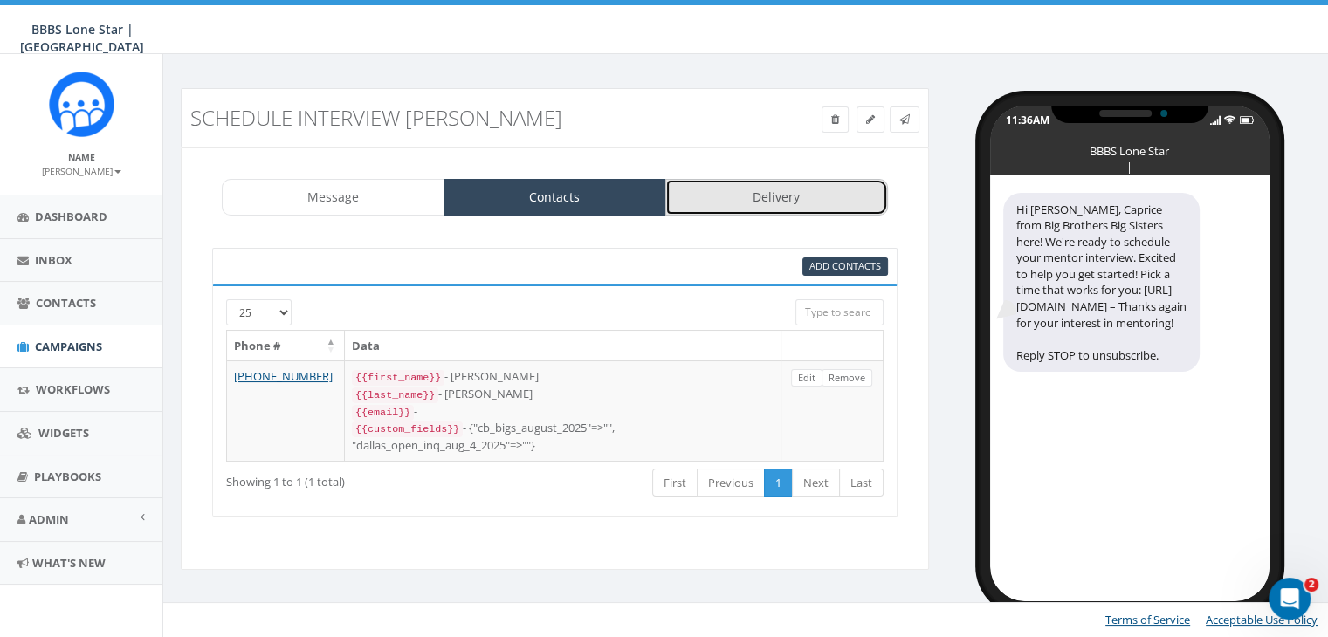
click at [807, 192] on link "Delivery" at bounding box center [776, 197] width 223 height 37
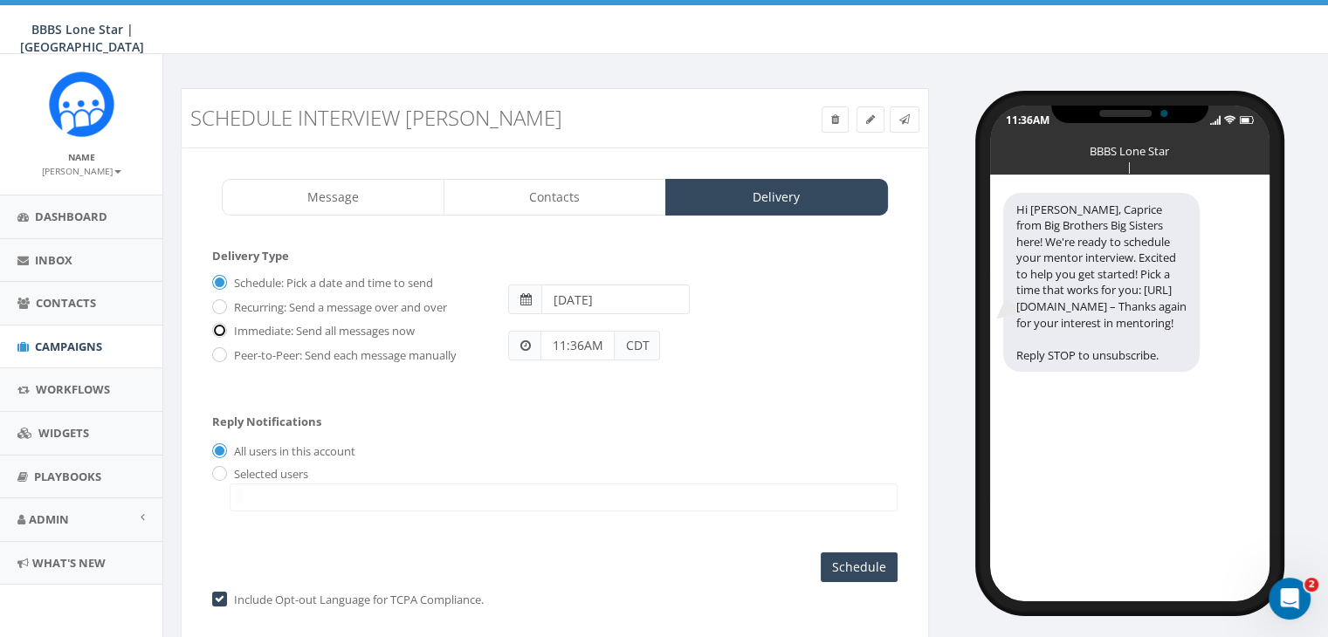
click at [219, 329] on input "Immediate: Send all messages now" at bounding box center [217, 331] width 11 height 11
radio input "true"
click at [217, 470] on input "radio" at bounding box center [217, 474] width 11 height 11
radio input "true"
click at [261, 498] on span at bounding box center [564, 498] width 668 height 28
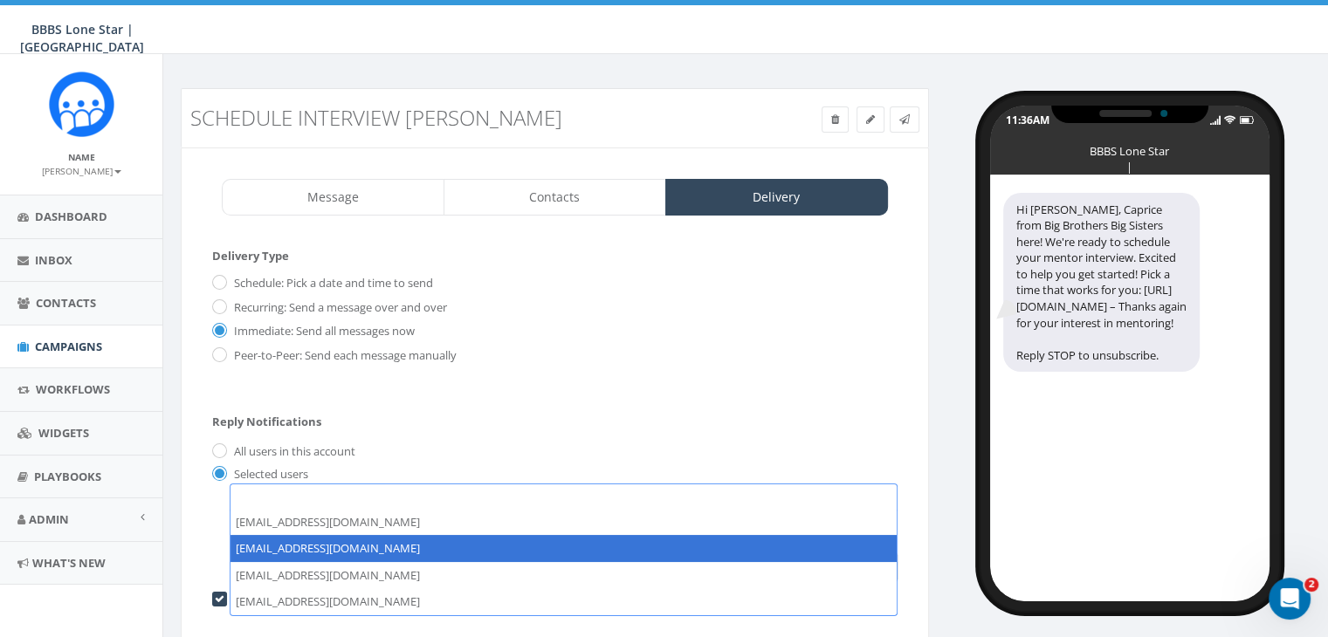
select select "1730"
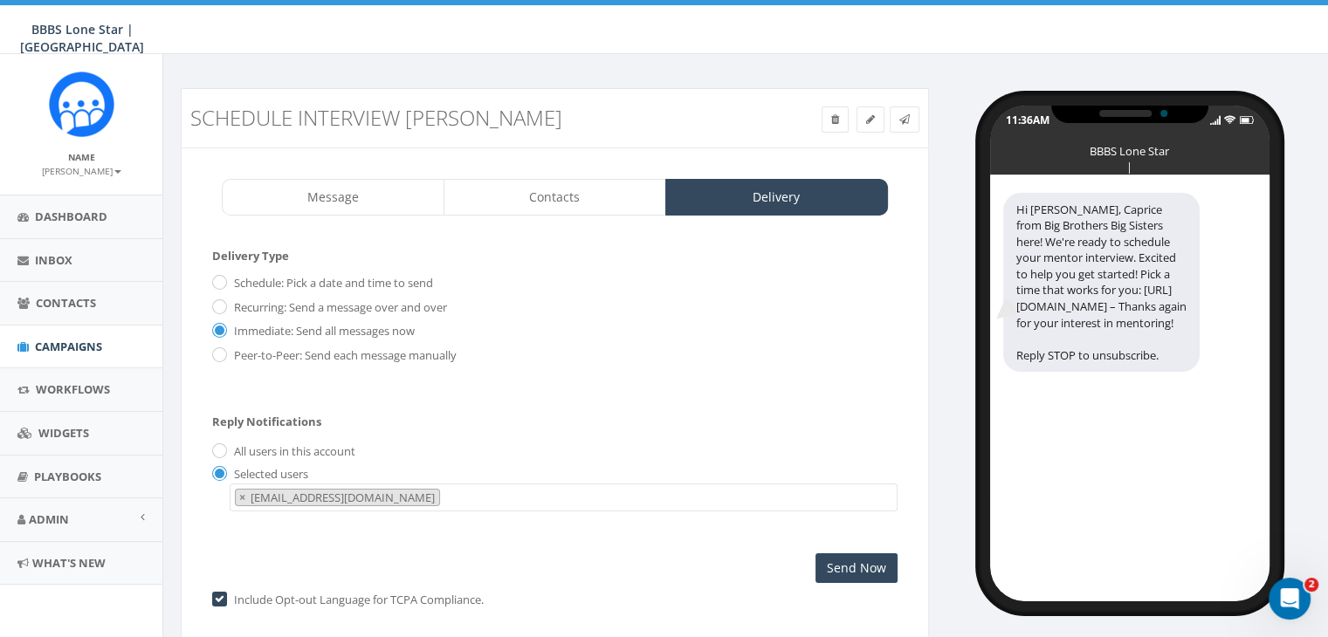
scroll to position [17, 0]
click at [836, 559] on input "Send Now" at bounding box center [856, 568] width 82 height 30
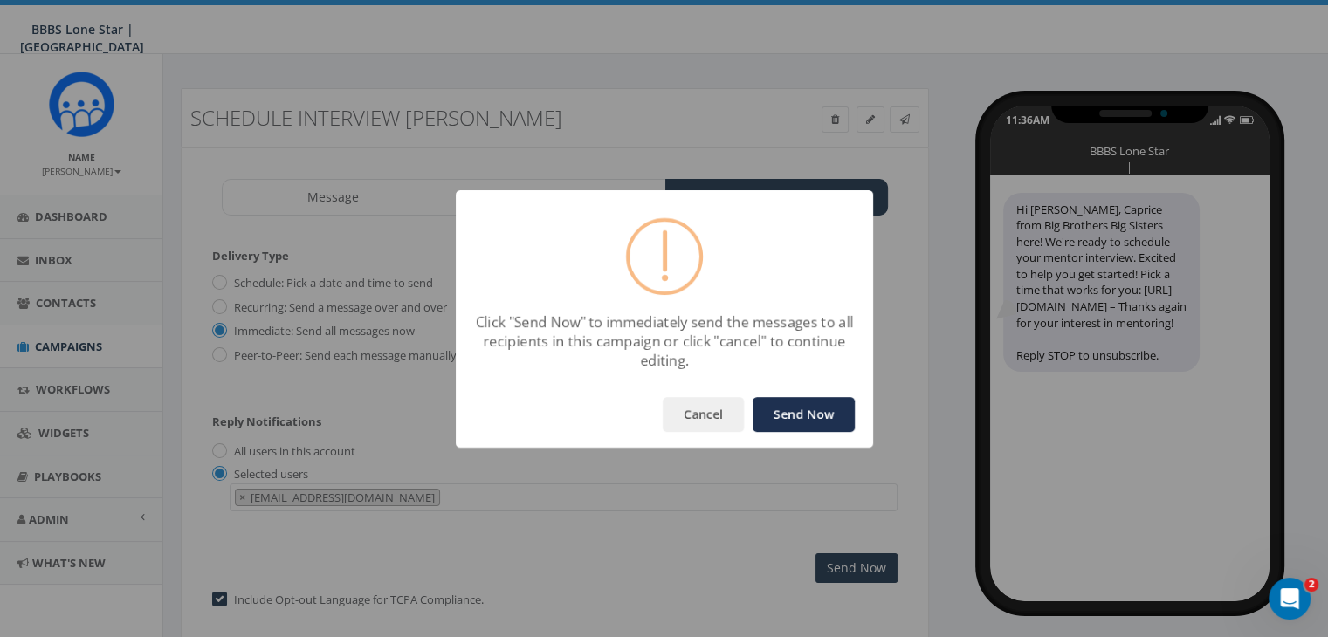
click at [802, 414] on button "Send Now" at bounding box center [803, 414] width 102 height 35
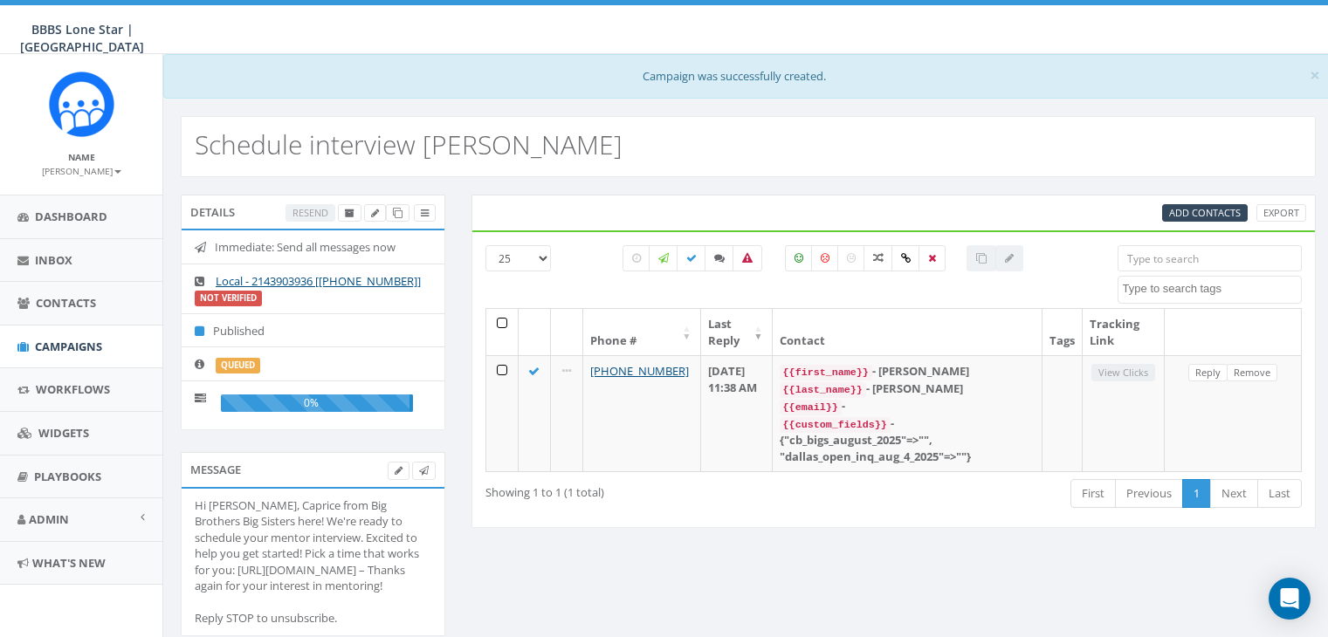
select select
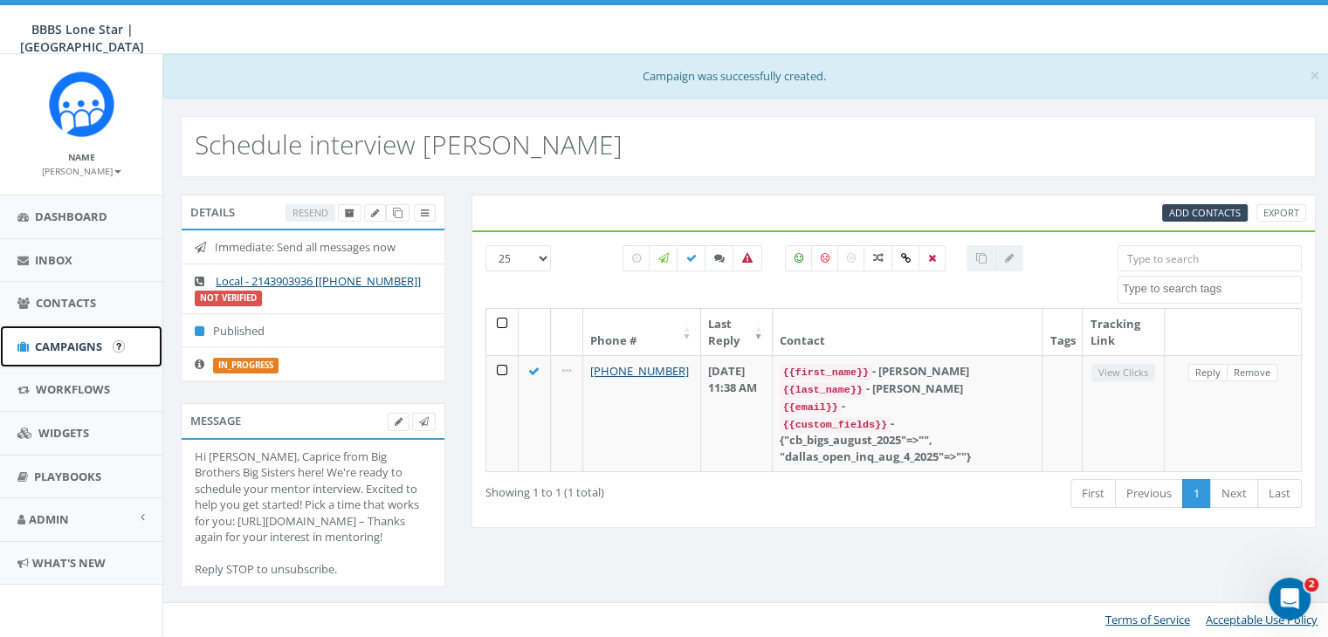
click at [73, 347] on span "Campaigns" at bounding box center [68, 347] width 67 height 16
